Goal: Information Seeking & Learning: Find specific fact

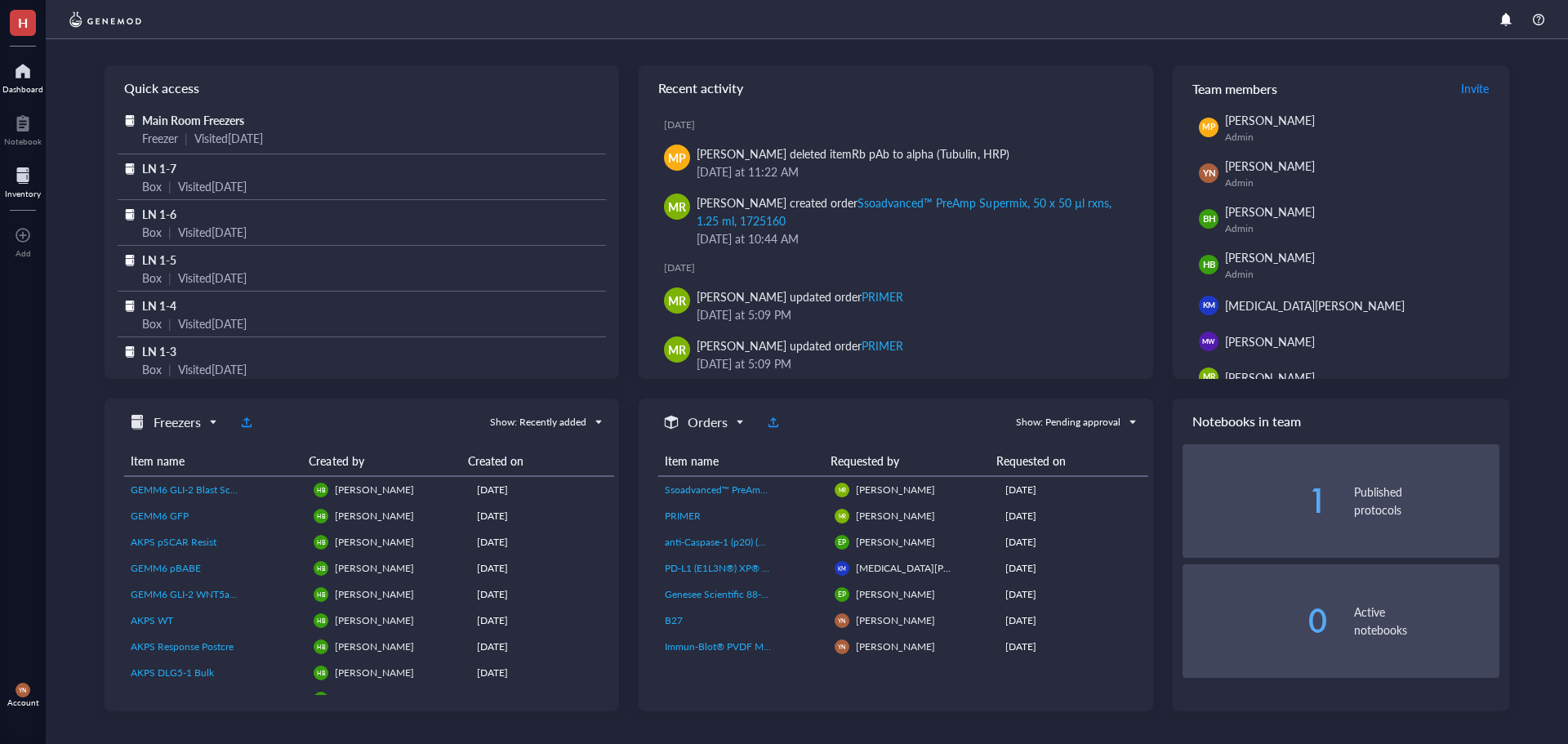
click at [24, 166] on div at bounding box center [23, 176] width 36 height 26
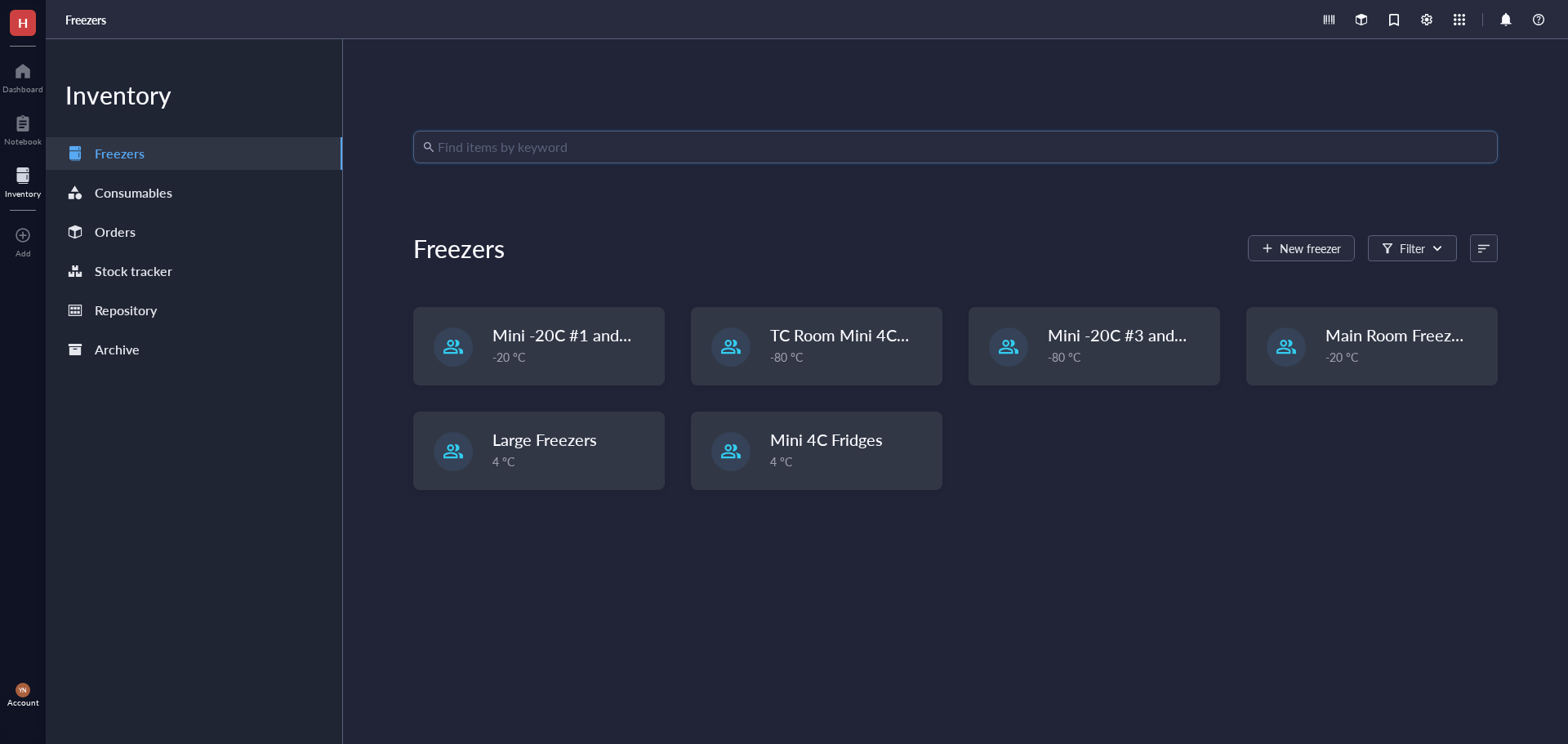
click at [631, 149] on input "search" at bounding box center [963, 147] width 1050 height 31
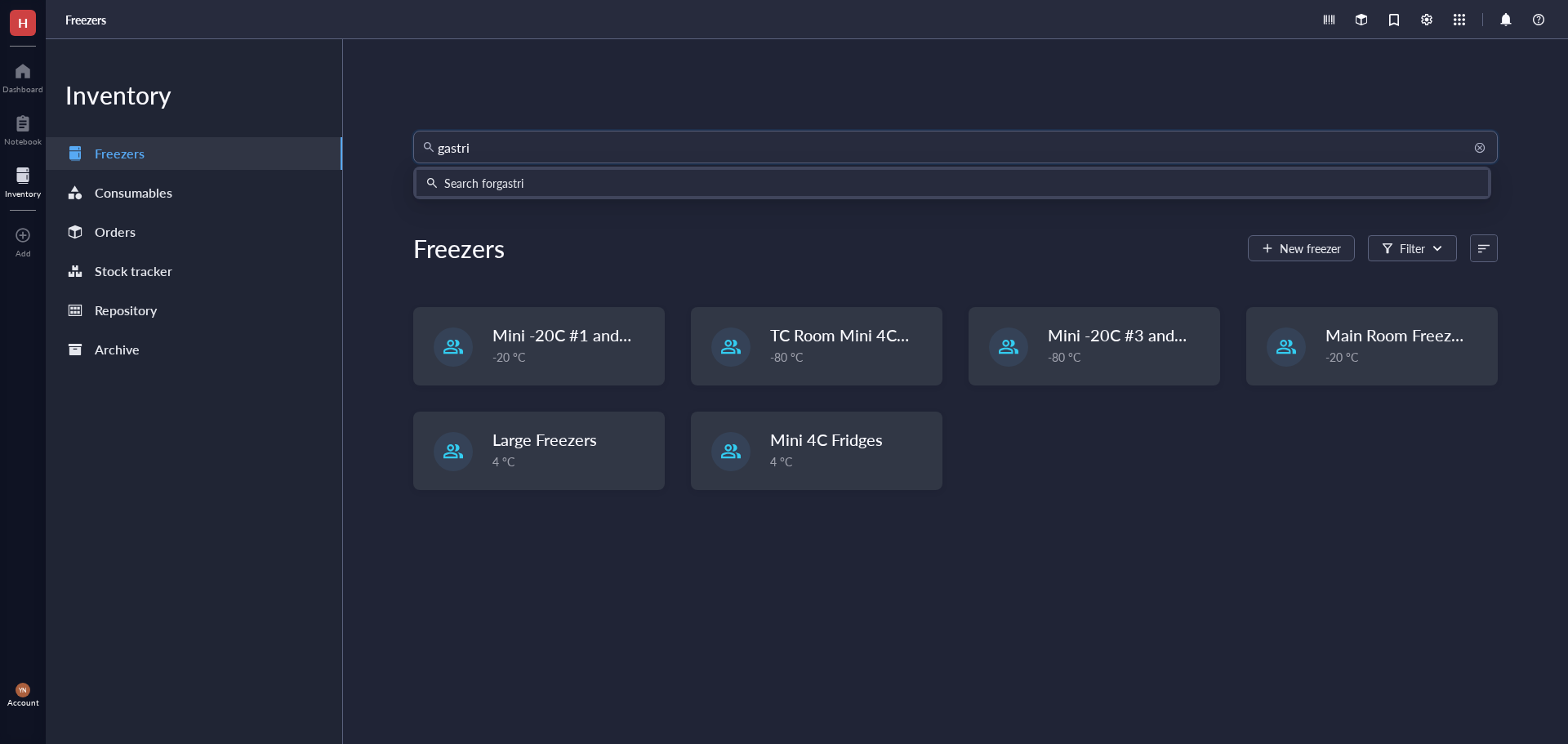
type input "[MEDICAL_DATA]"
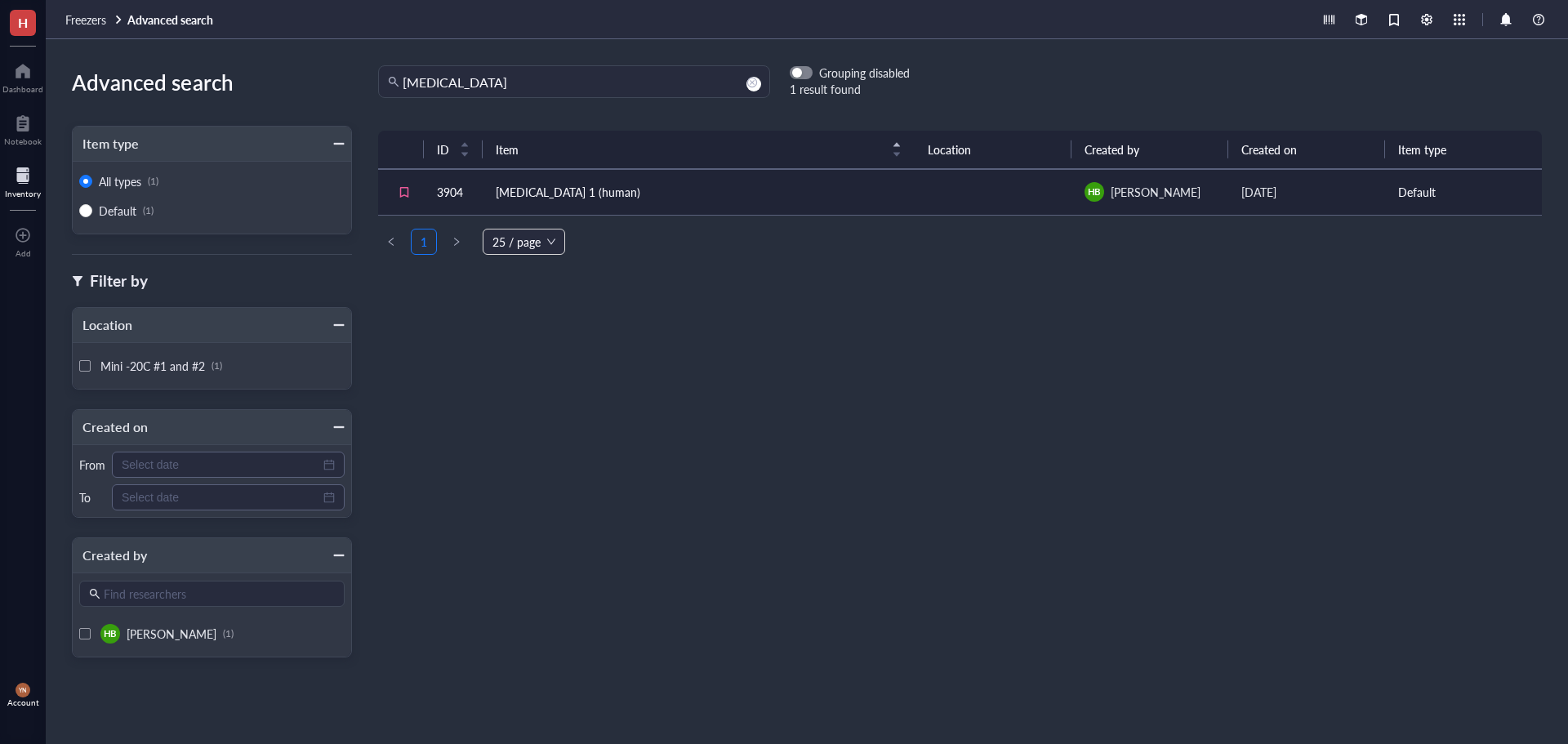
click at [635, 191] on td "[MEDICAL_DATA] 1 (human)" at bounding box center [698, 191] width 432 height 45
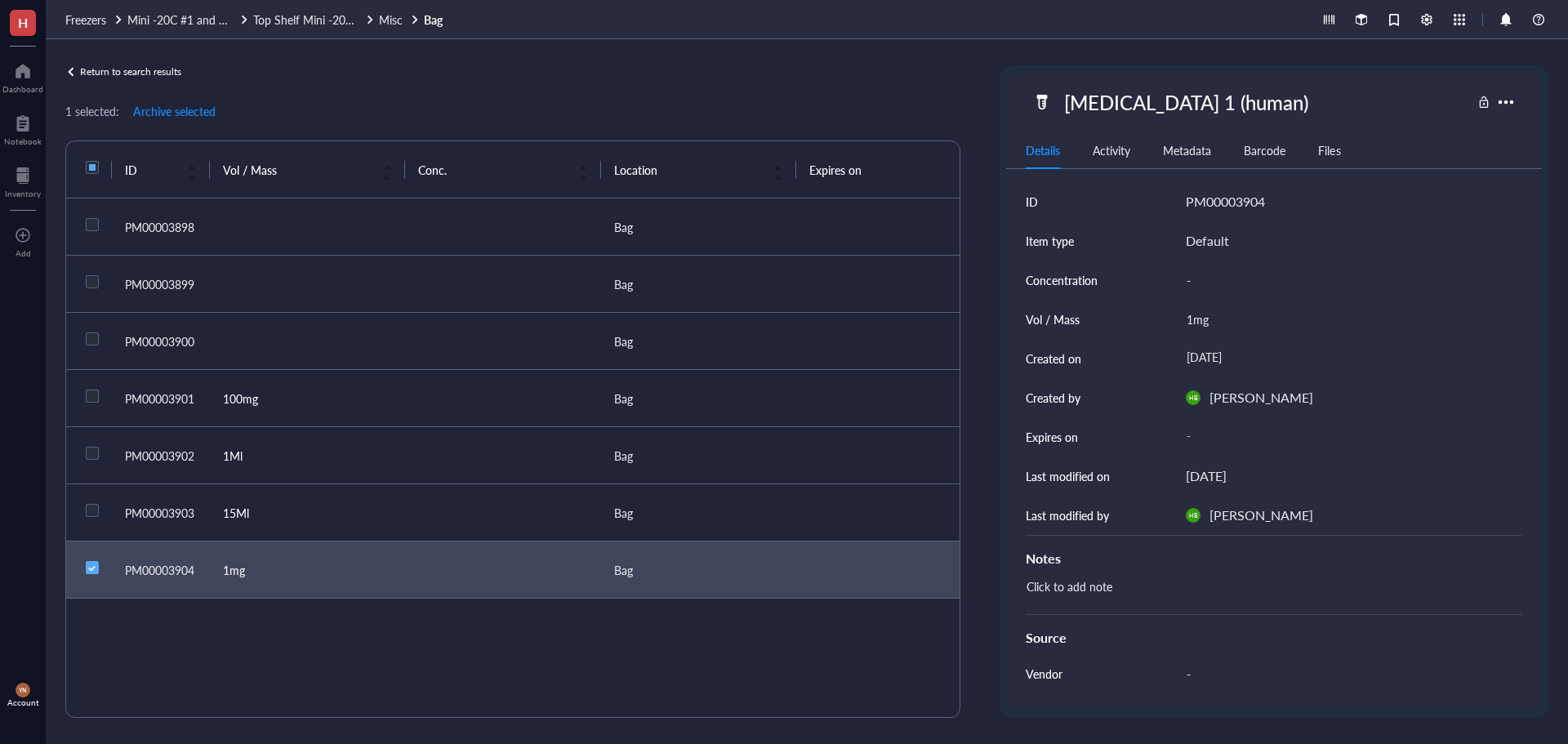
click at [860, 89] on div "Return to search results 1 selected: Archive selected ID Vol / Mass Conc. Locat…" at bounding box center [513, 391] width 895 height 652
click at [1137, 106] on div "[MEDICAL_DATA] 1 (human)" at bounding box center [1186, 102] width 259 height 34
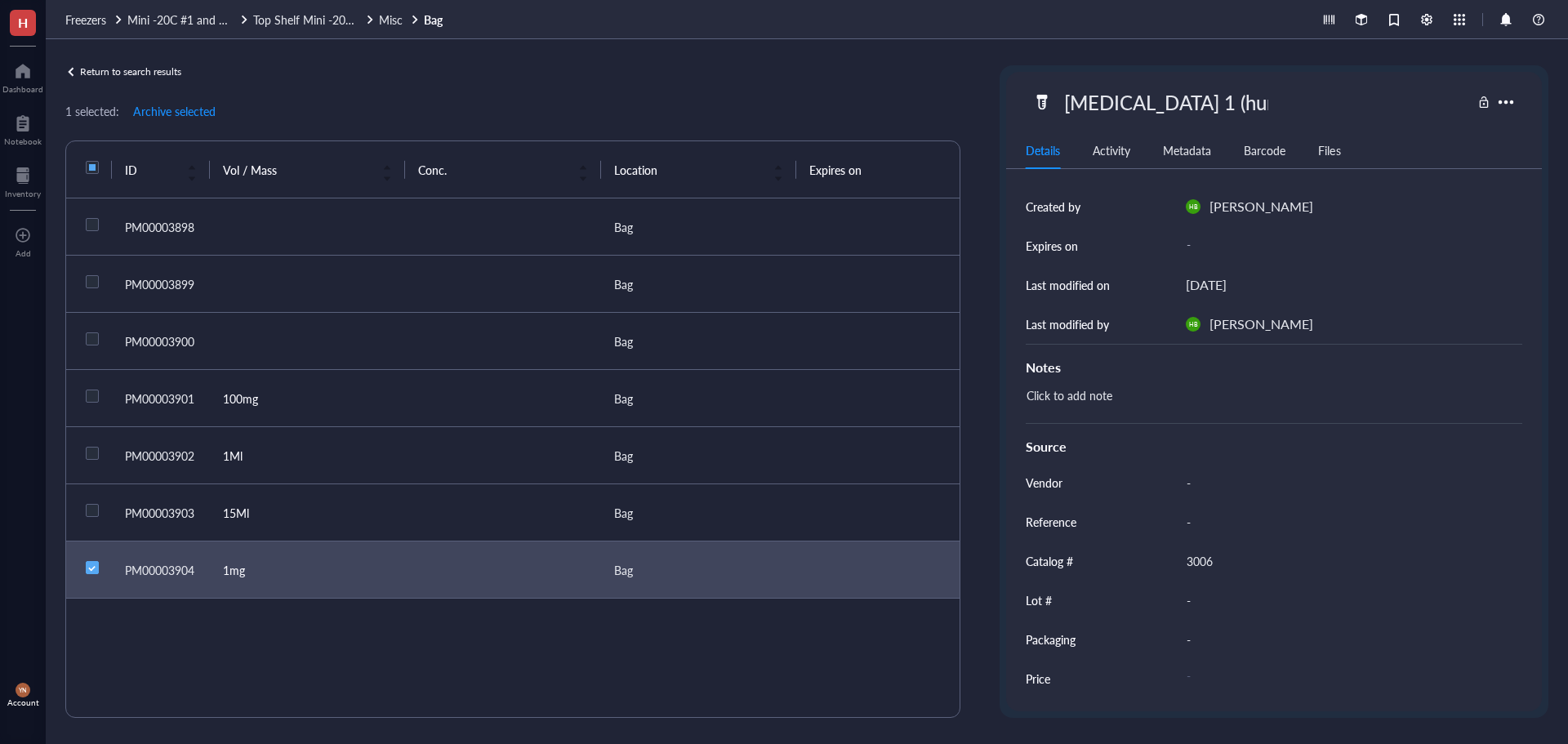
click at [1213, 562] on div "3006" at bounding box center [1347, 561] width 337 height 34
click at [10, 175] on div at bounding box center [23, 176] width 36 height 26
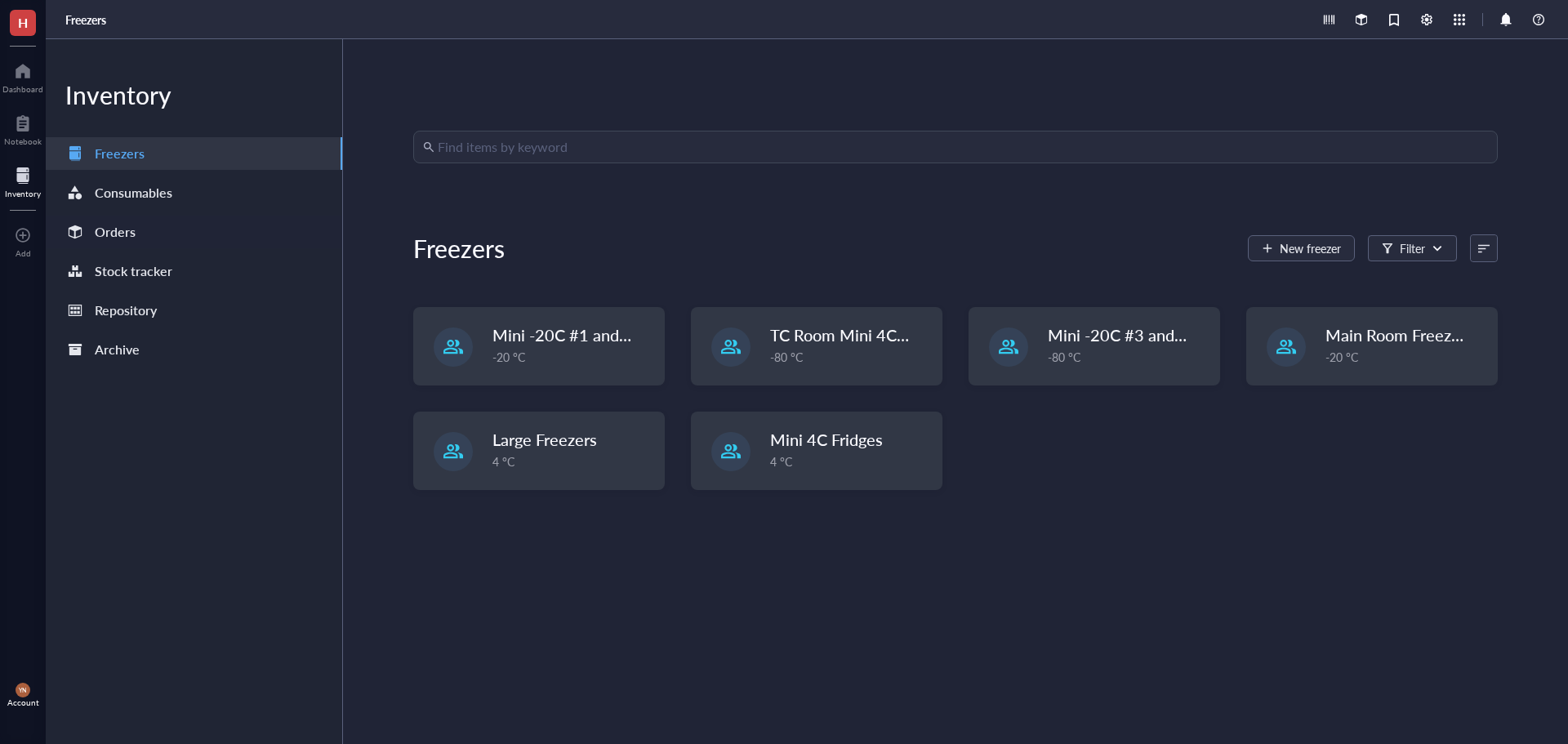
click at [148, 224] on div "Orders" at bounding box center [193, 232] width 296 height 33
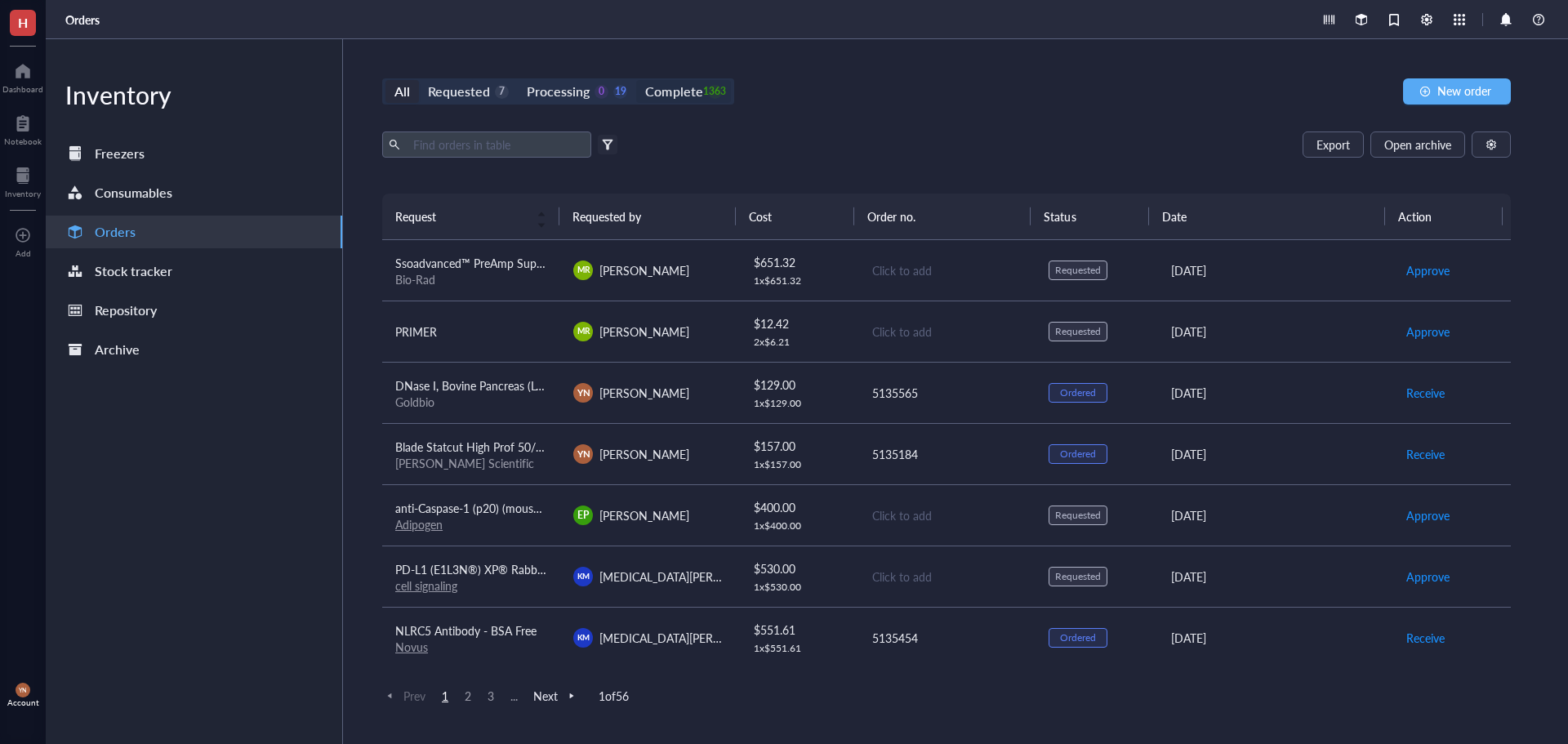
click at [665, 98] on div "Complete" at bounding box center [674, 91] width 57 height 23
click at [636, 80] on input "Complete 1363" at bounding box center [636, 80] width 0 height 0
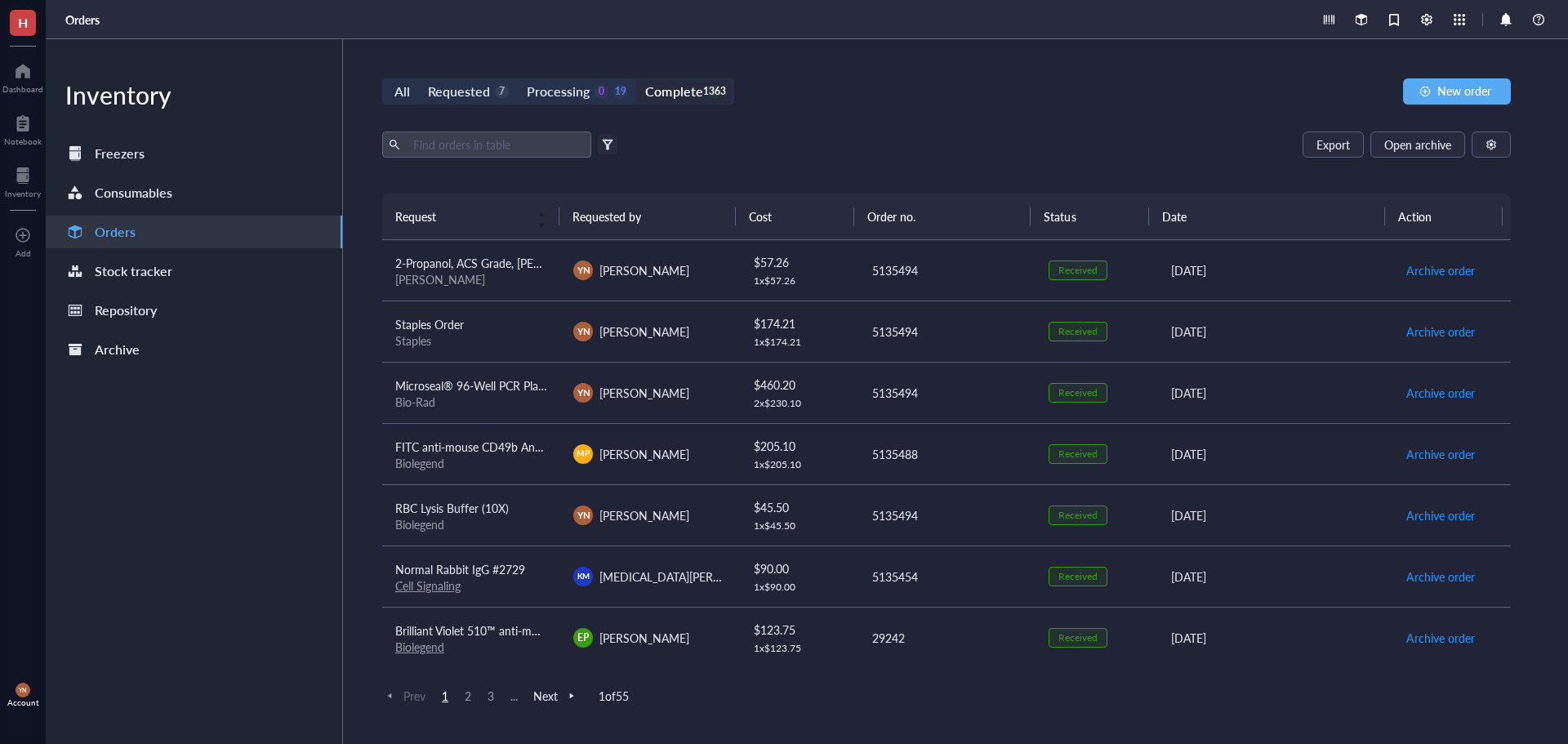
click at [404, 160] on div "Export Open archive Filter by: Requester Requested on Source / Vendor Last upda…" at bounding box center [946, 163] width 1129 height 62
click at [427, 142] on input "text" at bounding box center [496, 144] width 178 height 24
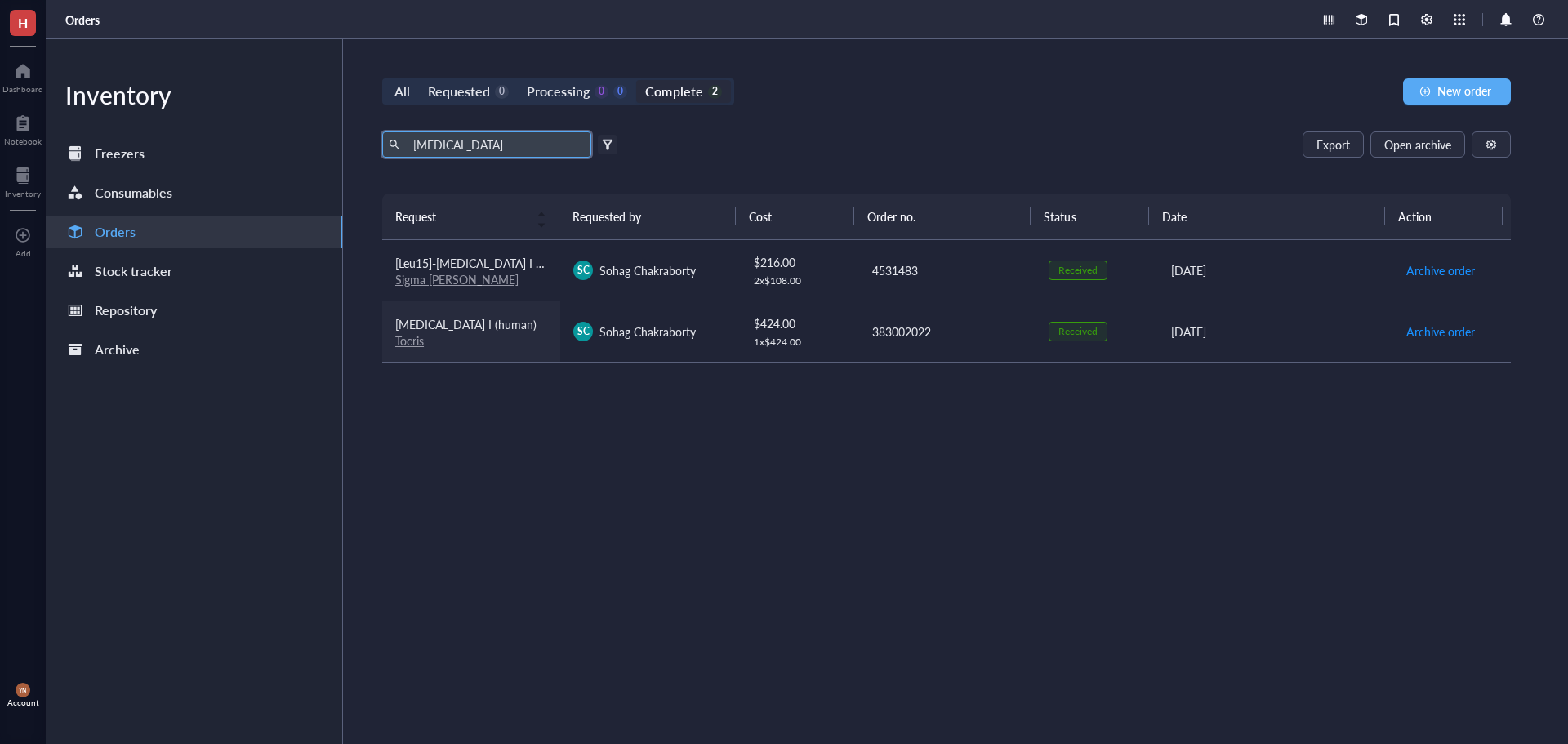
click at [515, 334] on div "Tocris" at bounding box center [471, 341] width 152 height 15
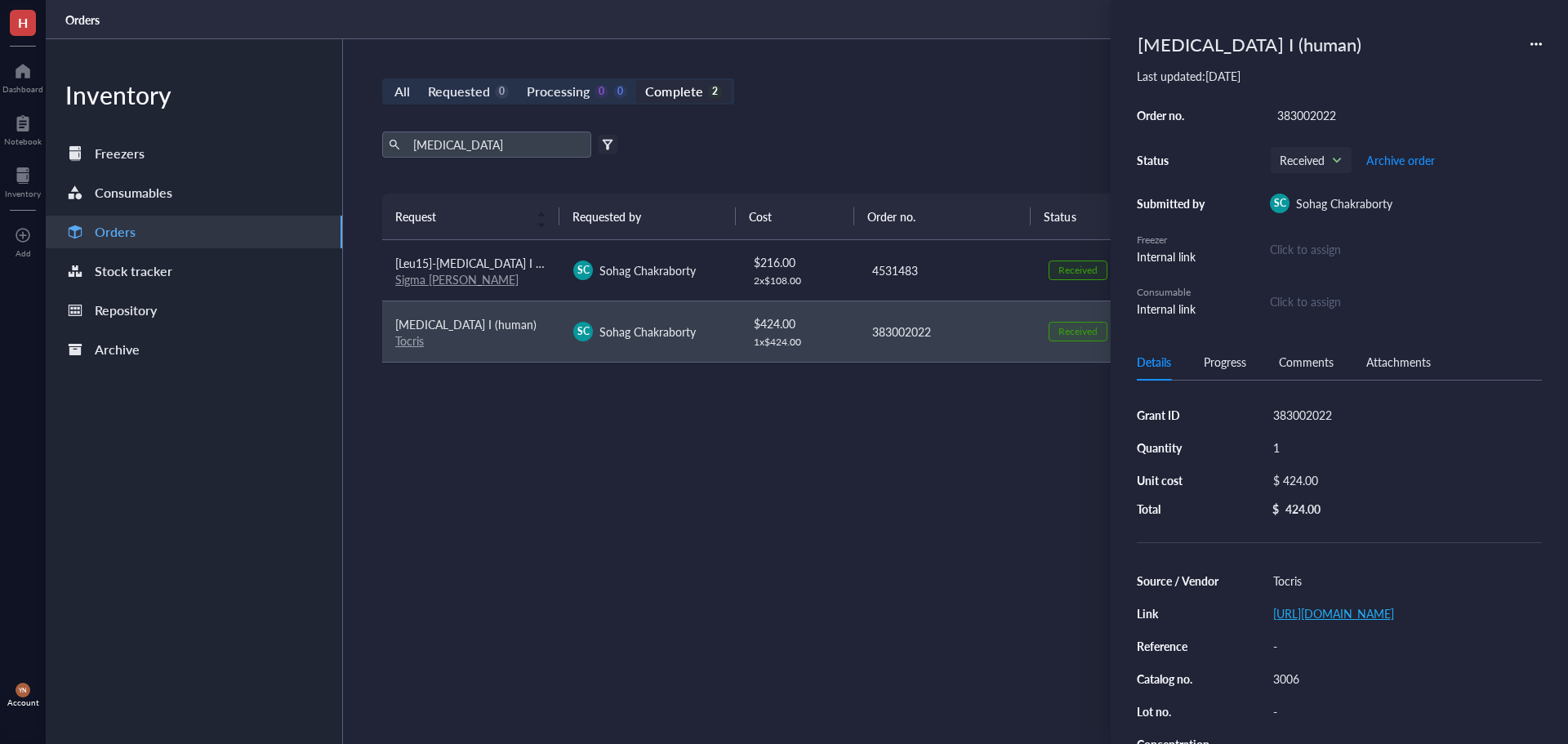
click at [1332, 619] on link "[URL][DOMAIN_NAME]" at bounding box center [1334, 613] width 121 height 16
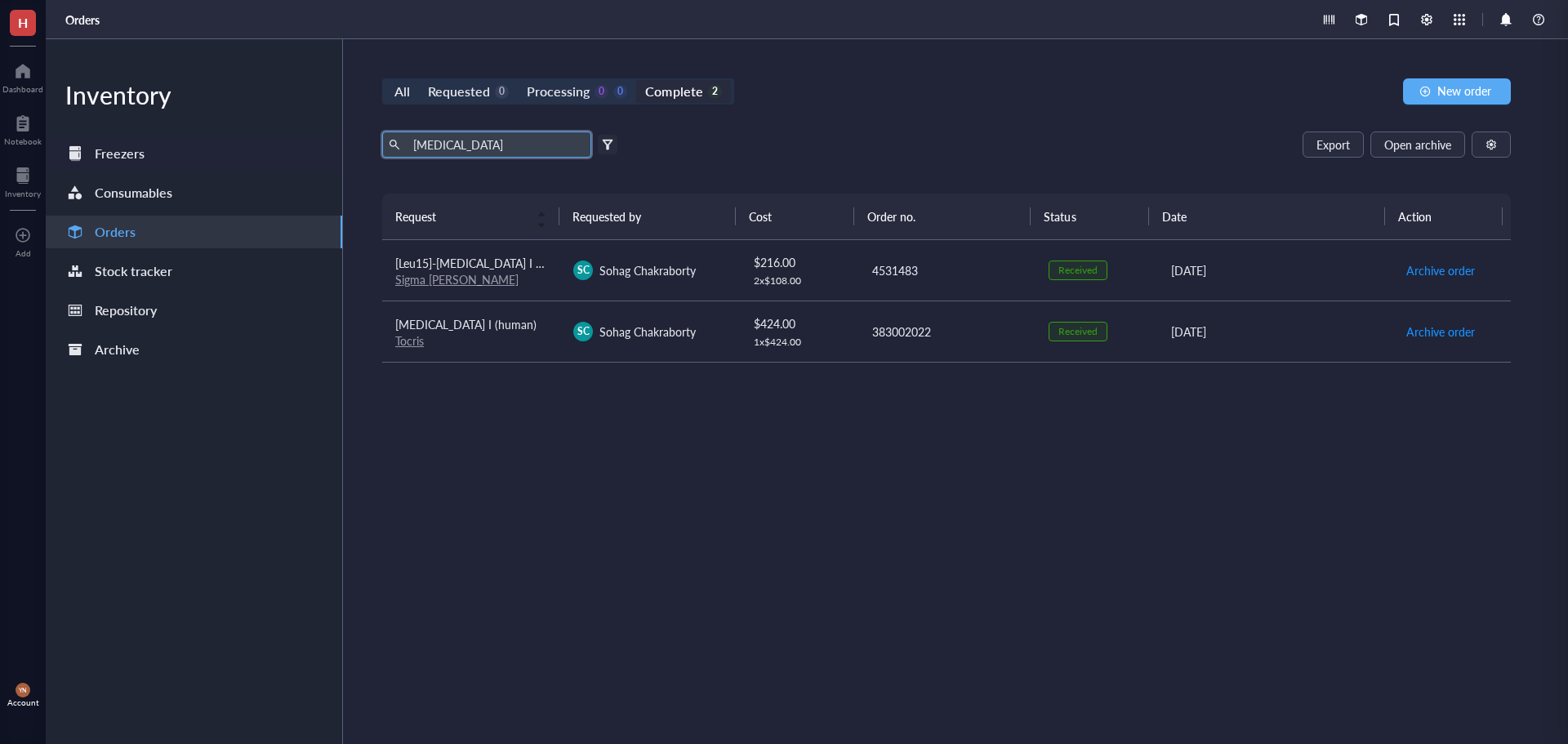
drag, startPoint x: 500, startPoint y: 140, endPoint x: 316, endPoint y: 140, distance: 184.0
click at [316, 140] on div "Inventory Freezers Consumables Orders Stock tracker Repository Archive All Requ…" at bounding box center [807, 392] width 1523 height 705
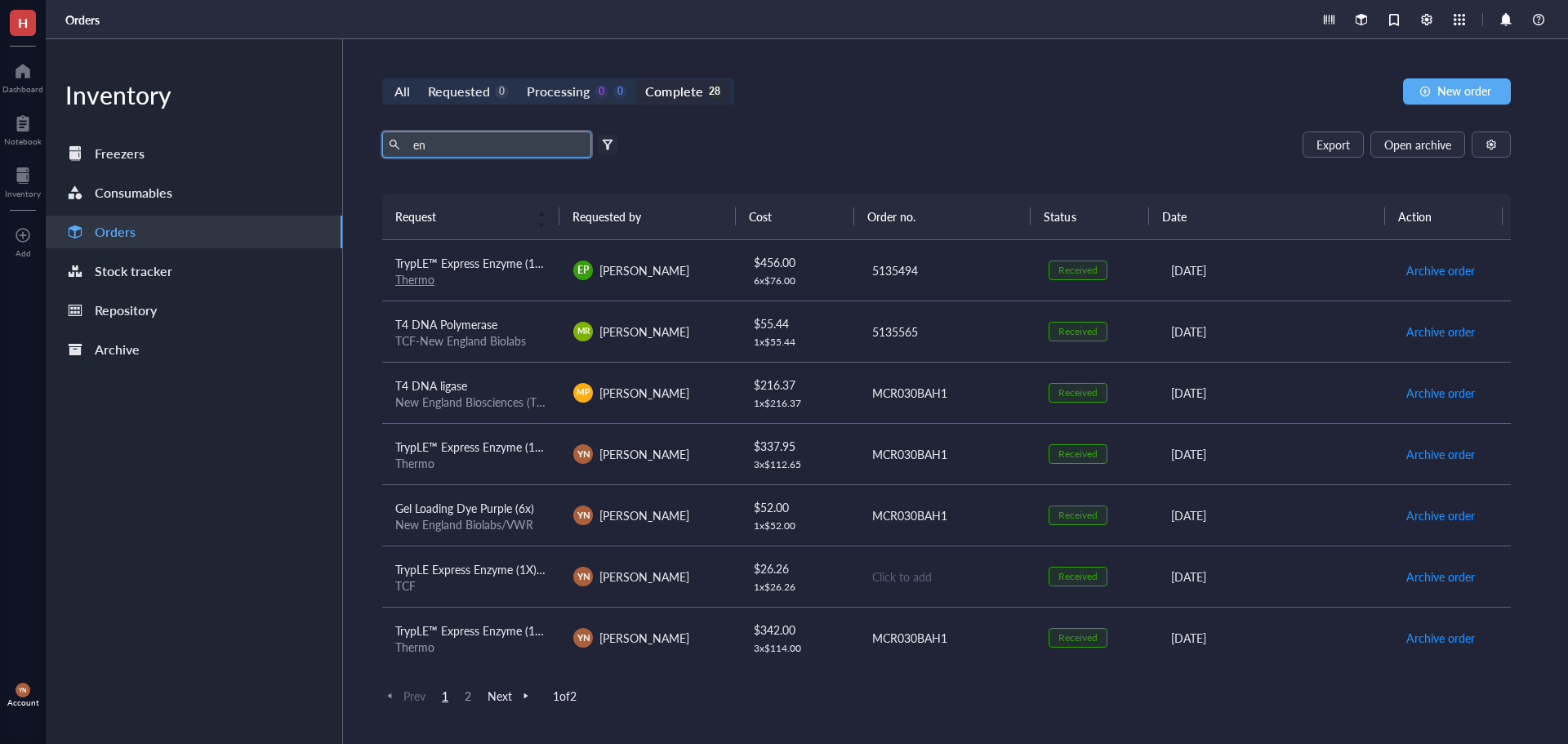
type input "e"
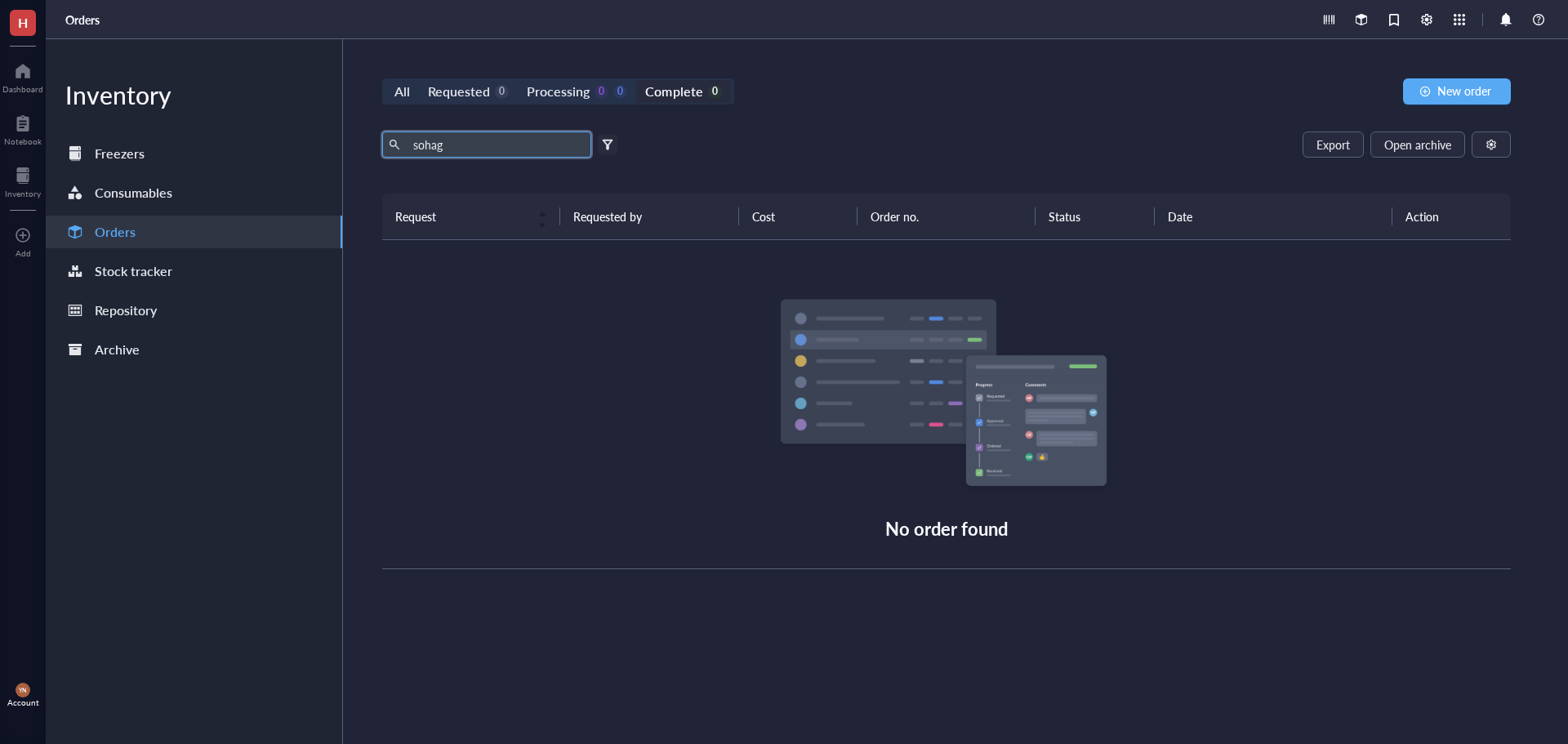
click at [459, 147] on input "sohag" at bounding box center [496, 144] width 178 height 24
type input "sohag"
drag, startPoint x: 453, startPoint y: 144, endPoint x: 306, endPoint y: 144, distance: 147.0
click at [306, 144] on div "Inventory Freezers Consumables Orders Stock tracker Repository Archive All Requ…" at bounding box center [807, 392] width 1523 height 705
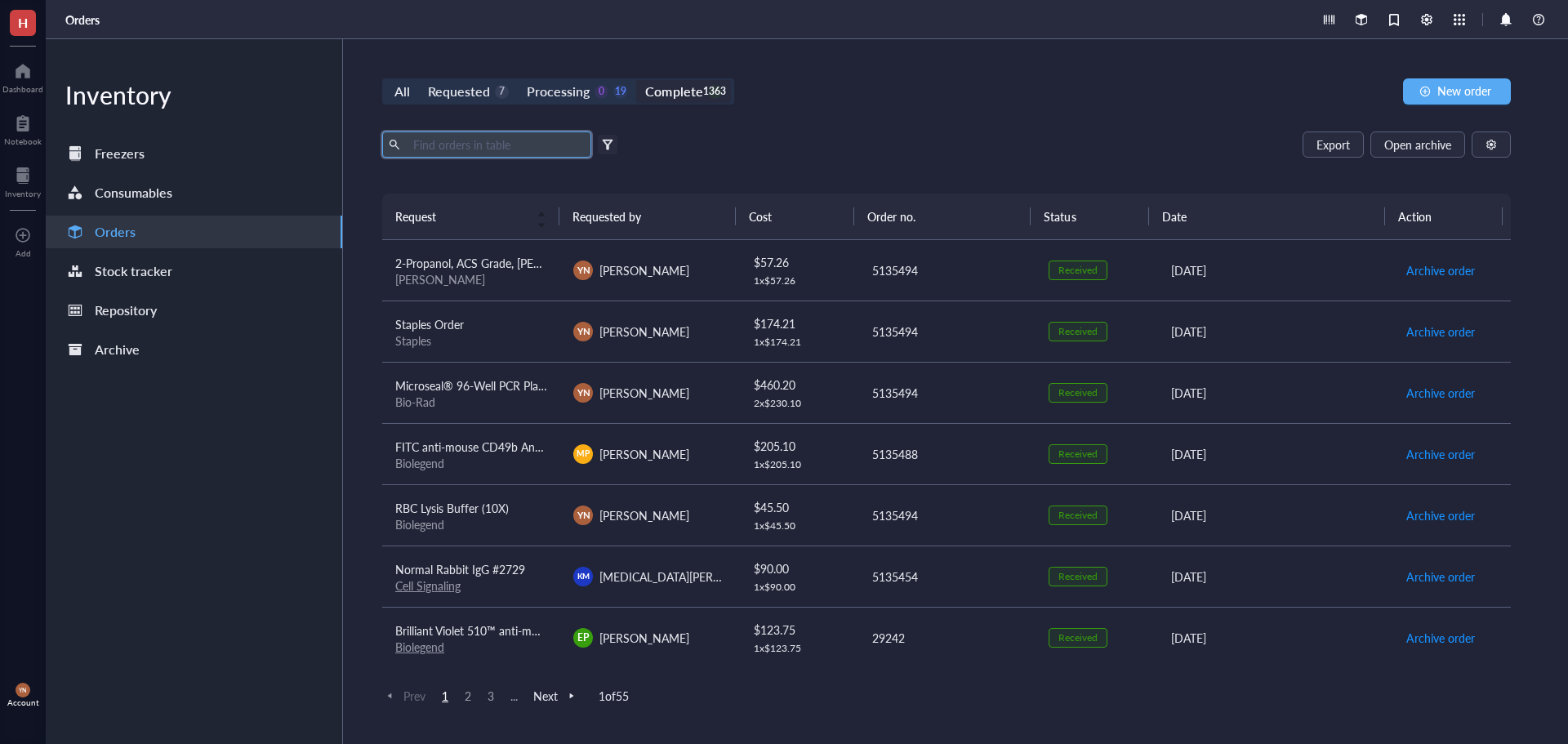
drag, startPoint x: 932, startPoint y: 151, endPoint x: 900, endPoint y: 151, distance: 32.0
click at [932, 151] on div "Export Open archive" at bounding box center [946, 144] width 1129 height 26
click at [545, 128] on div "All Requested 7 Processing 0 19 Complete 1363 New order Export Open archive Fil…" at bounding box center [947, 392] width 1207 height 705
click at [528, 141] on input "text" at bounding box center [496, 144] width 178 height 24
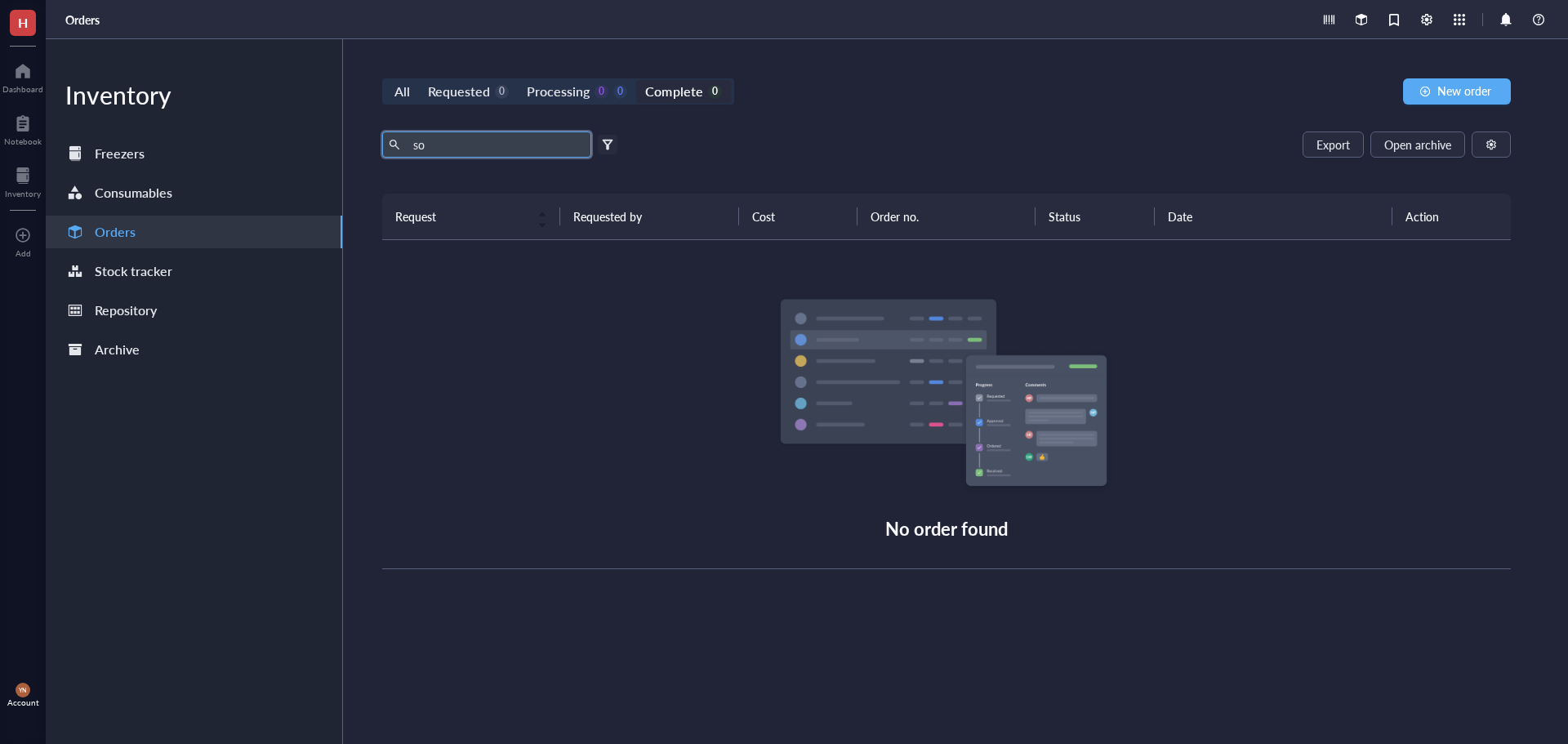
type input "s"
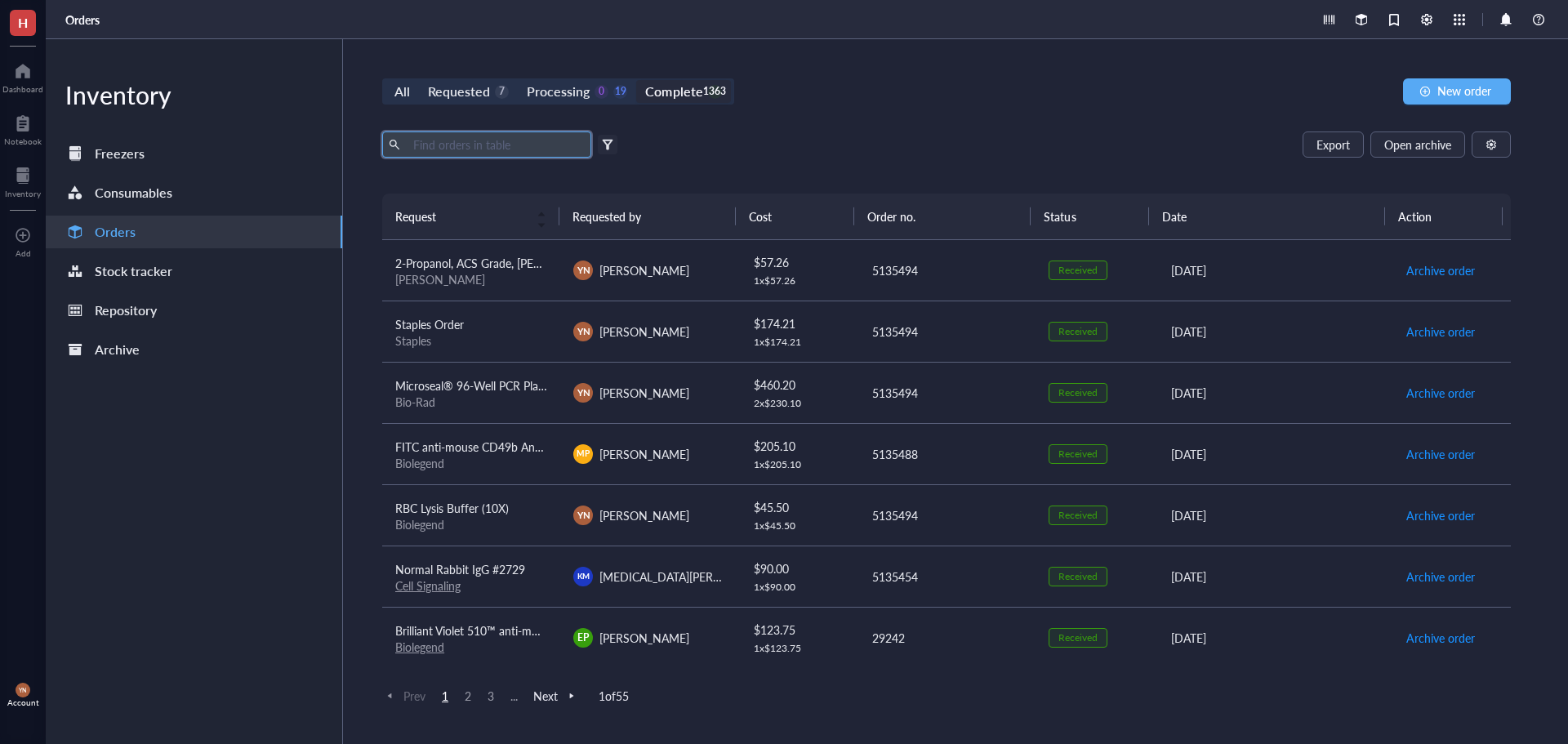
click at [642, 217] on th "Requested by" at bounding box center [648, 217] width 177 height 45
click at [1021, 109] on div "All Requested 7 Processing 0 19 Complete 1363 New order Export Open archive Fil…" at bounding box center [947, 392] width 1207 height 705
click at [603, 143] on div at bounding box center [608, 144] width 12 height 12
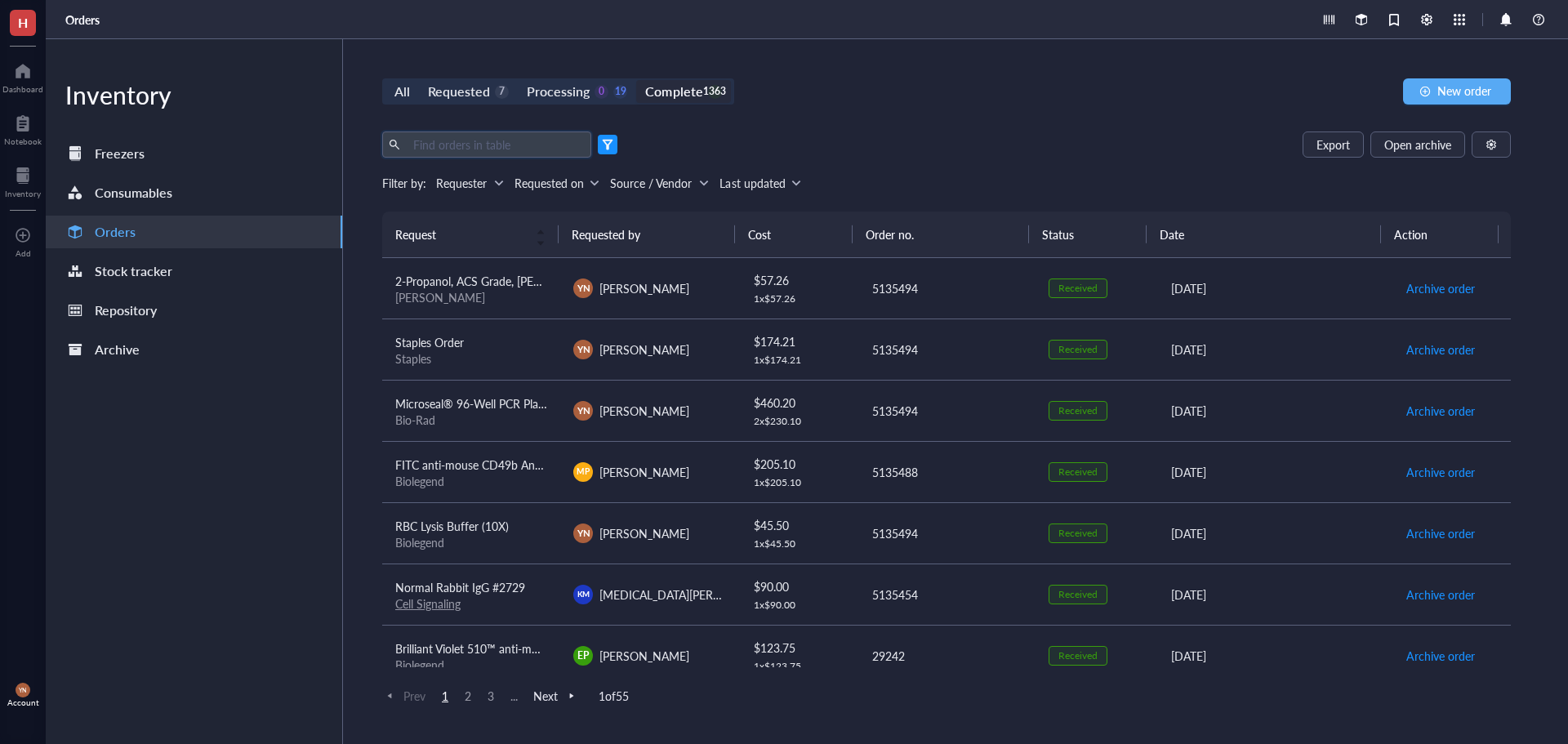
click at [503, 144] on input "text" at bounding box center [496, 144] width 178 height 24
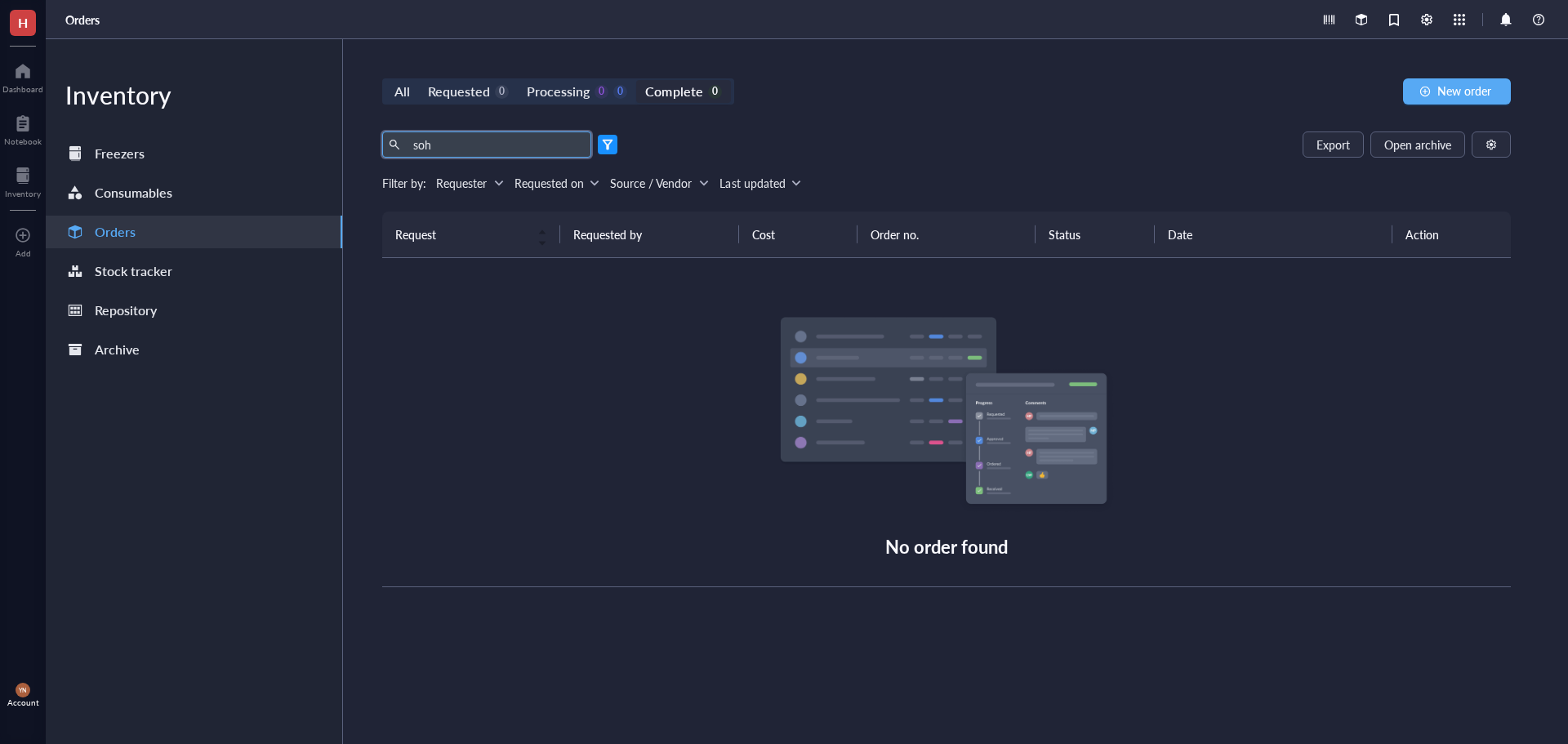
type input "soh"
click at [494, 182] on div at bounding box center [499, 183] width 12 height 12
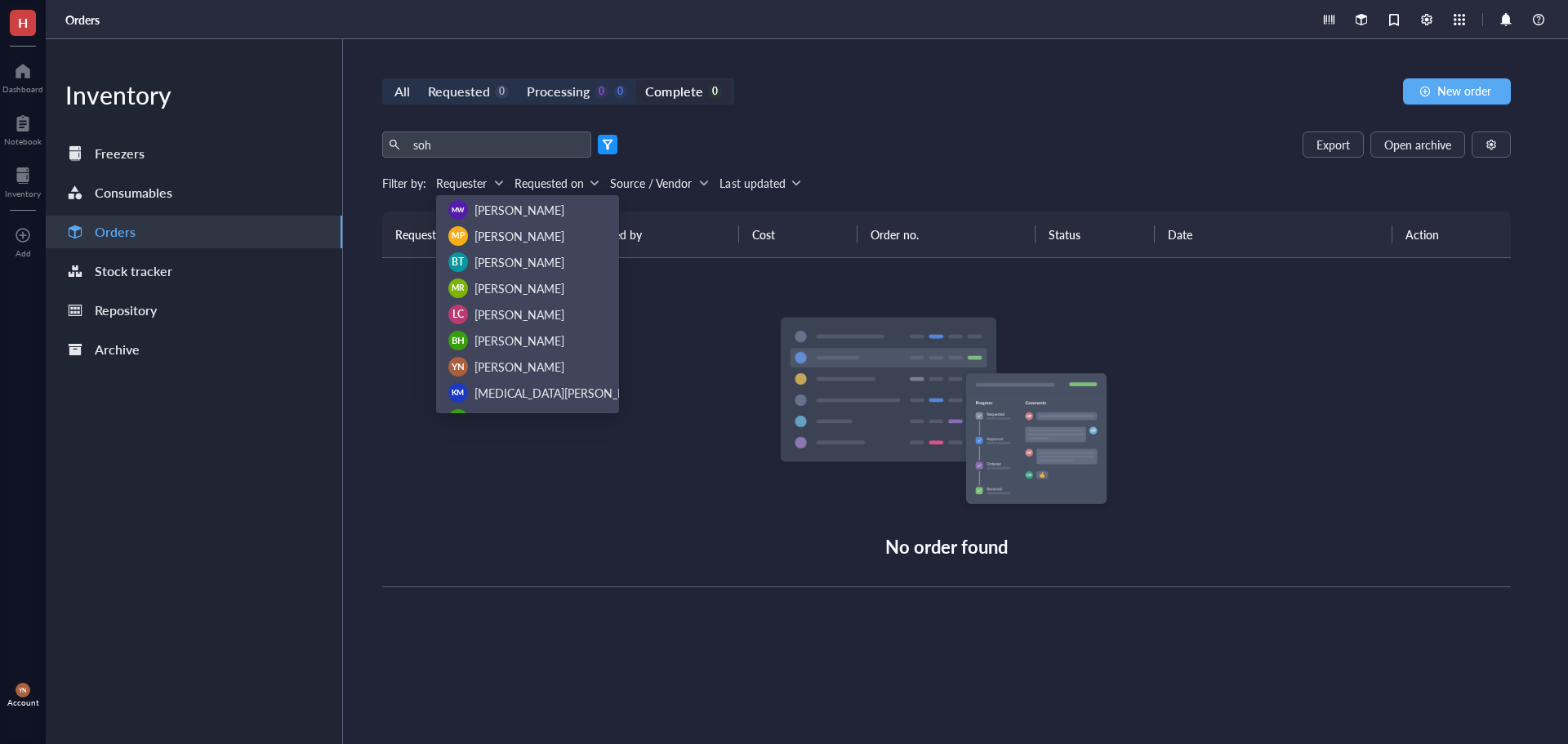
drag, startPoint x: 995, startPoint y: 113, endPoint x: 667, endPoint y: 123, distance: 328.2
click at [993, 112] on div "All Requested 0 Processing 0 0 Complete 0 New order soh Export Open archive Fil…" at bounding box center [947, 392] width 1207 height 705
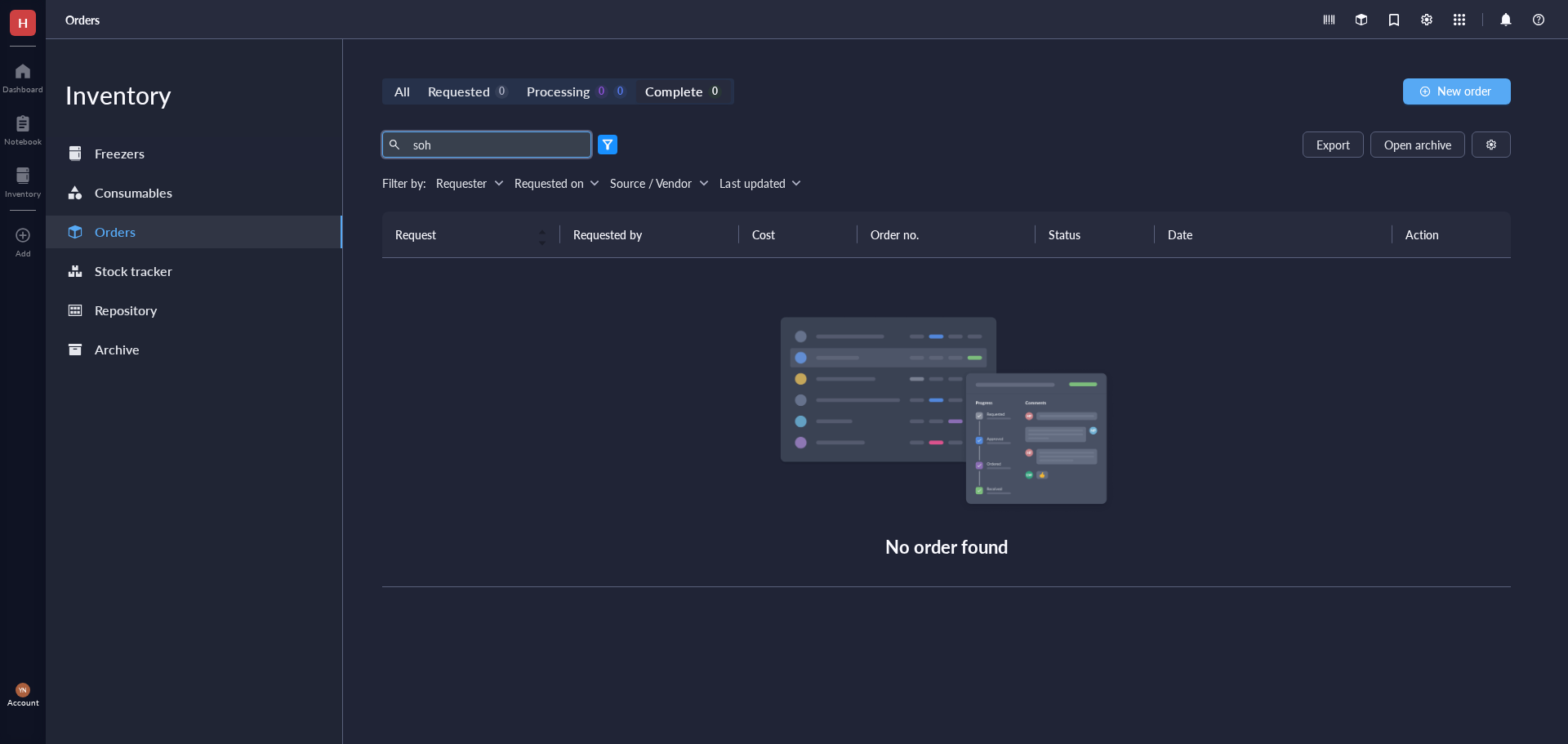
drag, startPoint x: 404, startPoint y: 144, endPoint x: 306, endPoint y: 146, distance: 98.0
click at [306, 146] on div "Inventory Freezers Consumables Orders Stock tracker Repository Archive All Requ…" at bounding box center [807, 392] width 1523 height 705
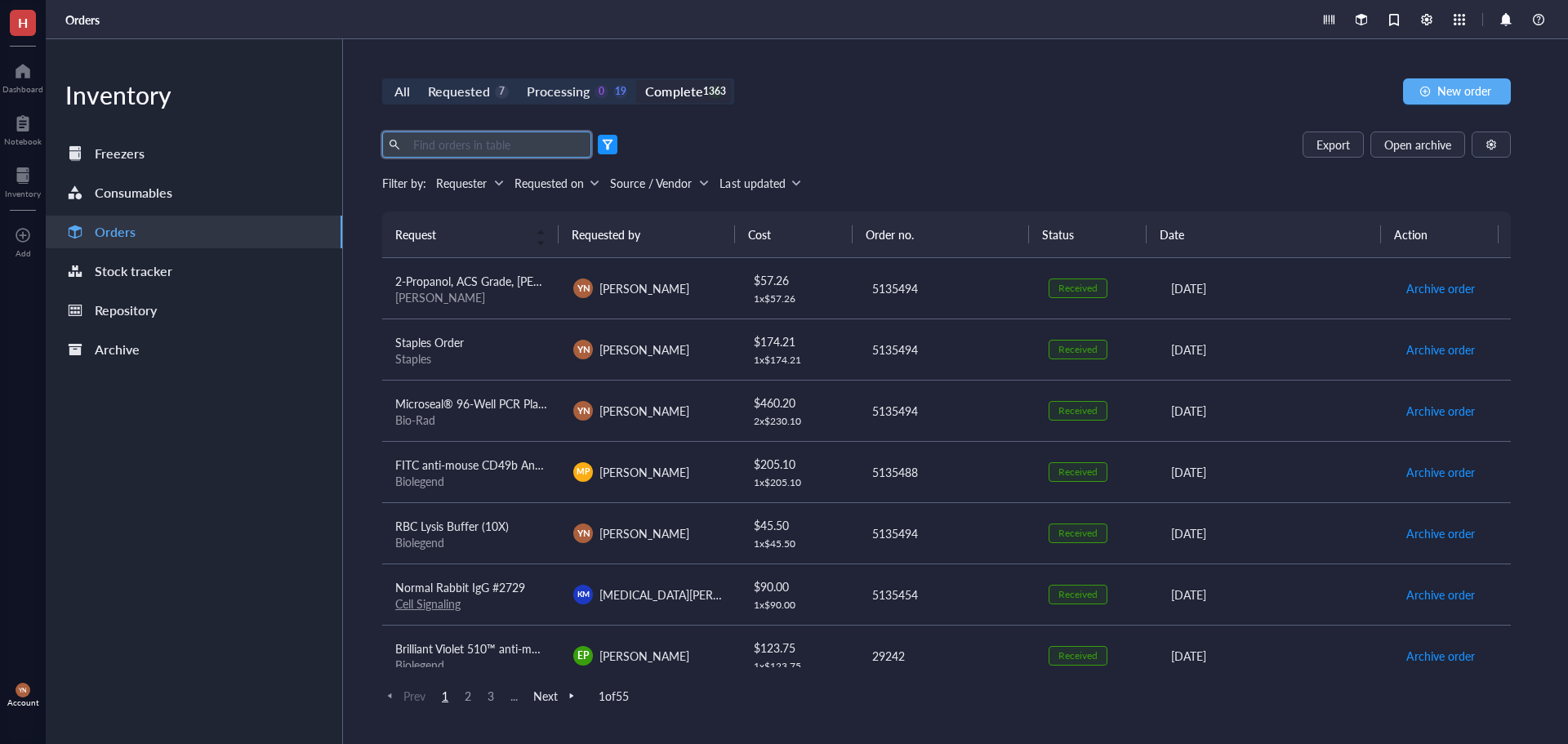
click at [611, 151] on span at bounding box center [607, 144] width 19 height 19
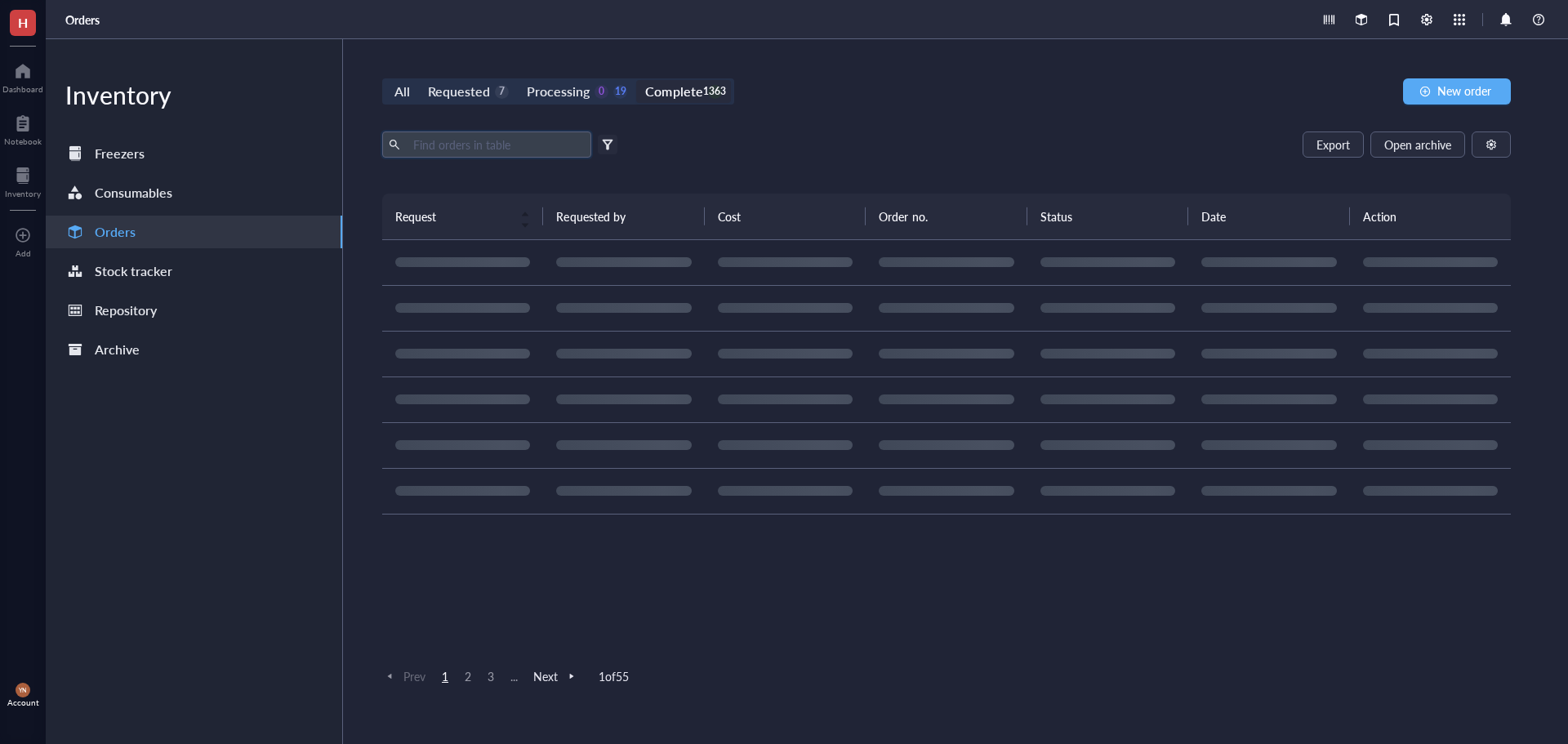
click at [463, 139] on input "text" at bounding box center [496, 144] width 178 height 24
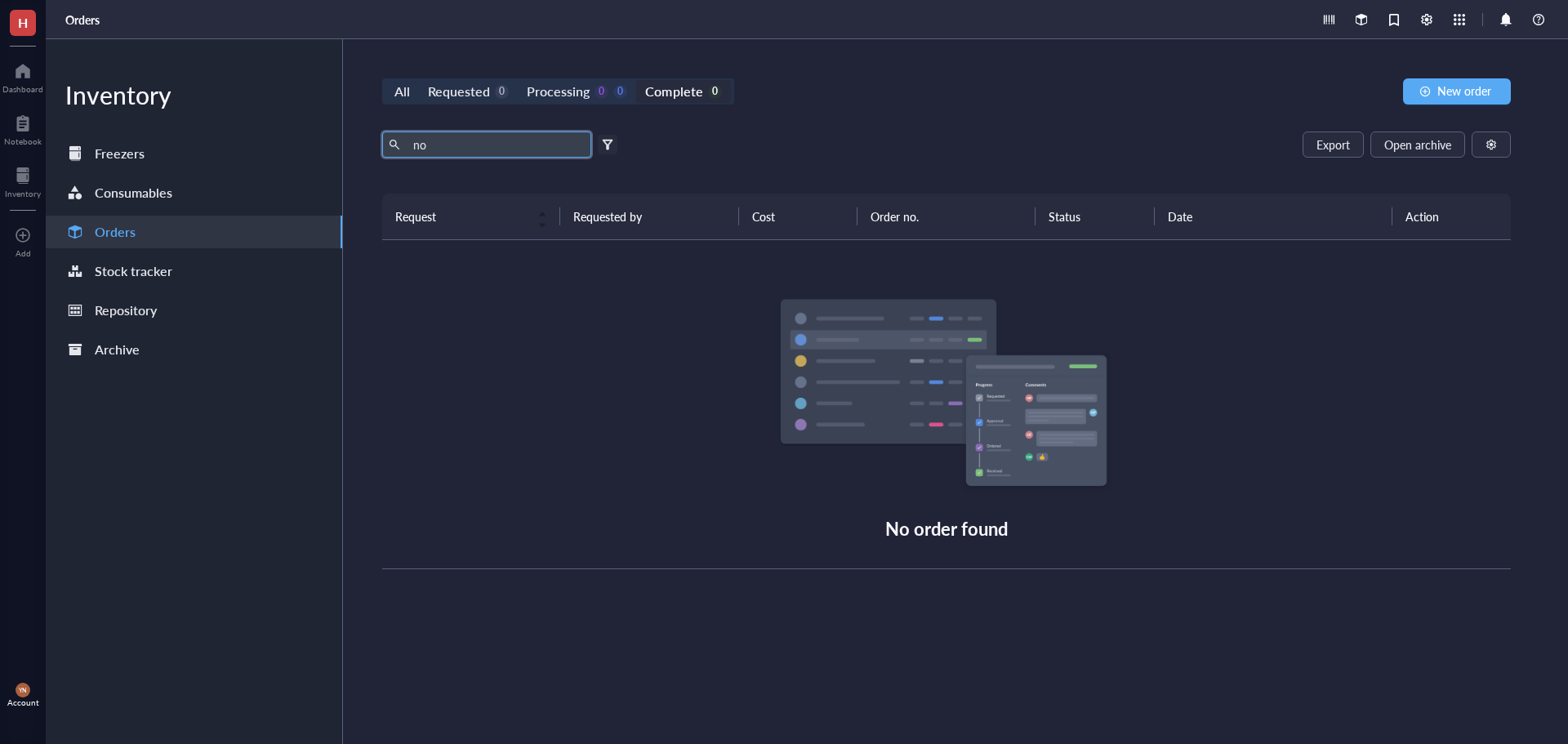
type input "n"
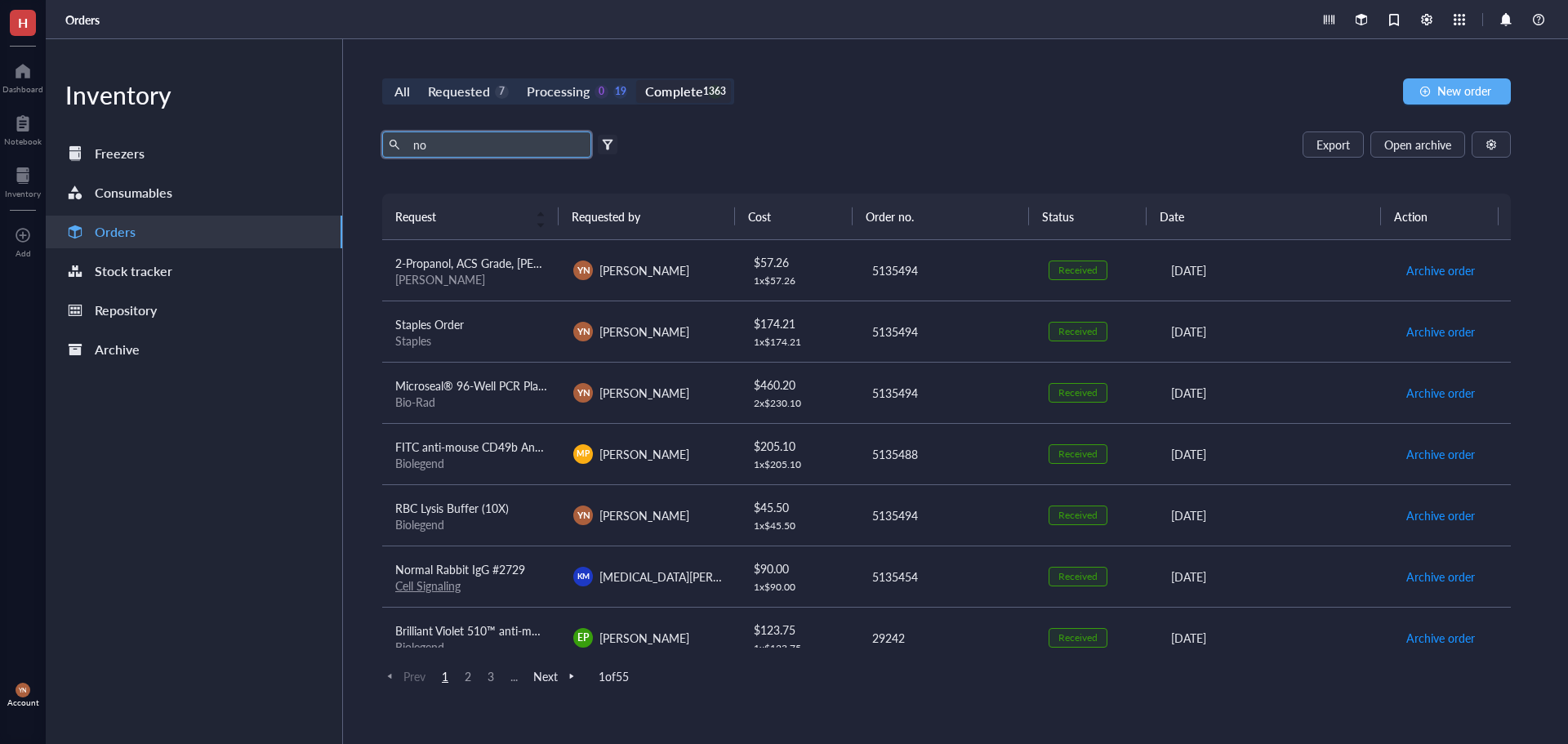
type input "n"
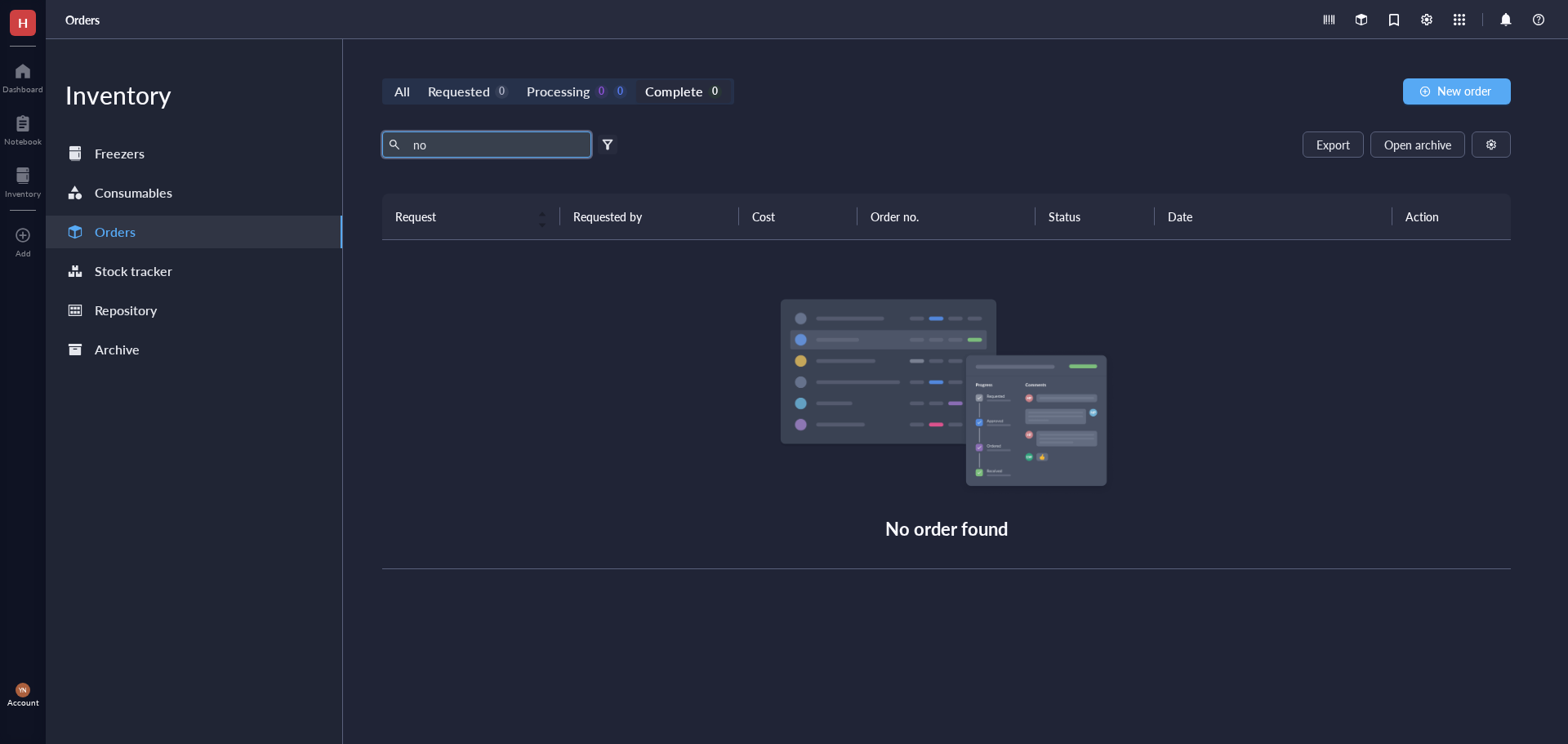
type input "n"
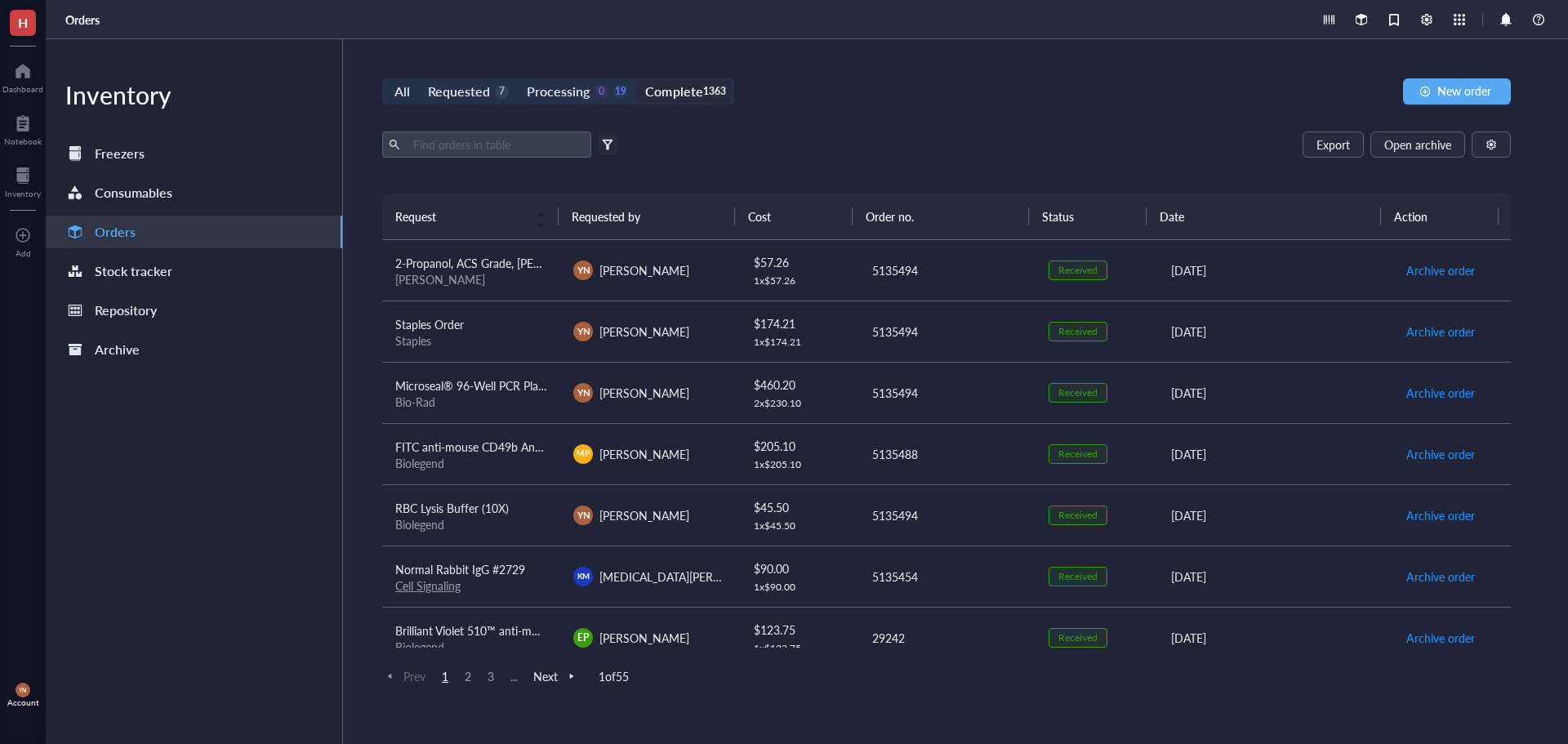
click at [610, 147] on div at bounding box center [608, 144] width 12 height 12
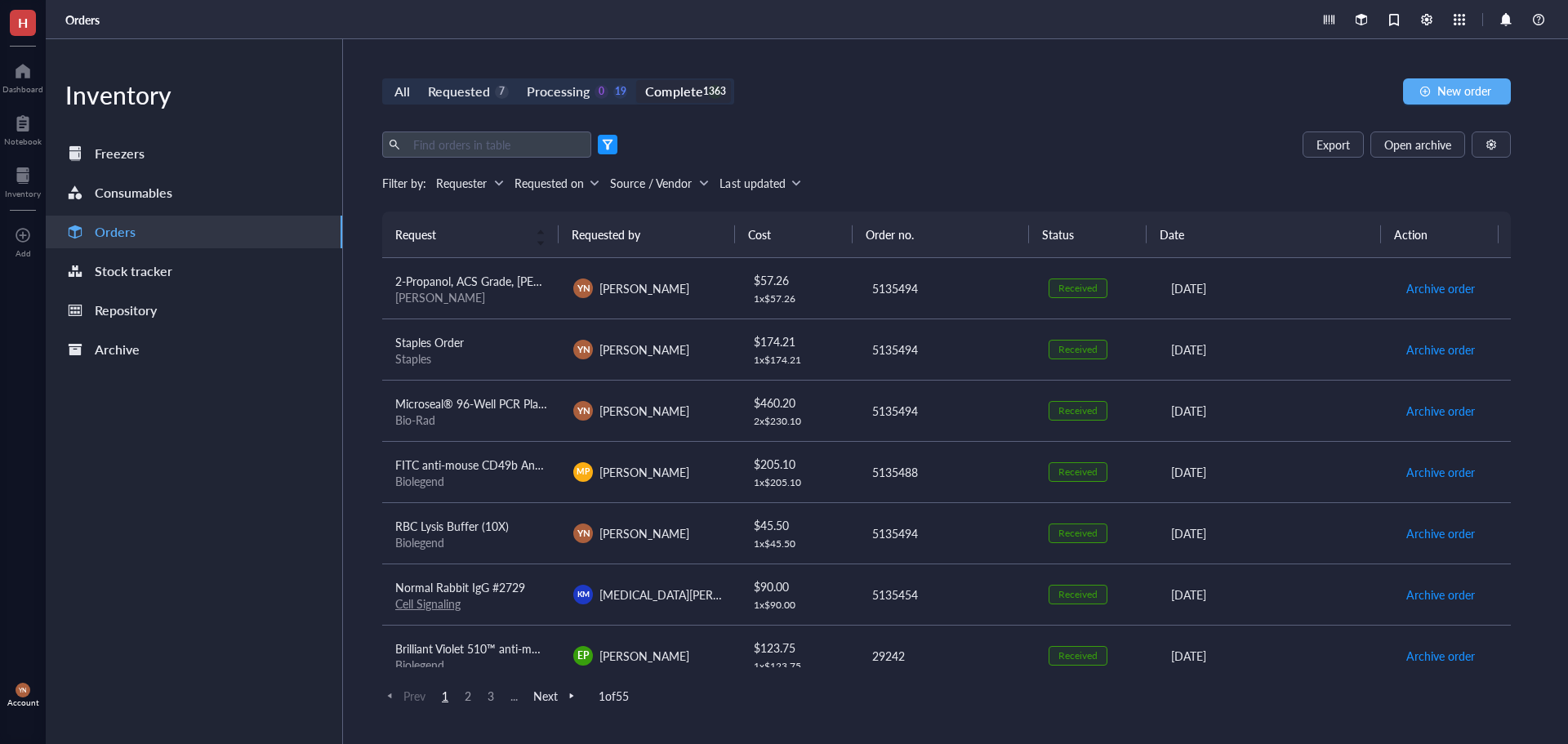
click at [499, 186] on div at bounding box center [499, 183] width 12 height 12
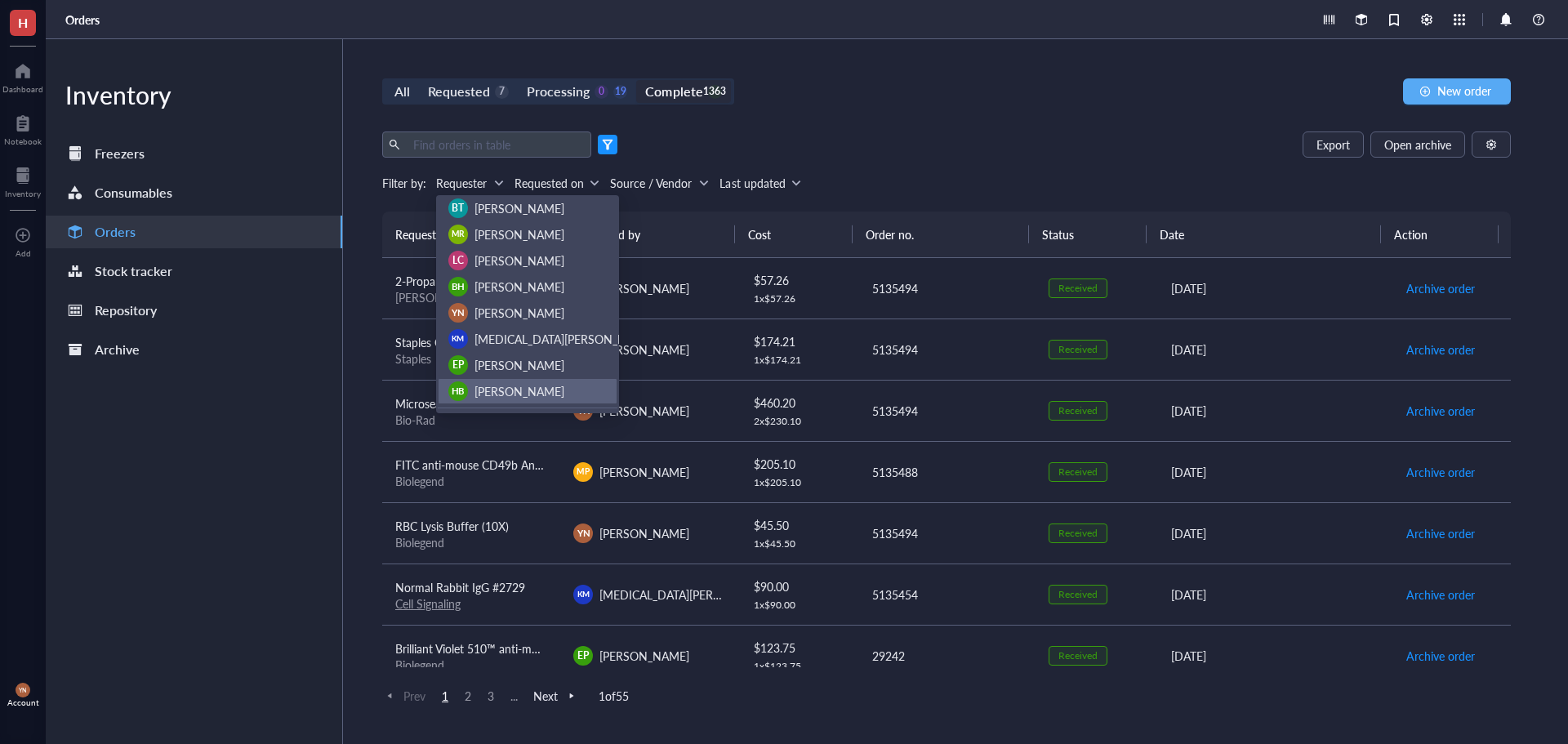
scroll to position [86, 0]
click at [1017, 99] on div "All Requested 7 Processing 0 19 Complete 1363 New order" at bounding box center [946, 91] width 1129 height 26
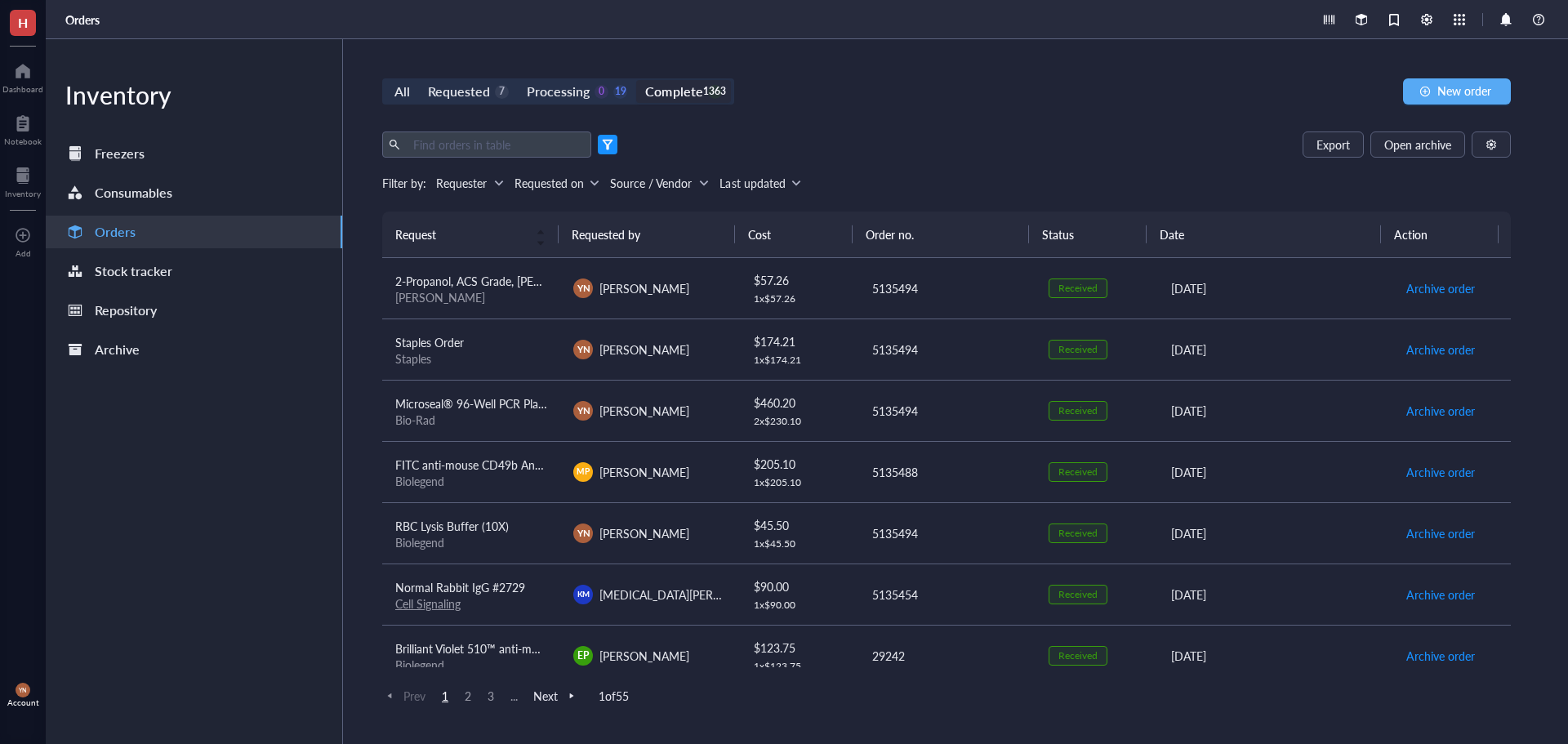
click at [604, 144] on div at bounding box center [608, 144] width 12 height 12
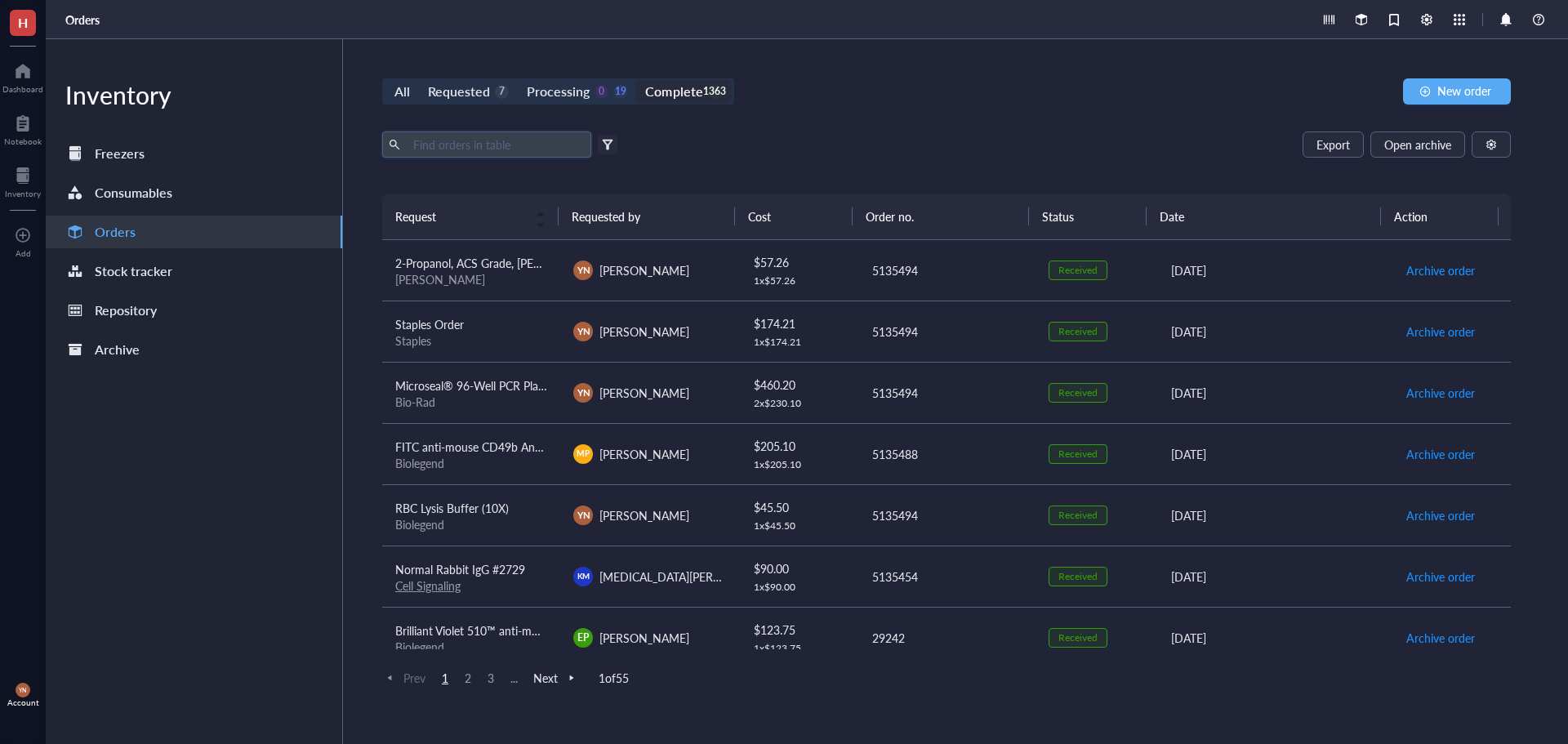
click at [507, 140] on input "text" at bounding box center [496, 144] width 178 height 24
click at [834, 155] on div "Export Open archive" at bounding box center [946, 144] width 1129 height 26
click at [621, 149] on div "Export Open archive" at bounding box center [946, 144] width 1129 height 26
click at [613, 146] on div at bounding box center [608, 144] width 12 height 12
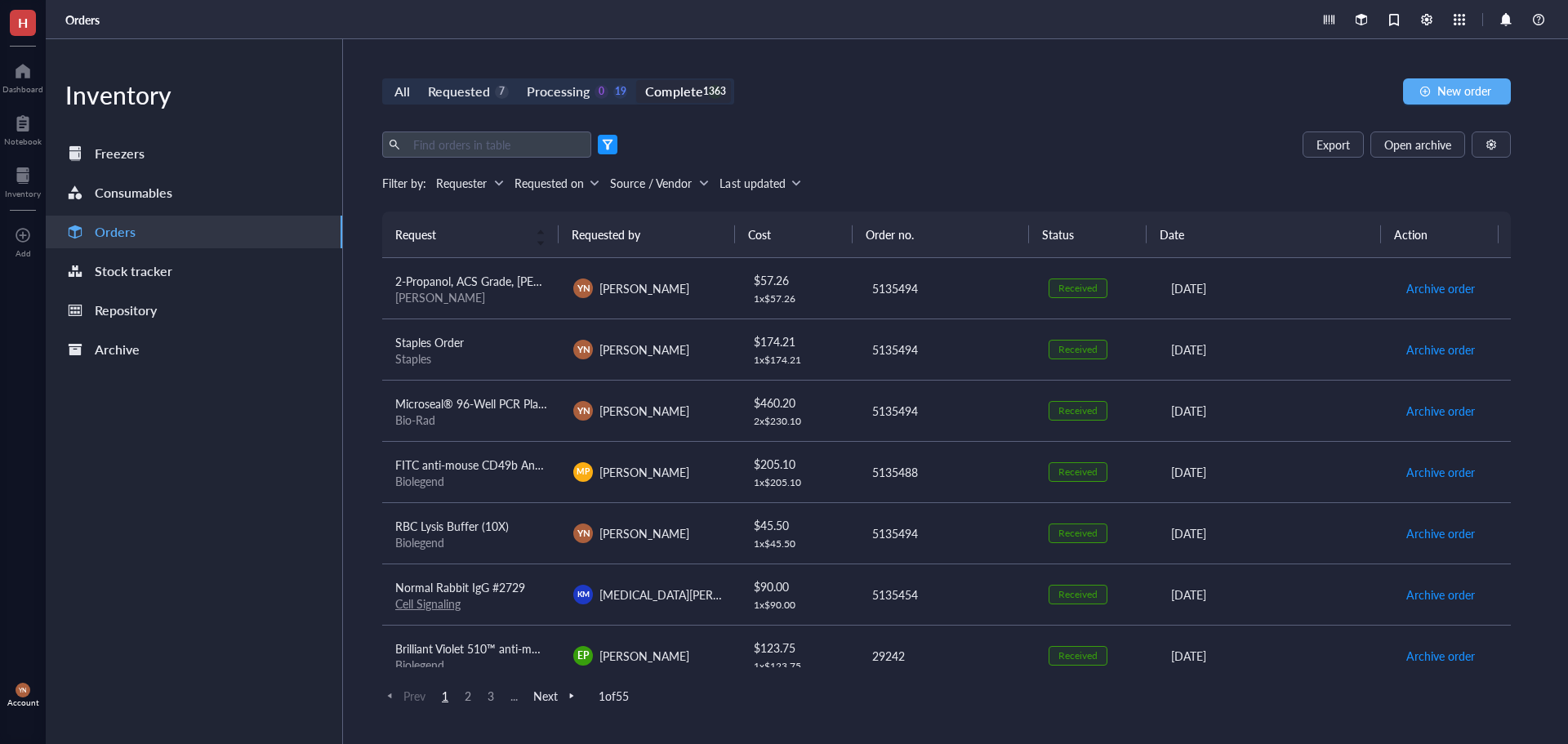
click at [550, 186] on div "Requested on" at bounding box center [549, 182] width 70 height 18
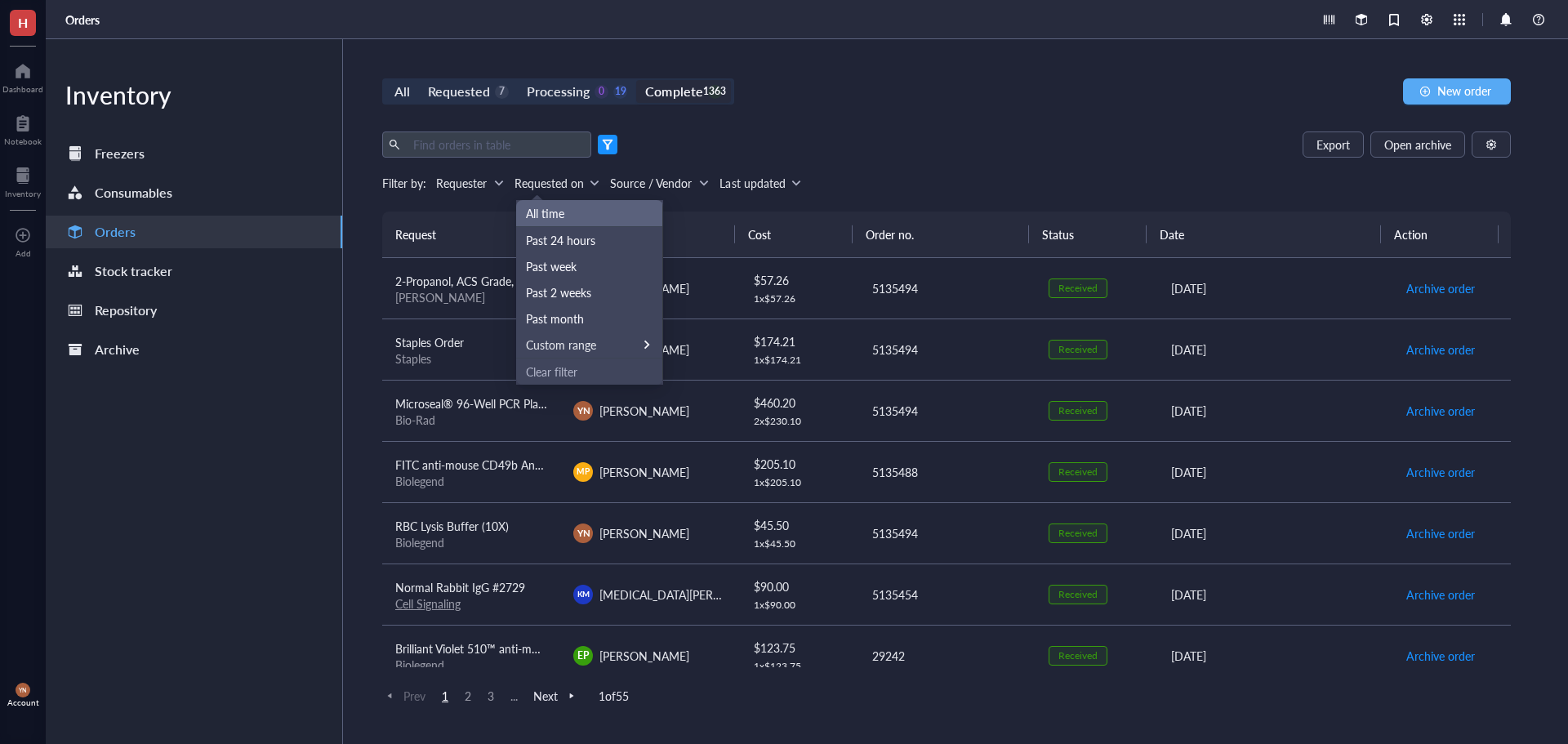
click at [550, 186] on div "Requested on" at bounding box center [549, 182] width 70 height 18
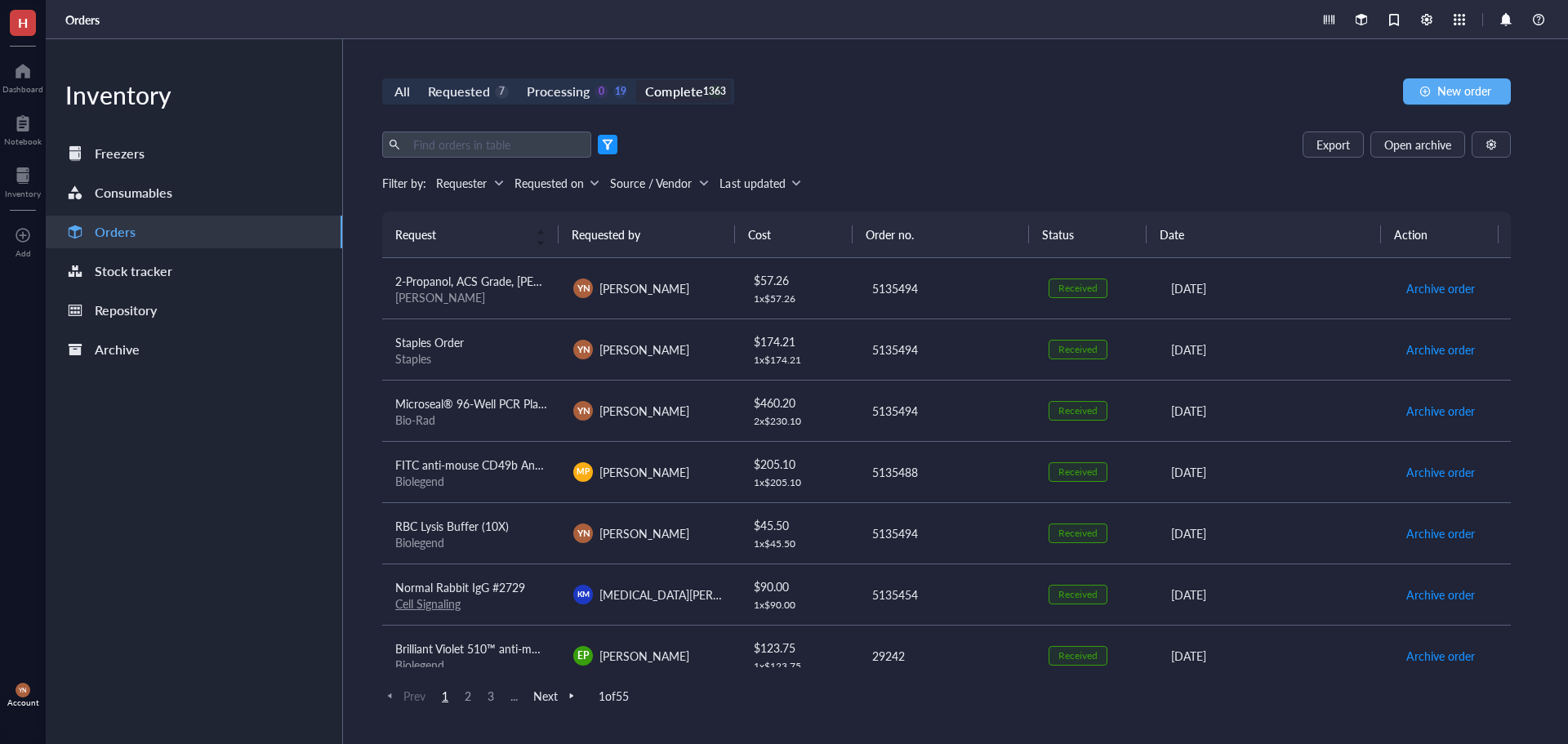
click at [486, 179] on div "Requester" at bounding box center [462, 182] width 50 height 18
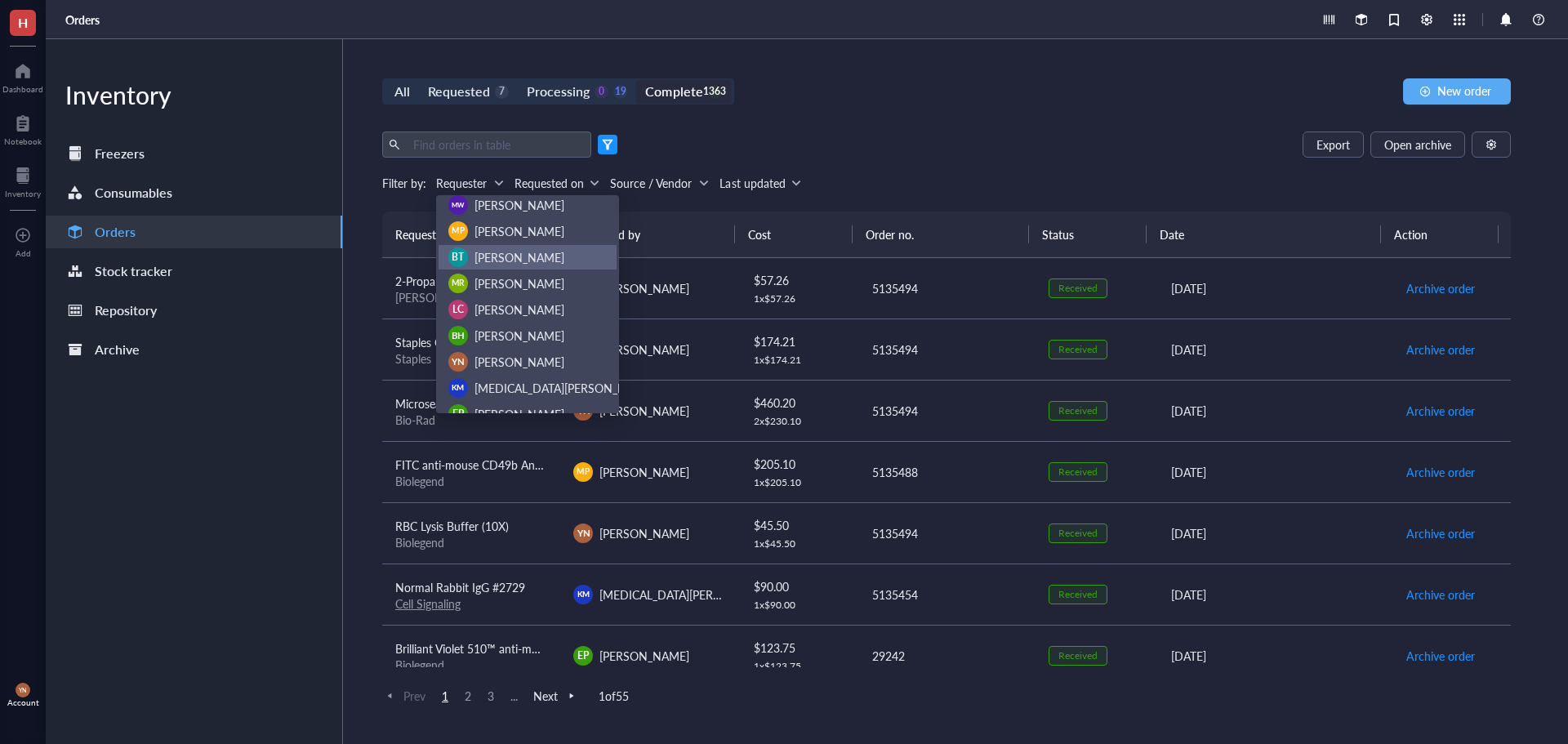
scroll to position [0, 0]
click at [875, 116] on div "All Requested 7 Processing 0 19 Complete 1363 New order Export Open archive Fil…" at bounding box center [947, 392] width 1207 height 705
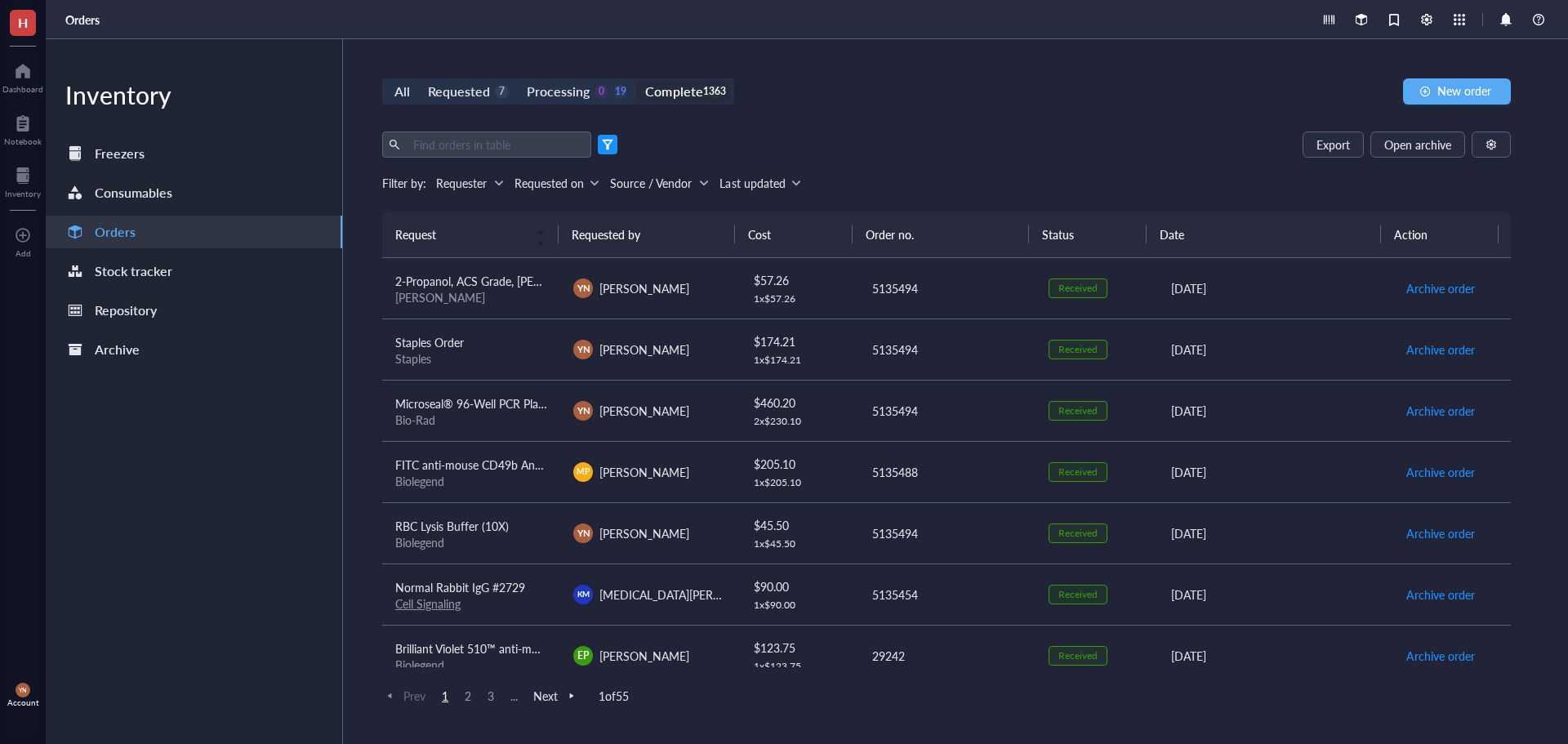
click at [612, 139] on div at bounding box center [608, 144] width 12 height 12
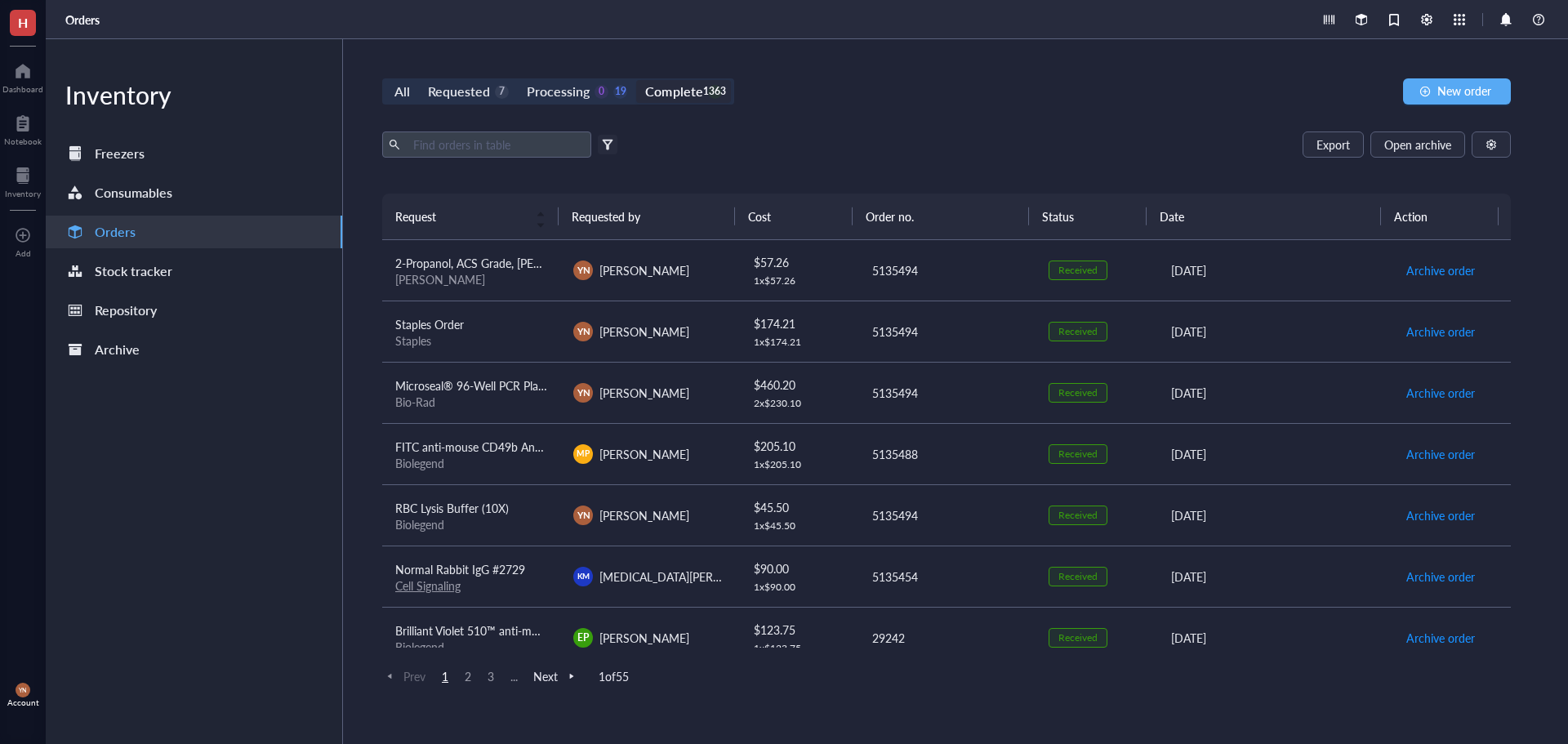
click at [784, 86] on div "All Requested 7 Processing 0 19 Complete 1363 New order" at bounding box center [946, 91] width 1129 height 26
click at [490, 144] on input "text" at bounding box center [496, 144] width 178 height 24
click at [961, 140] on div "Export Open archive" at bounding box center [946, 144] width 1129 height 26
click at [473, 144] on input "text" at bounding box center [496, 144] width 178 height 24
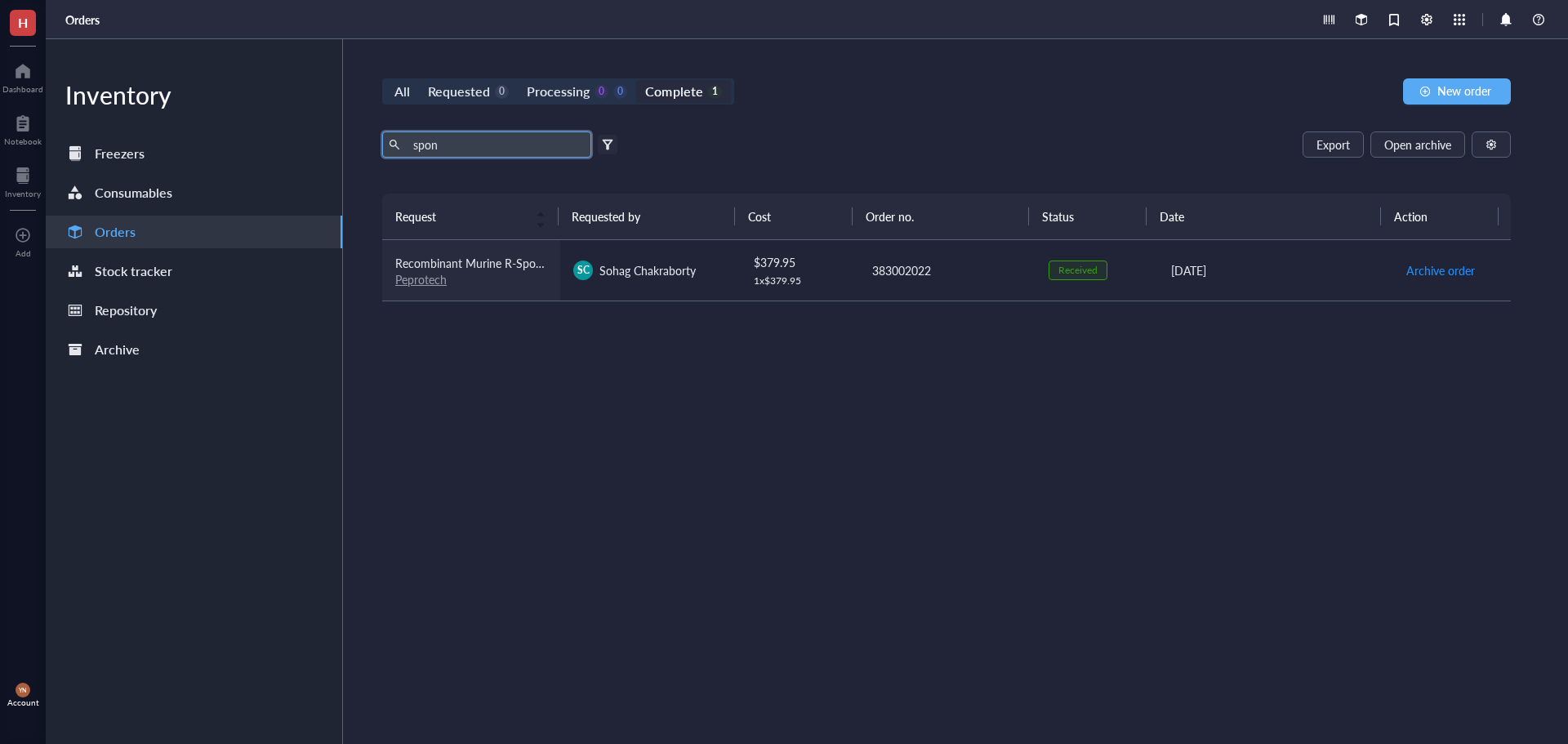
click at [525, 249] on td "Recombinant Murine R-Spondin-1- 50µg Peprotech" at bounding box center [471, 270] width 178 height 61
drag, startPoint x: 500, startPoint y: 150, endPoint x: 299, endPoint y: 144, distance: 201.1
click at [299, 144] on div "Inventory Freezers Consumables Orders Stock tracker Repository Archive All Requ…" at bounding box center [807, 392] width 1523 height 705
type input "a"
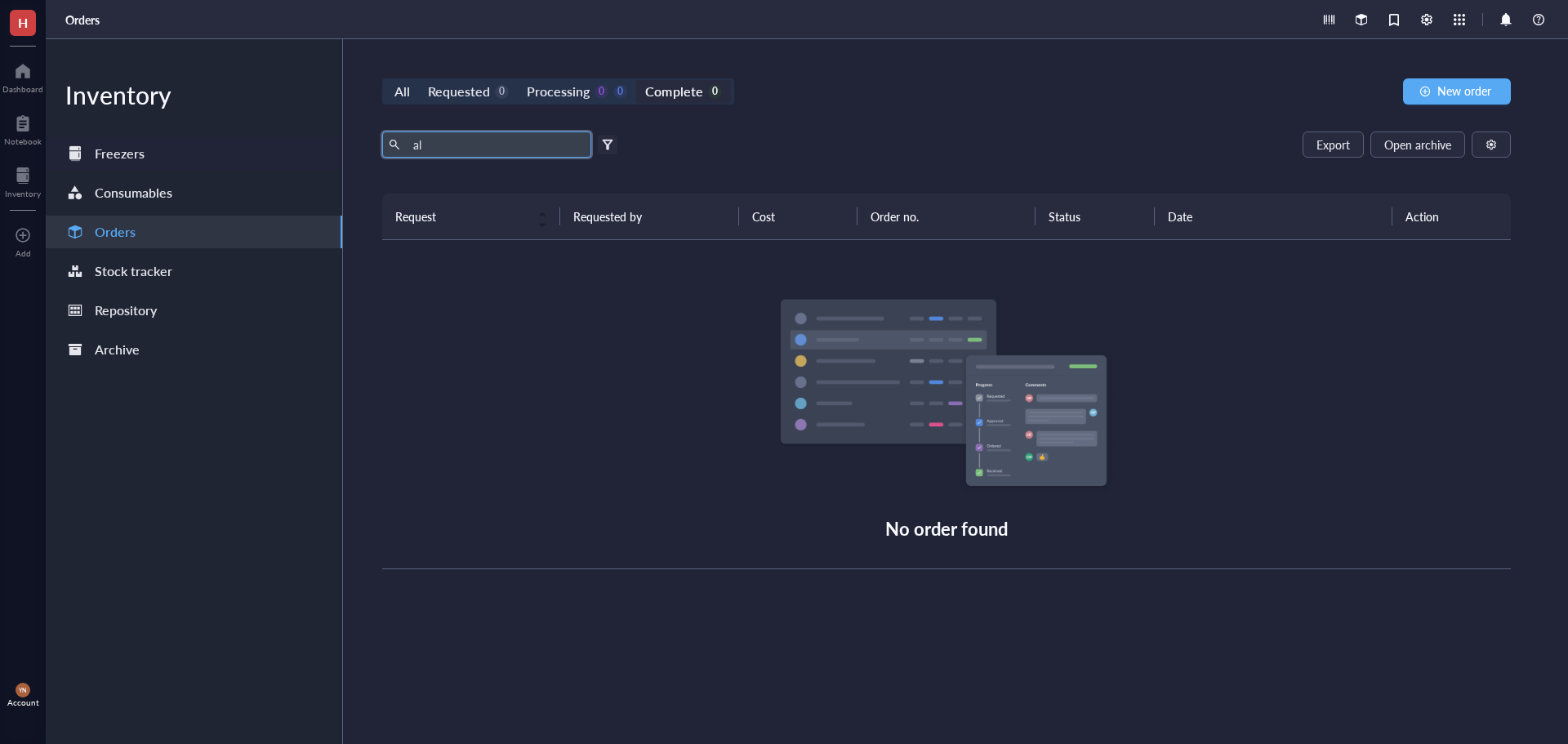
type input "a"
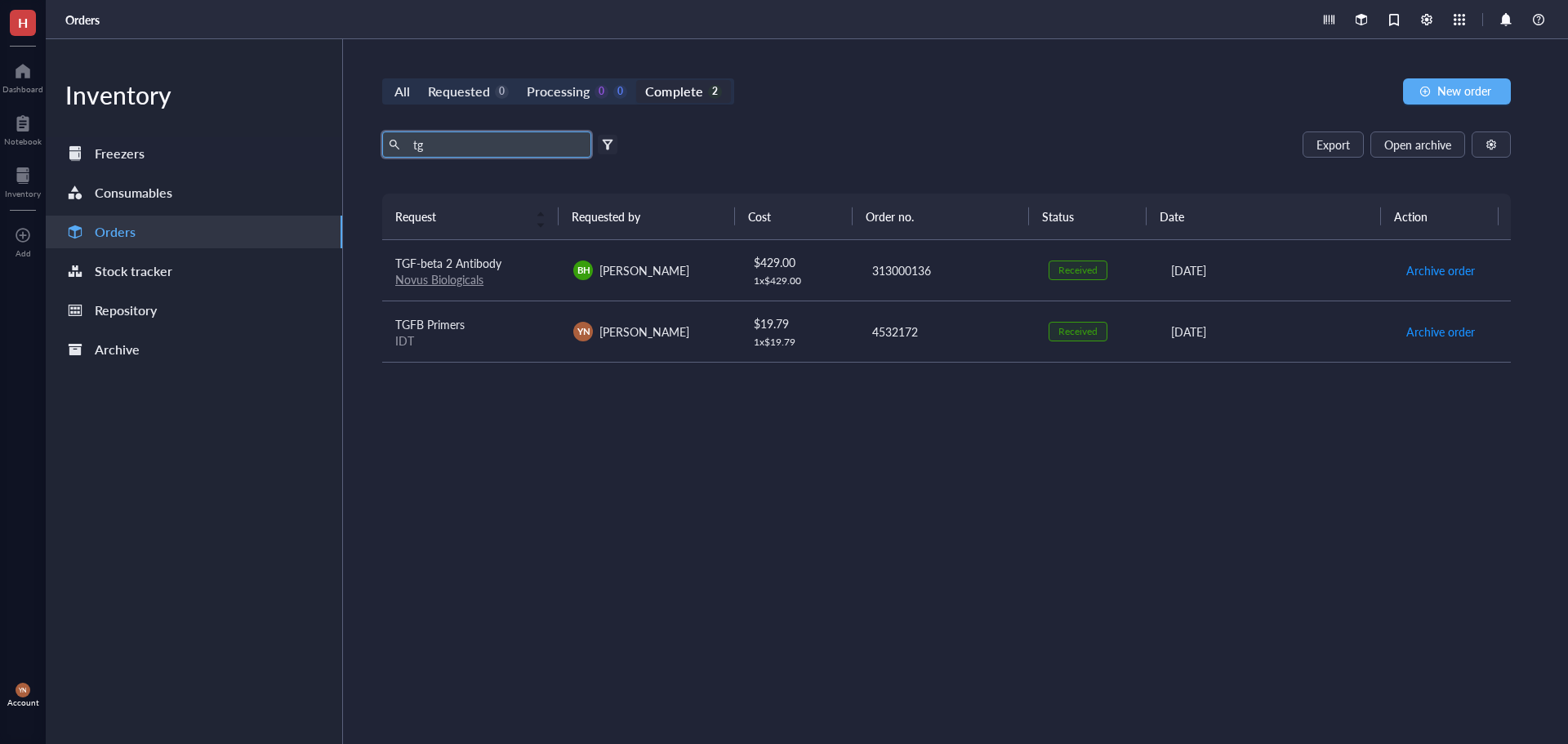
type input "t"
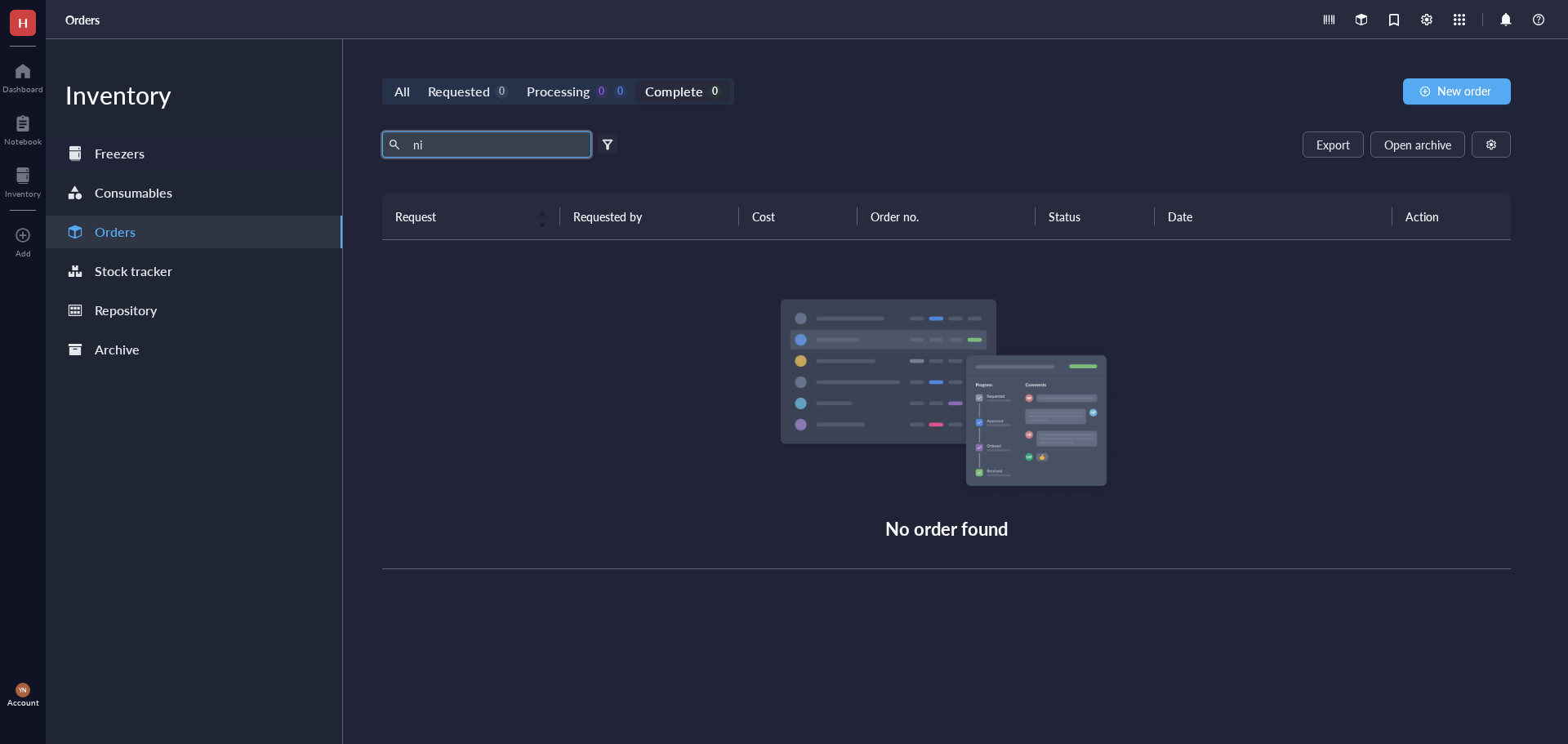
type input "n"
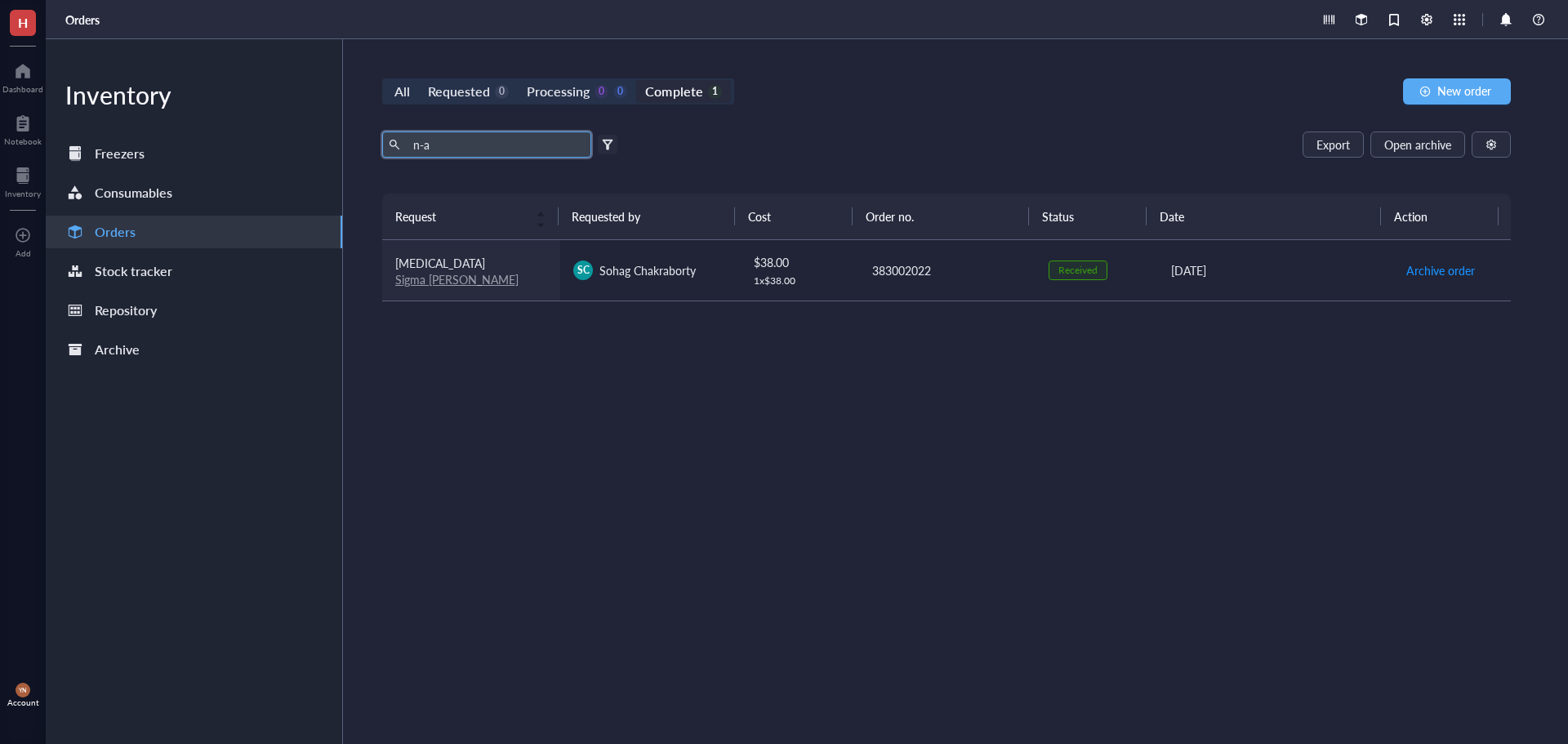
click at [505, 273] on div "Sigma [PERSON_NAME]" at bounding box center [471, 280] width 152 height 15
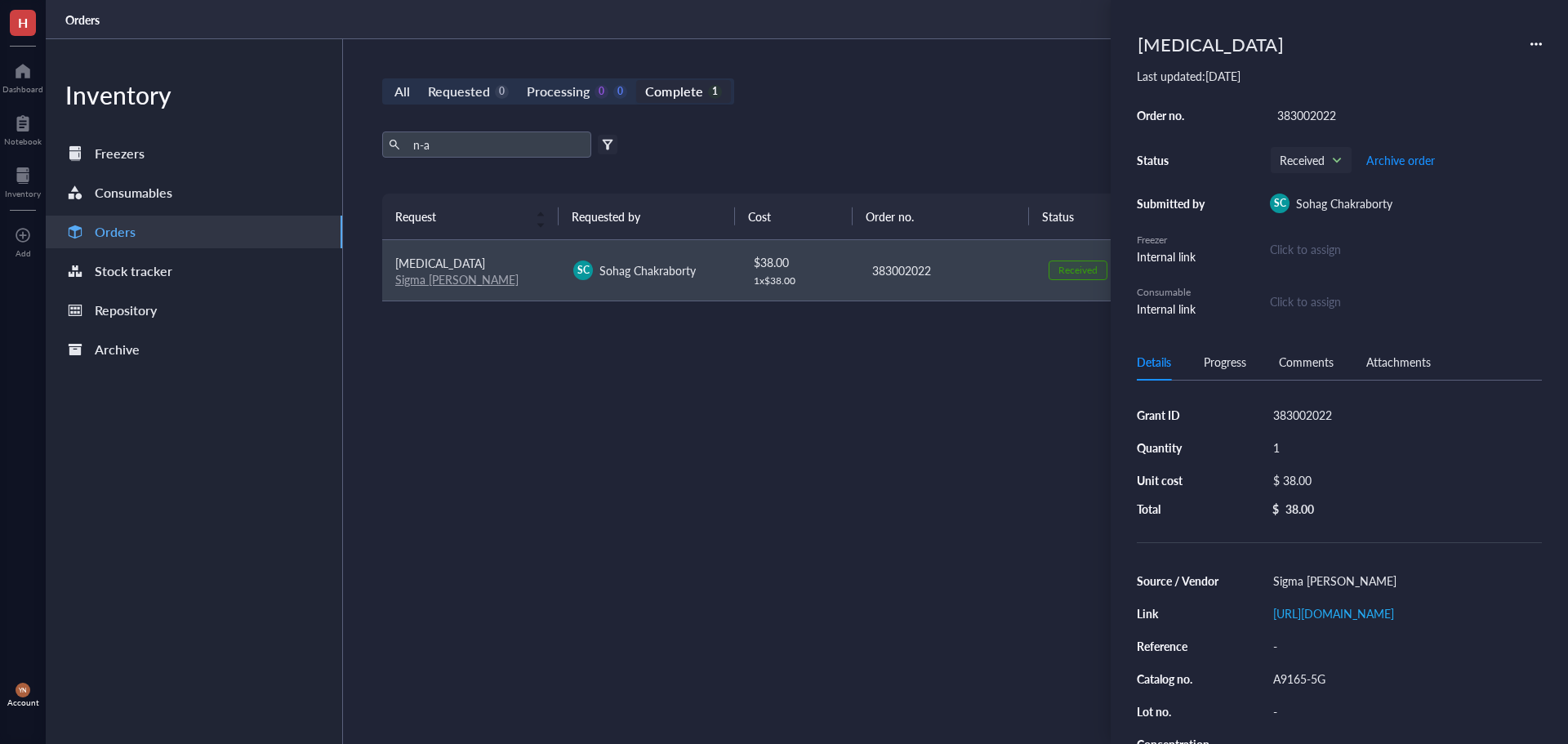
click at [592, 532] on div "Request Requested by Cost Order no. Status Date Action [MEDICAL_DATA] Sigma [PE…" at bounding box center [946, 421] width 1129 height 453
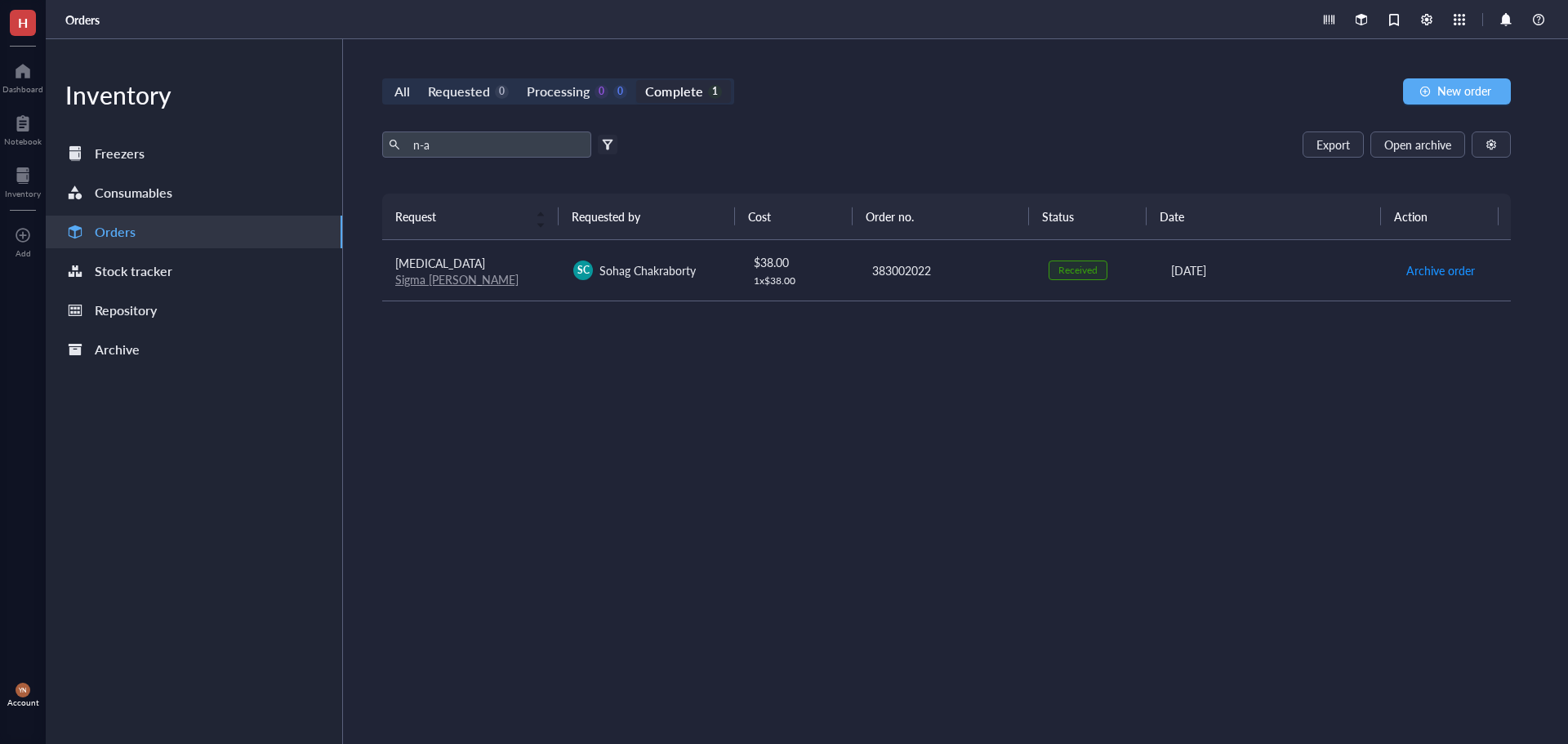
drag, startPoint x: 501, startPoint y: 130, endPoint x: 395, endPoint y: 149, distance: 107.7
click at [384, 149] on div "All Requested 0 Processing 0 0 Complete 1 New order n-a Export Open archive Fil…" at bounding box center [947, 392] width 1207 height 705
drag, startPoint x: 496, startPoint y: 149, endPoint x: 362, endPoint y: 149, distance: 134.0
click at [362, 149] on div "All Requested 0 Processing 0 0 Complete 1 New order n-a Export Open archive Fil…" at bounding box center [947, 392] width 1207 height 705
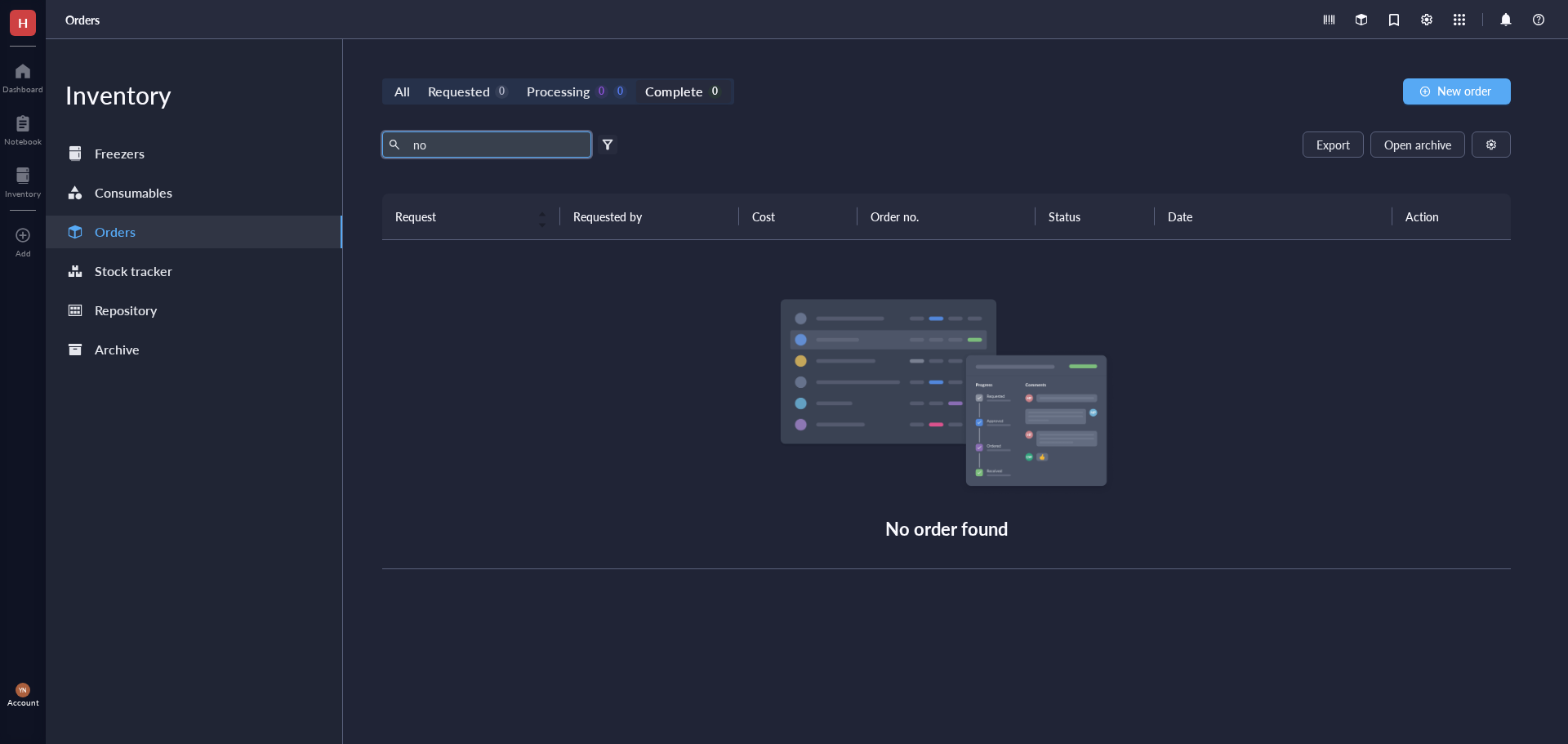
type input "n"
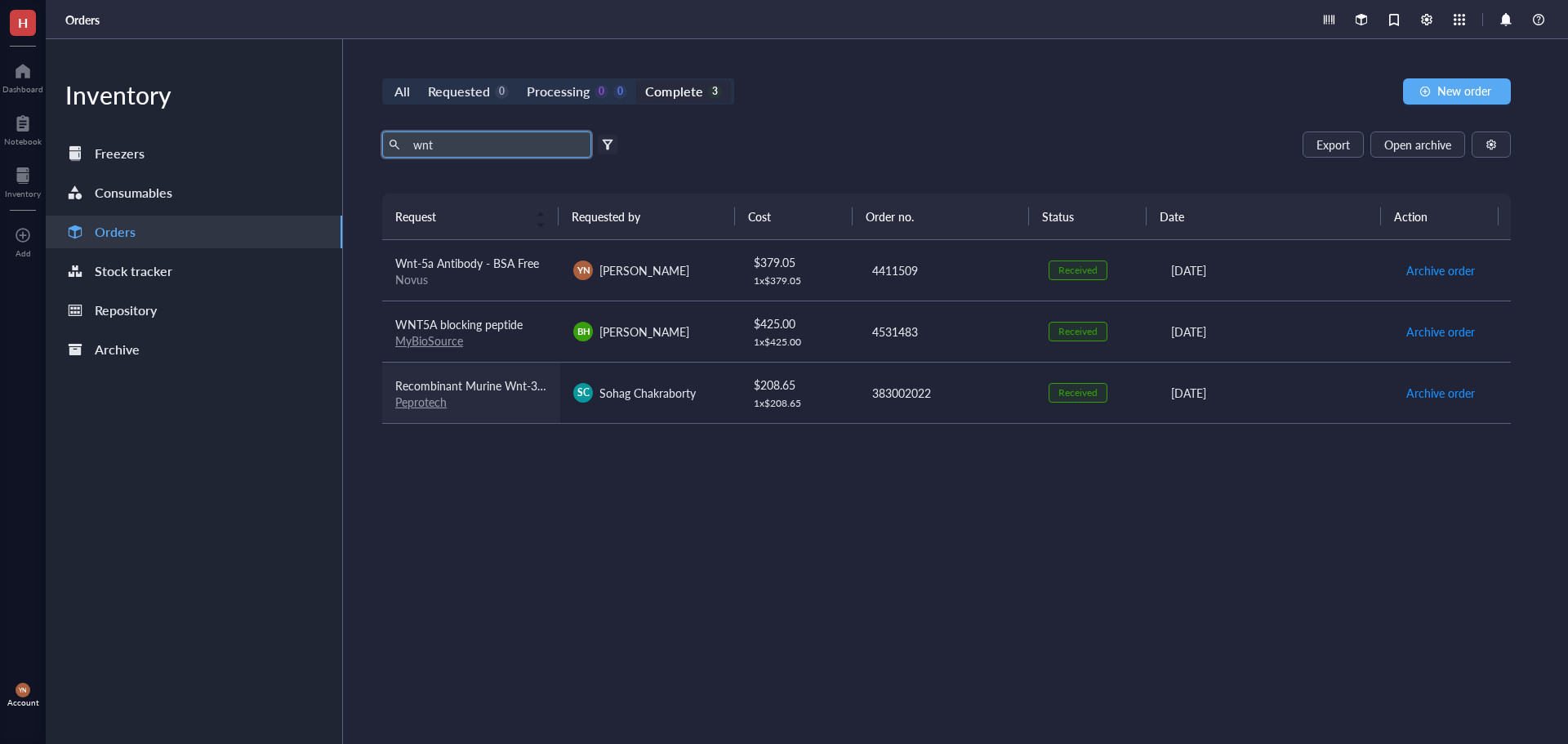
click at [530, 405] on div "Peprotech" at bounding box center [471, 402] width 152 height 15
drag, startPoint x: 455, startPoint y: 146, endPoint x: 352, endPoint y: 139, distance: 103.2
click at [368, 147] on div "All Requested 0 Processing 0 0 Complete 3 New order wnt Export Open archive Fil…" at bounding box center [947, 392] width 1207 height 705
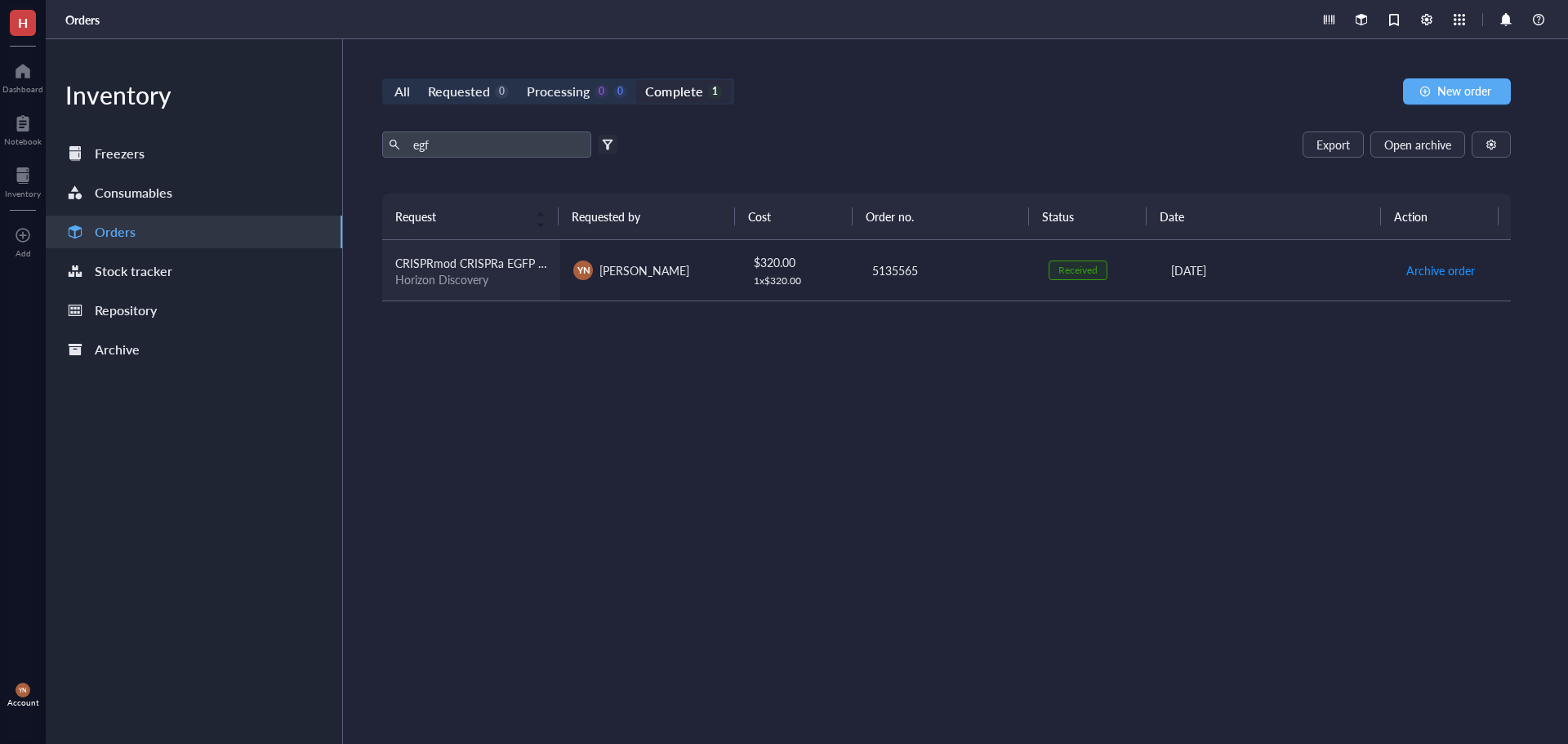
click at [531, 291] on td "CRISPRmod CRISPRa EGFP dCas9-VPR mRNA, 20 µg Horizon Discovery" at bounding box center [471, 270] width 178 height 61
drag, startPoint x: 432, startPoint y: 146, endPoint x: 242, endPoint y: 146, distance: 190.0
click at [252, 146] on div "Inventory Freezers Consumables Orders Stock tracker Repository Archive All Requ…" at bounding box center [807, 392] width 1523 height 705
type input "fgf"
click at [504, 288] on td "Recombinant Human FGF-10 Peprotech" at bounding box center [471, 270] width 178 height 61
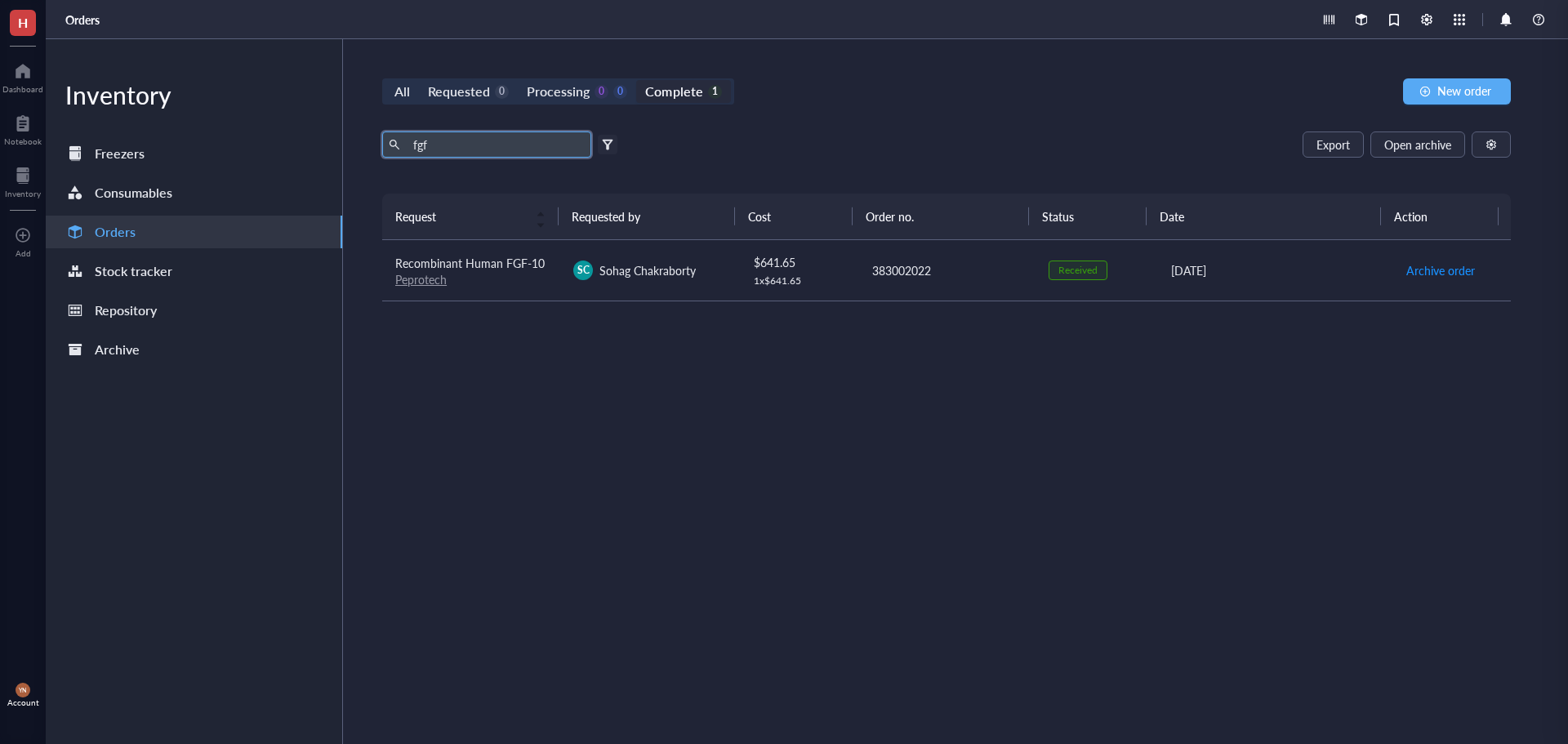
drag, startPoint x: 400, startPoint y: 151, endPoint x: 379, endPoint y: 151, distance: 21.0
click at [379, 151] on div "All Requested 0 Processing 0 0 Complete 1 New order fgf Export Open archive Fil…" at bounding box center [947, 392] width 1207 height 705
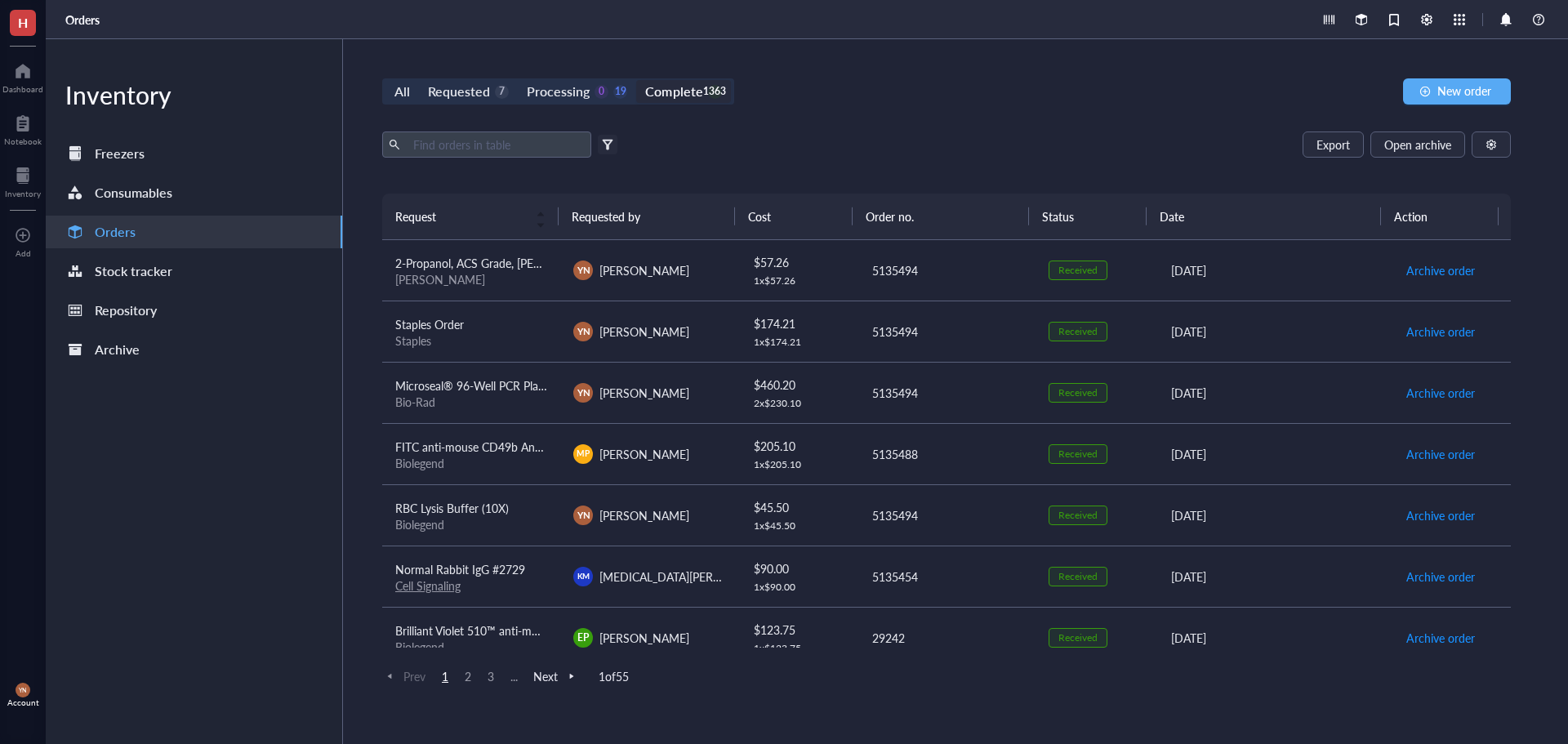
click at [685, 90] on div "Complete" at bounding box center [674, 91] width 57 height 23
click at [636, 80] on input "Complete 1363" at bounding box center [636, 80] width 0 height 0
click at [421, 138] on input "text" at bounding box center [496, 144] width 178 height 24
click at [470, 148] on input "text" at bounding box center [496, 144] width 178 height 24
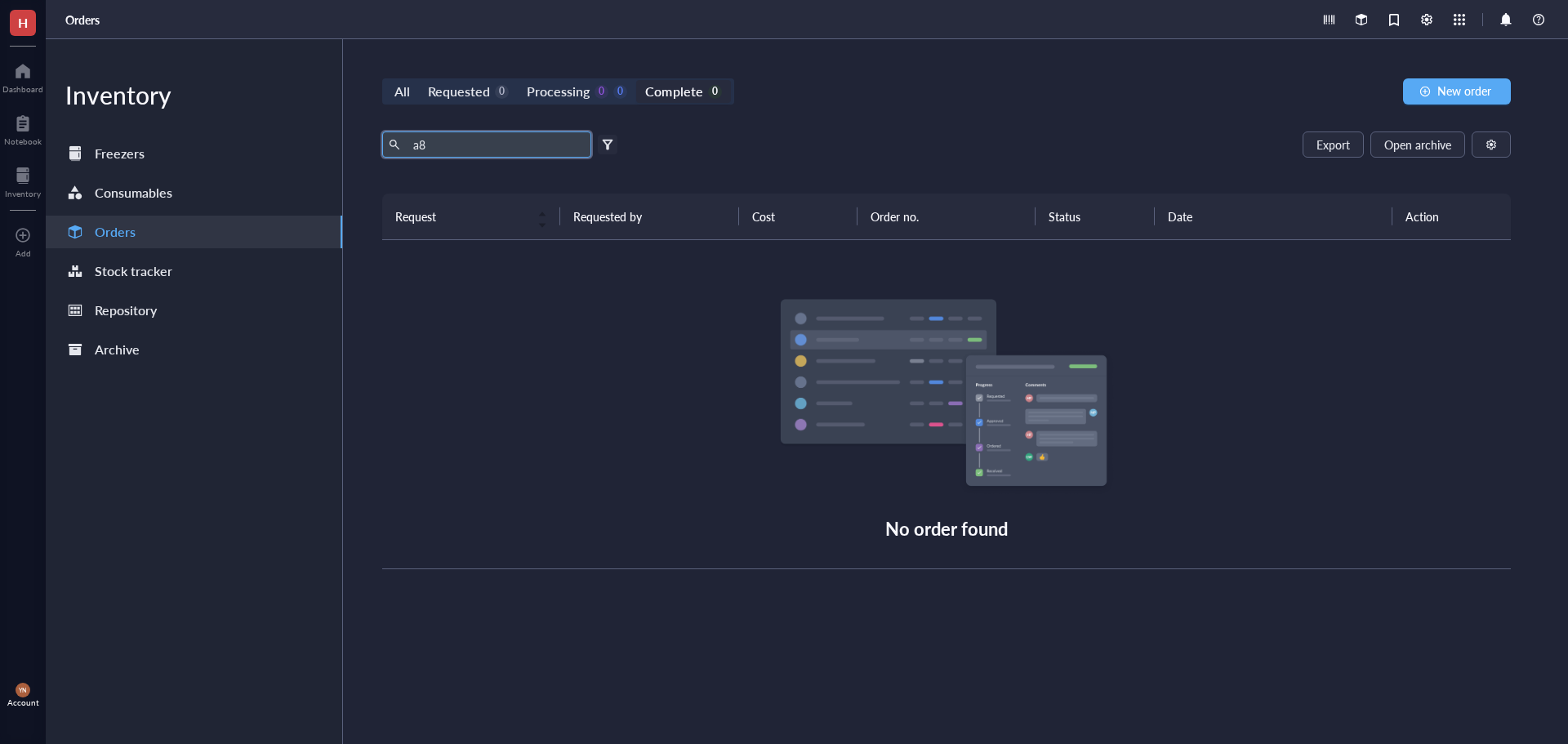
type input "a"
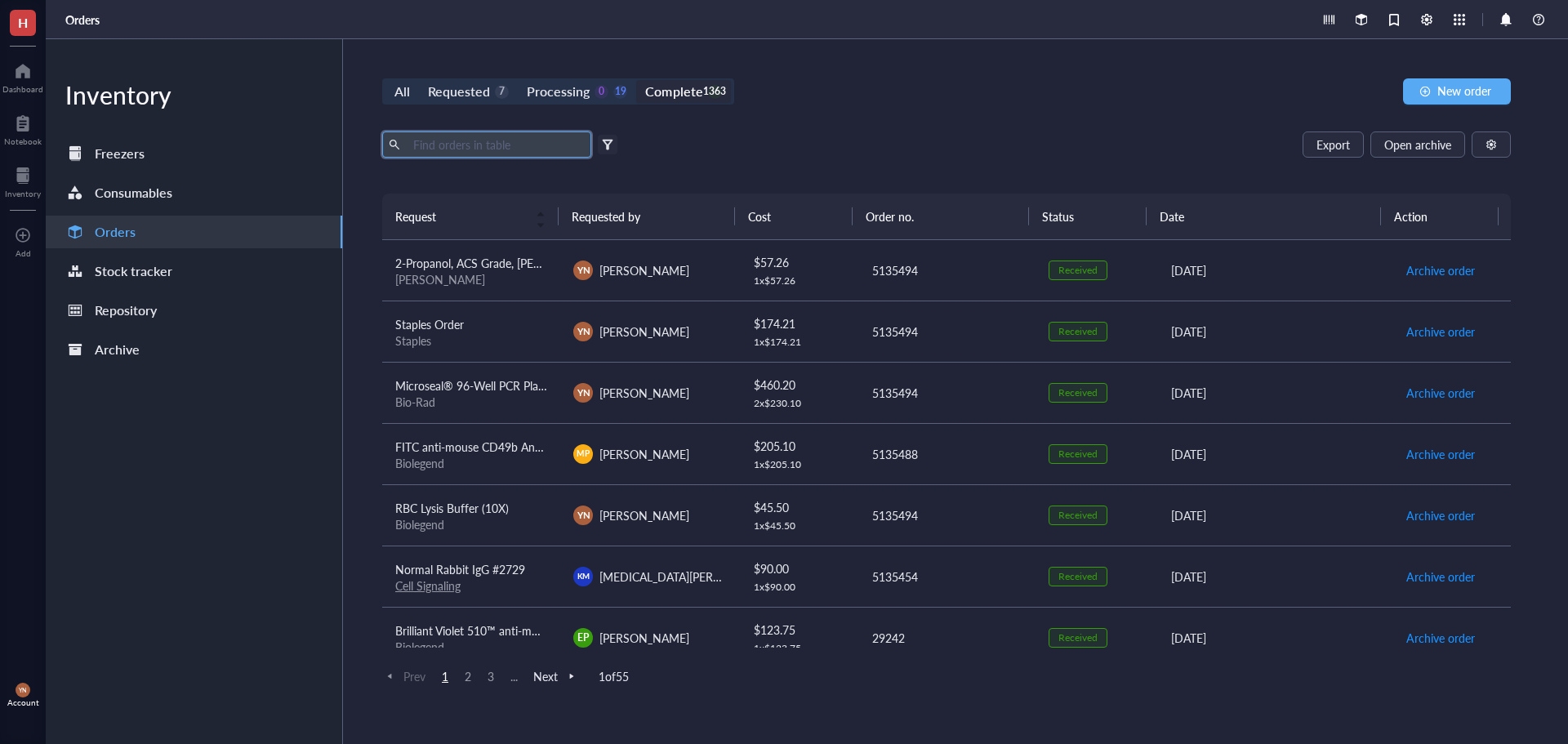
click at [609, 139] on div at bounding box center [608, 144] width 12 height 12
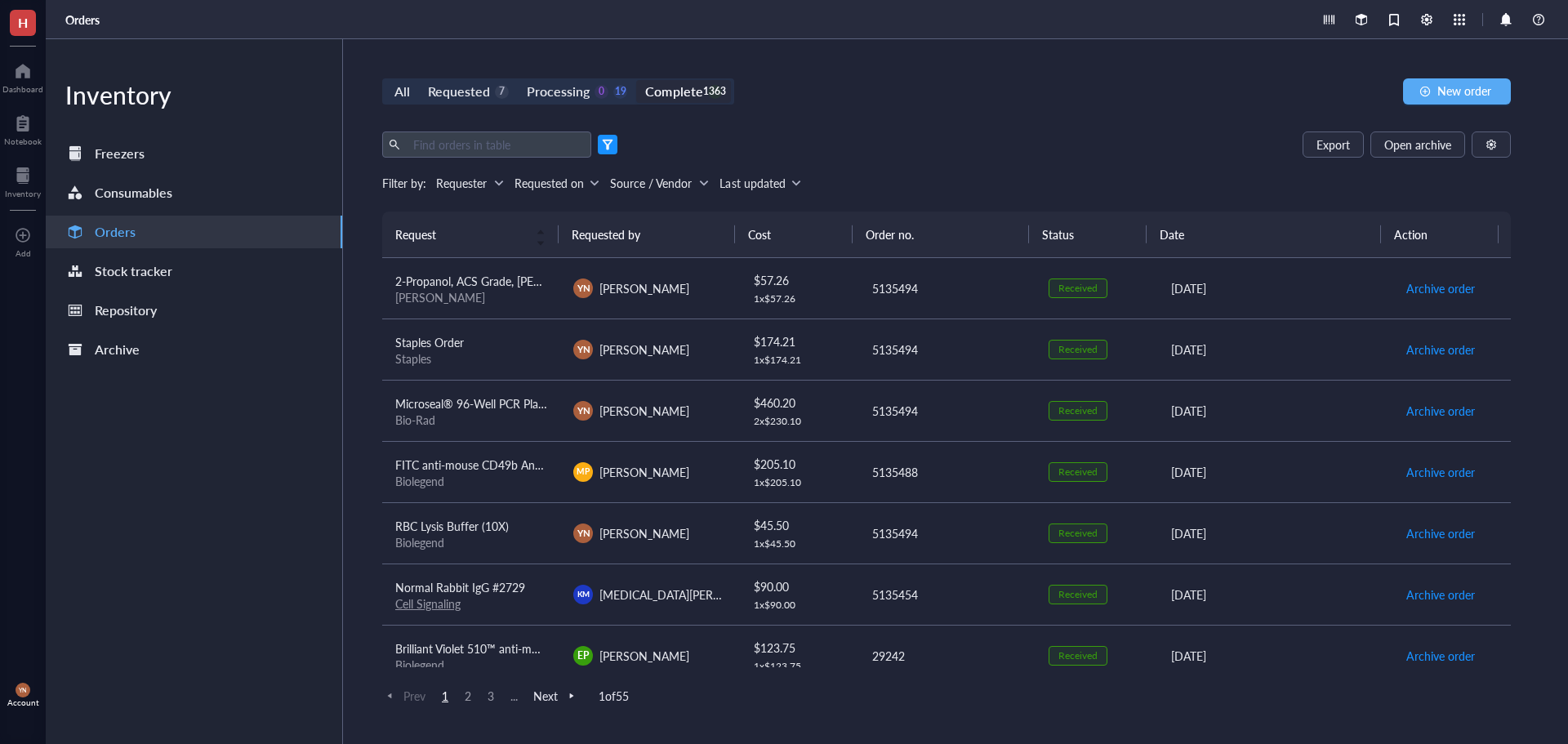
click at [468, 179] on div "Requester" at bounding box center [462, 182] width 50 height 18
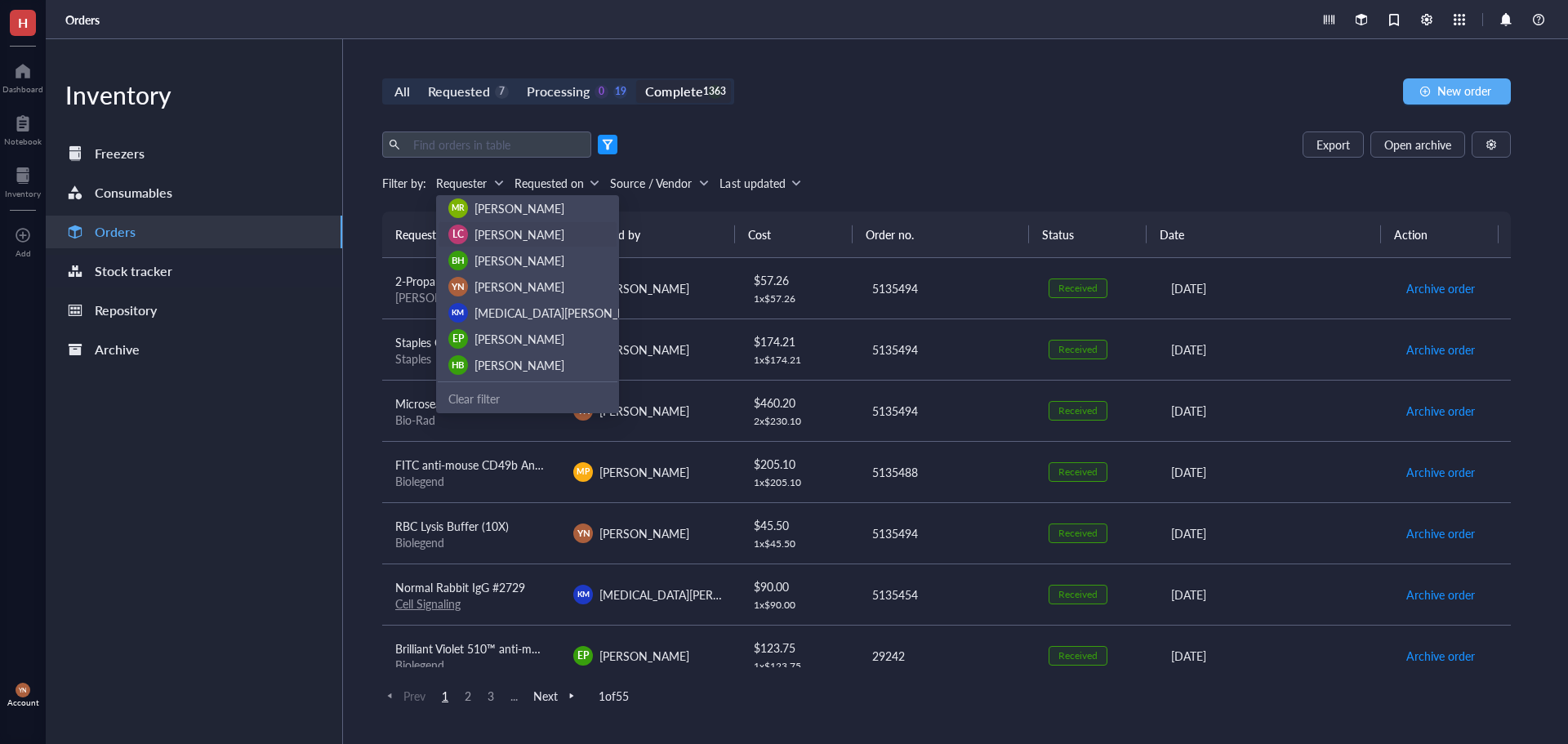
scroll to position [86, 0]
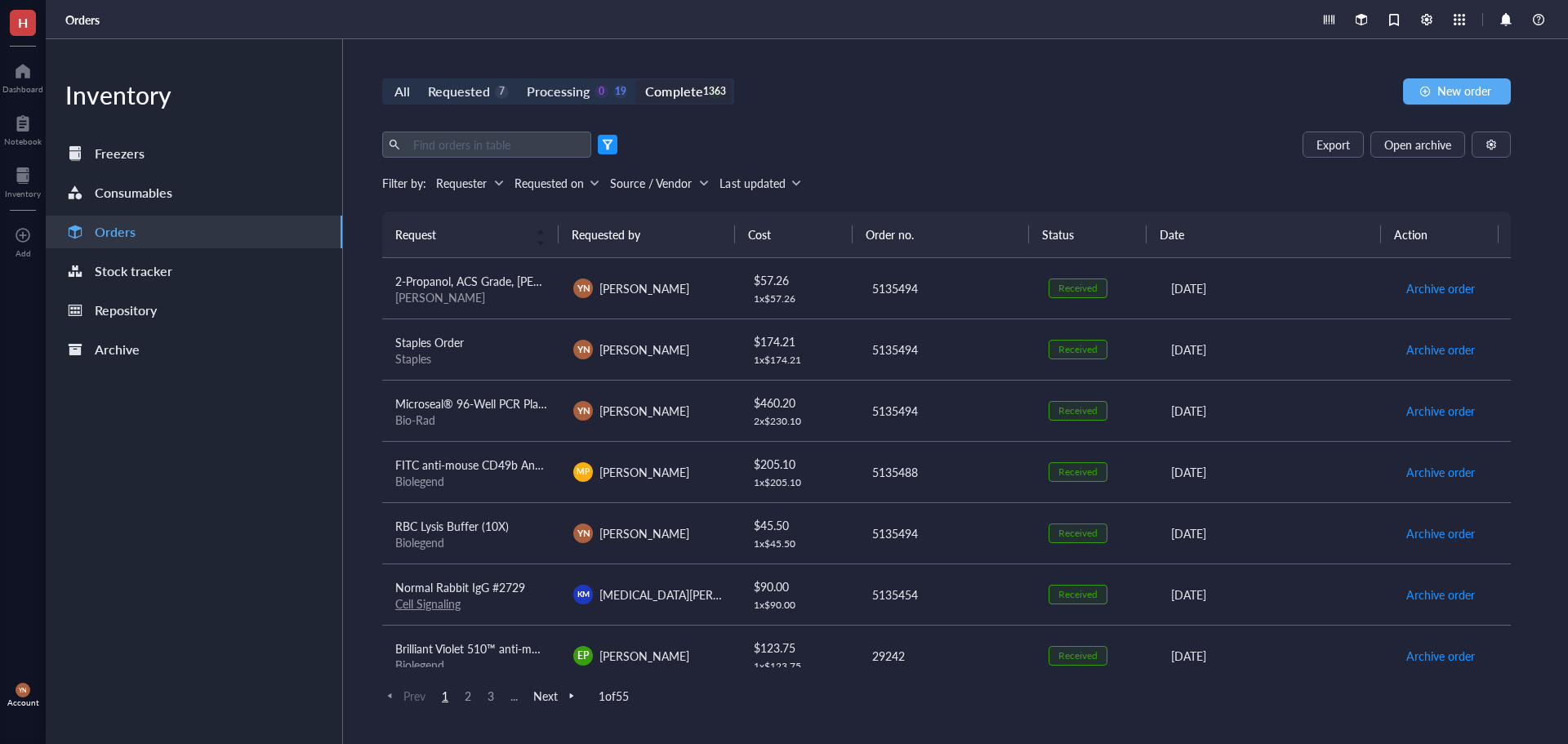
click at [436, 166] on div "Export Open archive Filter by: Requester Requested on Source / Vendor Last upda…" at bounding box center [946, 171] width 1129 height 80
click at [544, 148] on input "text" at bounding box center [496, 144] width 178 height 24
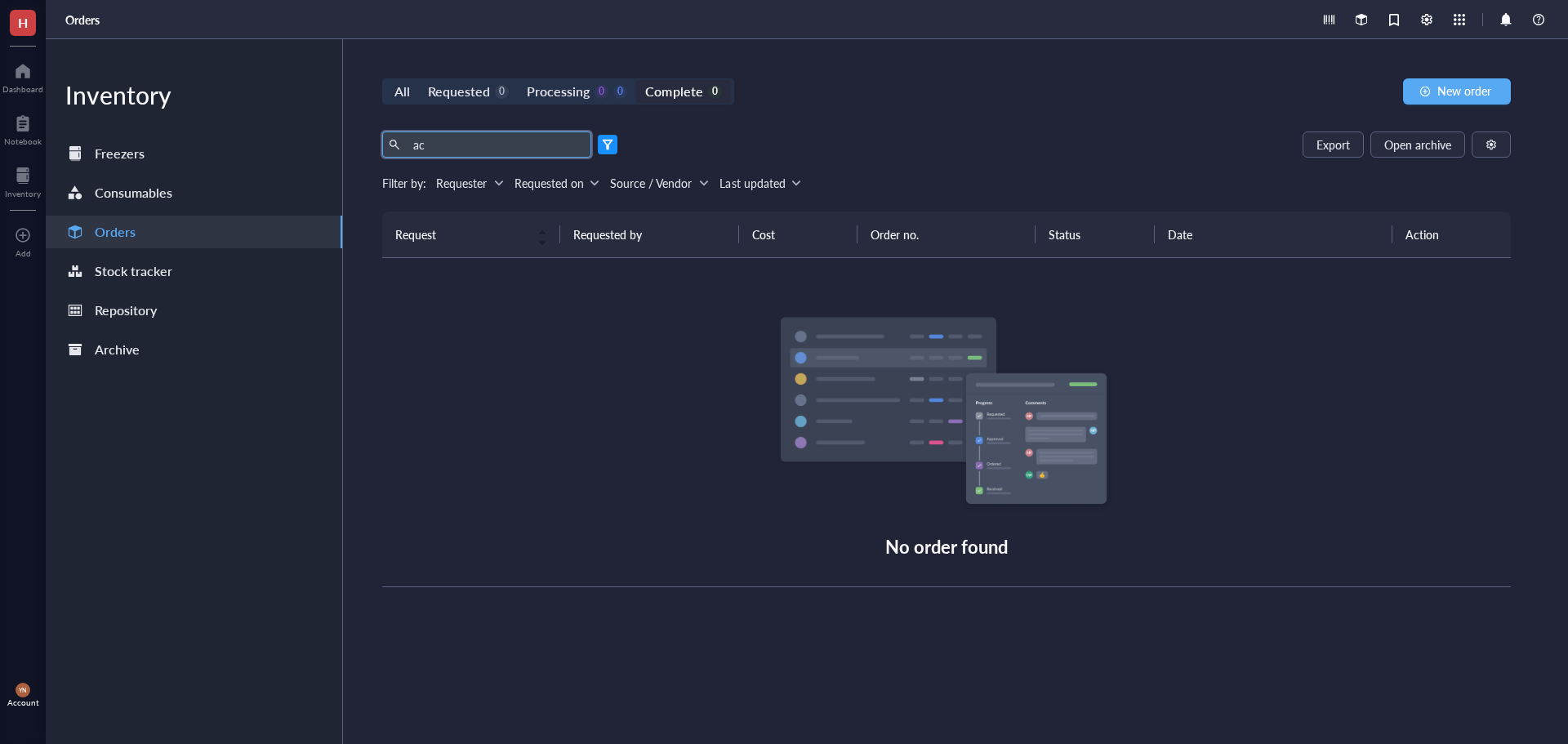
type input "a"
type input "n"
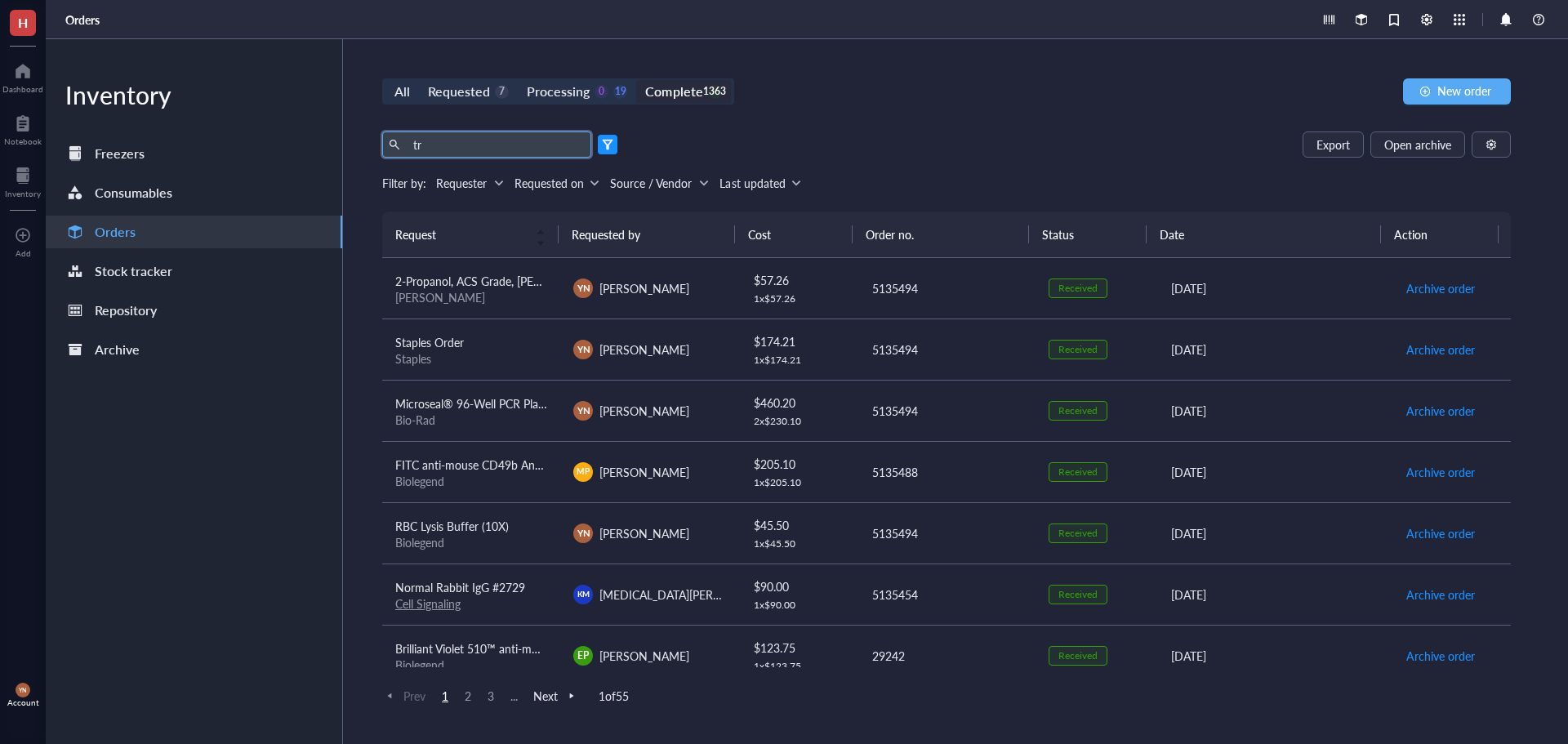
type input "t"
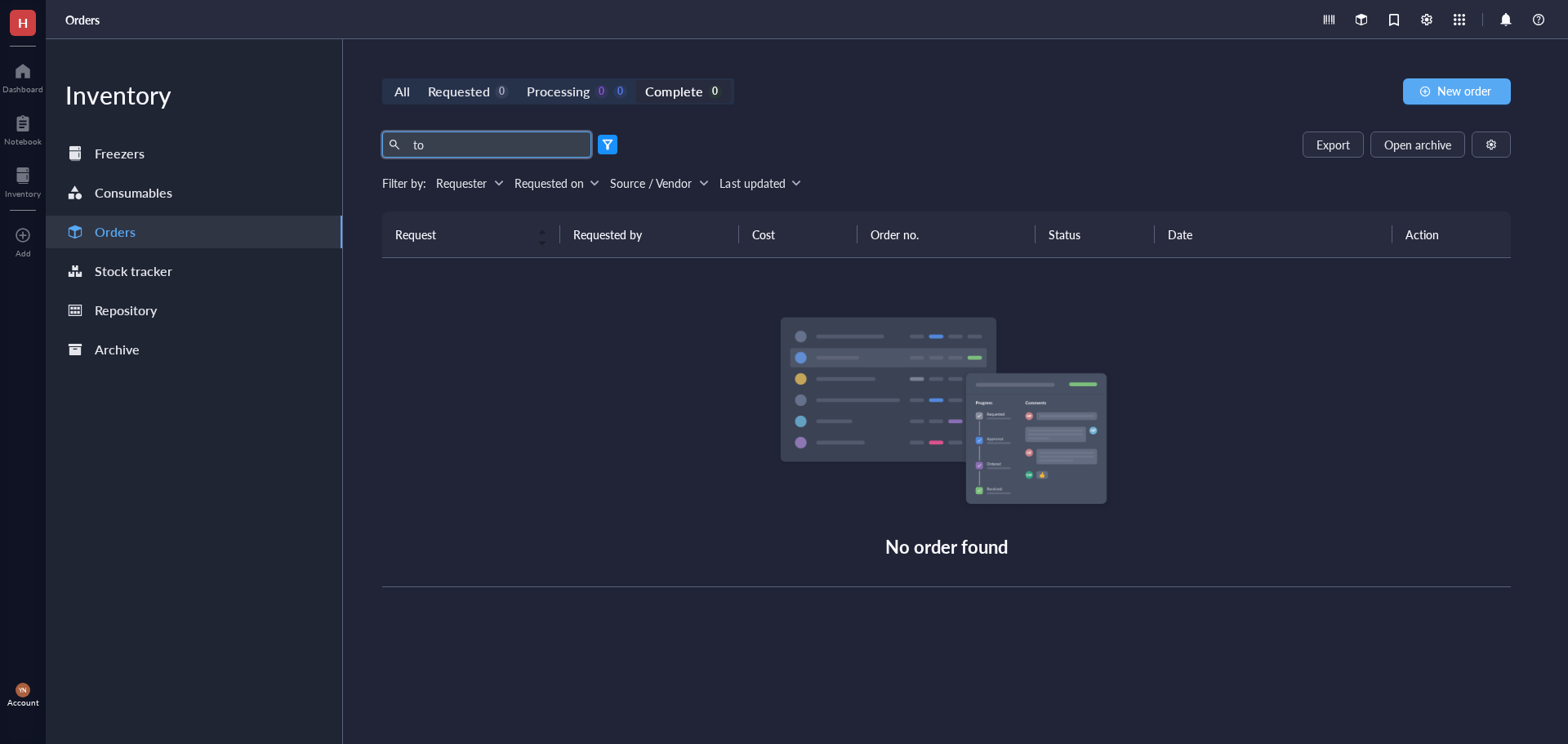
type input "t"
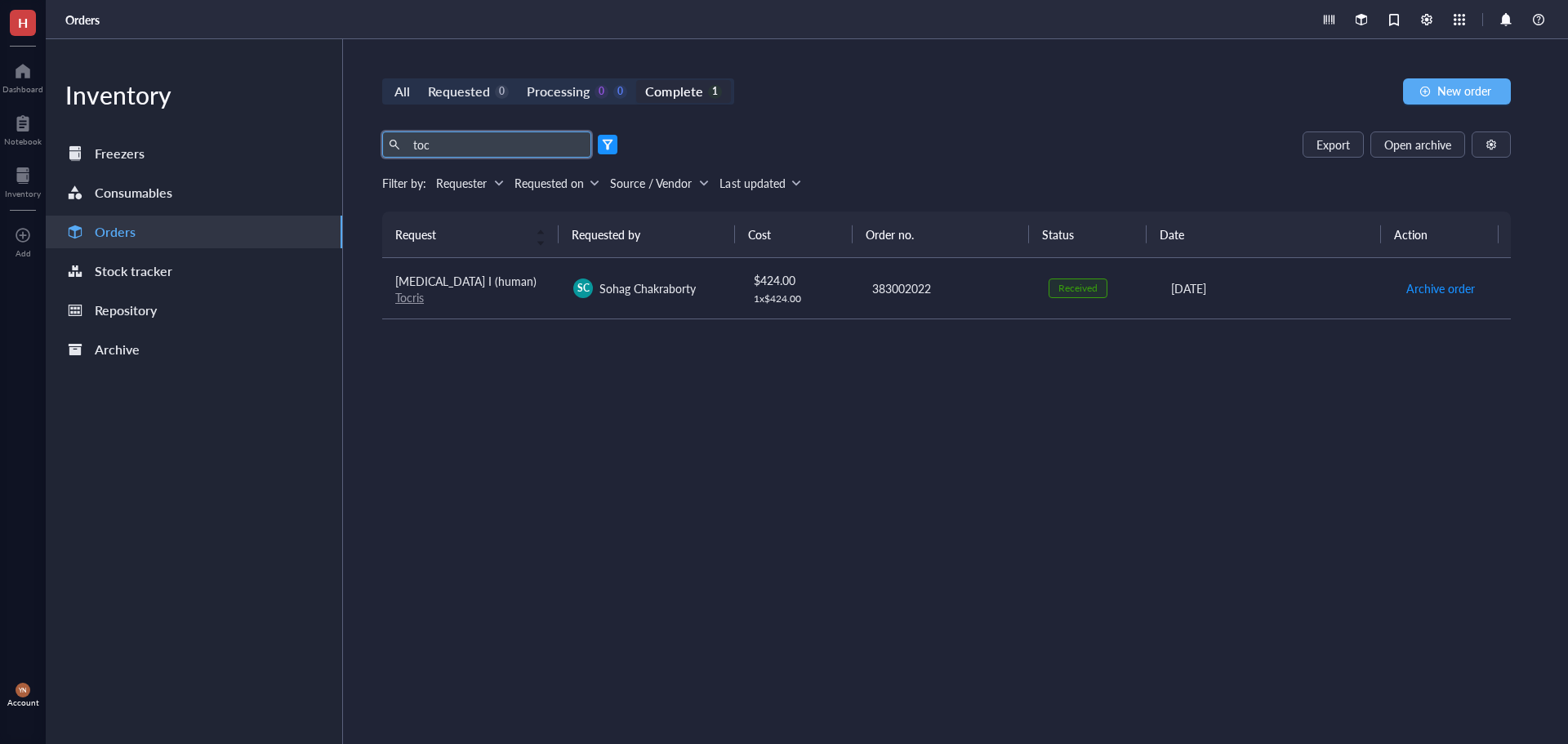
click at [604, 145] on div at bounding box center [608, 144] width 12 height 12
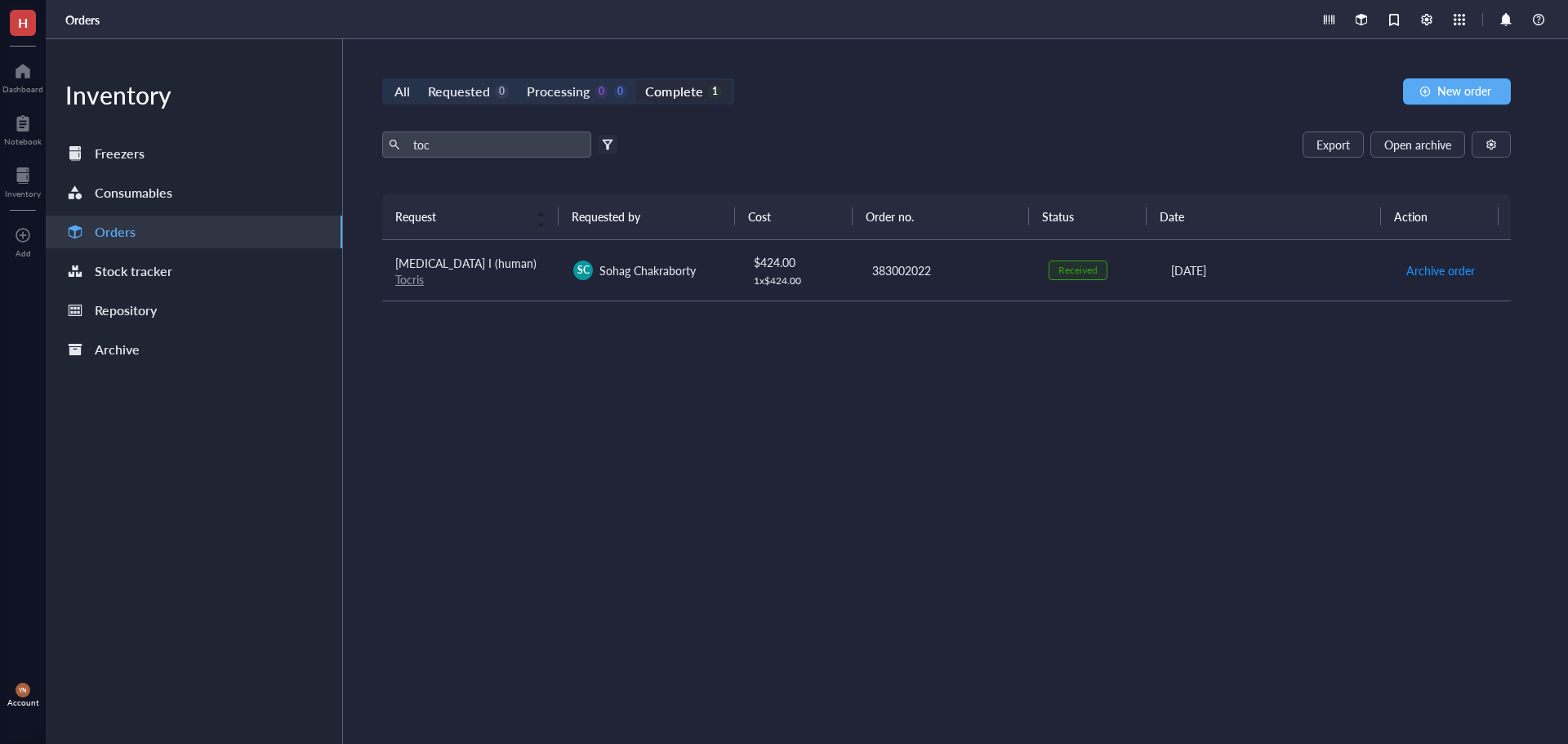
click at [1020, 81] on div "All Requested 0 Processing 0 0 Complete 1 New order" at bounding box center [946, 91] width 1129 height 26
click at [490, 266] on div "[MEDICAL_DATA] I (human)" at bounding box center [471, 263] width 152 height 18
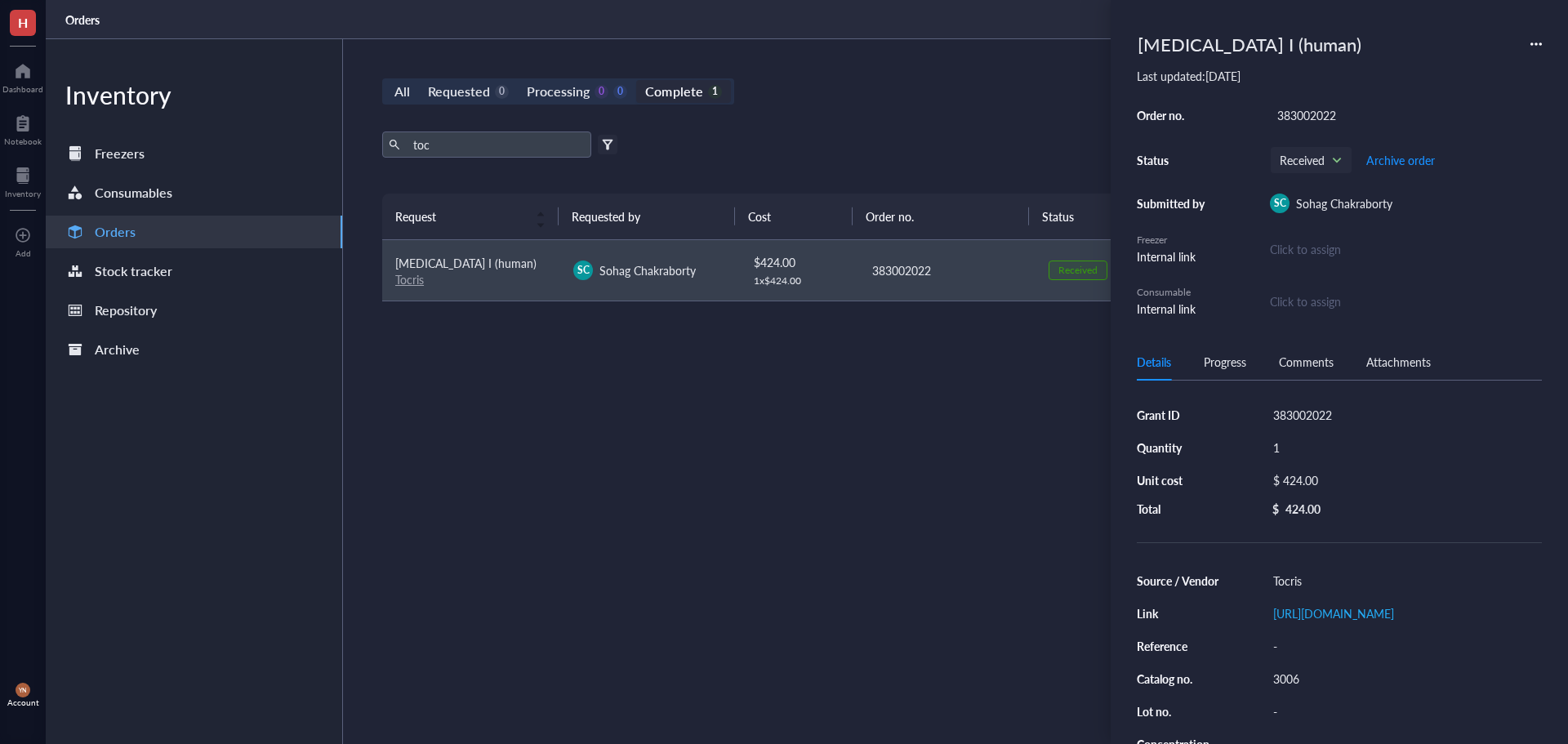
click at [1346, 197] on span "Sohag Chakraborty" at bounding box center [1344, 203] width 97 height 16
click at [1346, 200] on span "Sohag Chakraborty" at bounding box center [1344, 203] width 97 height 16
click at [808, 562] on div "Request Requested by Cost Order no. Status Date Action [MEDICAL_DATA] I (human)…" at bounding box center [946, 430] width 1129 height 473
click at [928, 187] on div "toc Export Open archive Filter by: Requester Requested on Source / Vendor Last …" at bounding box center [946, 163] width 1129 height 62
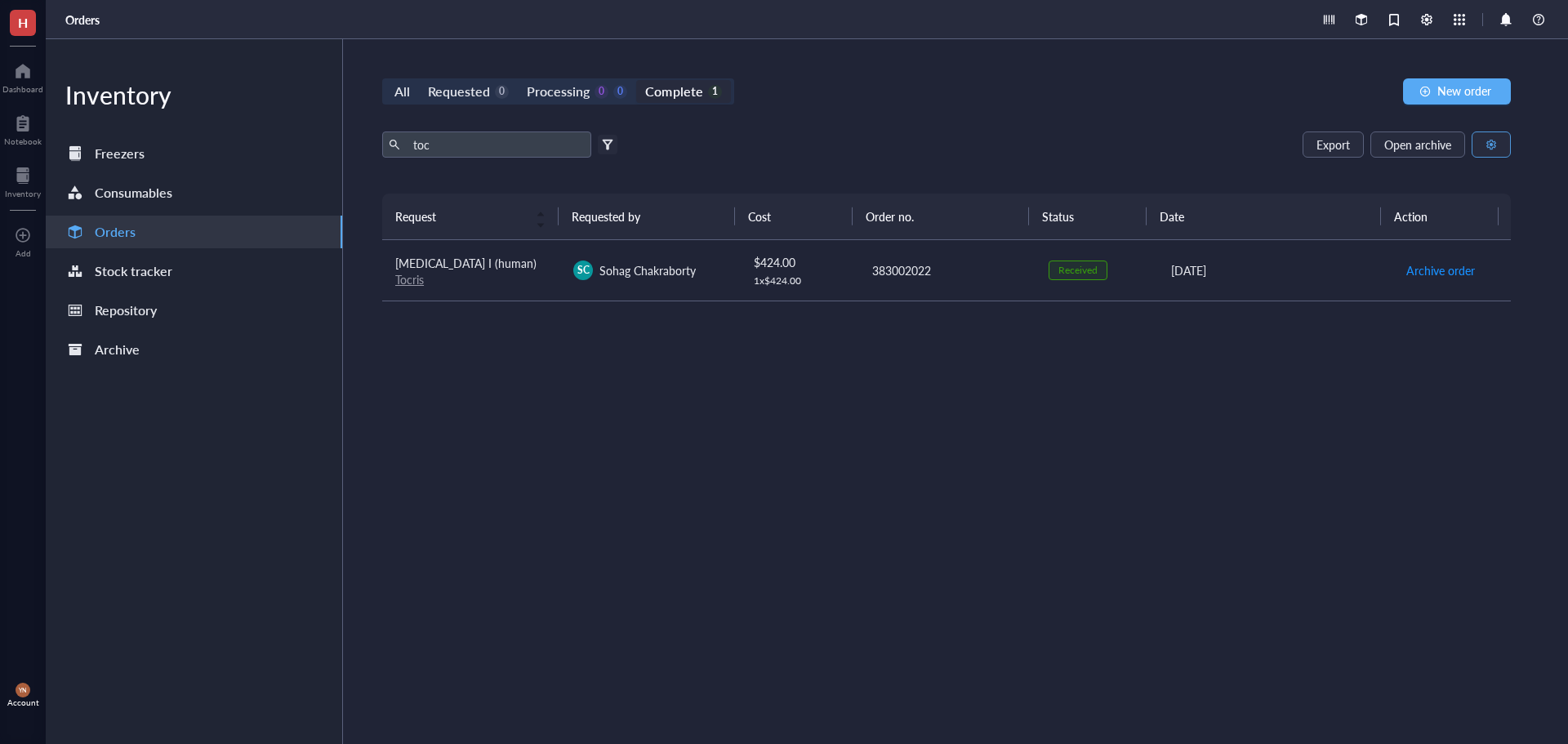
click at [1502, 141] on button "button" at bounding box center [1491, 144] width 39 height 26
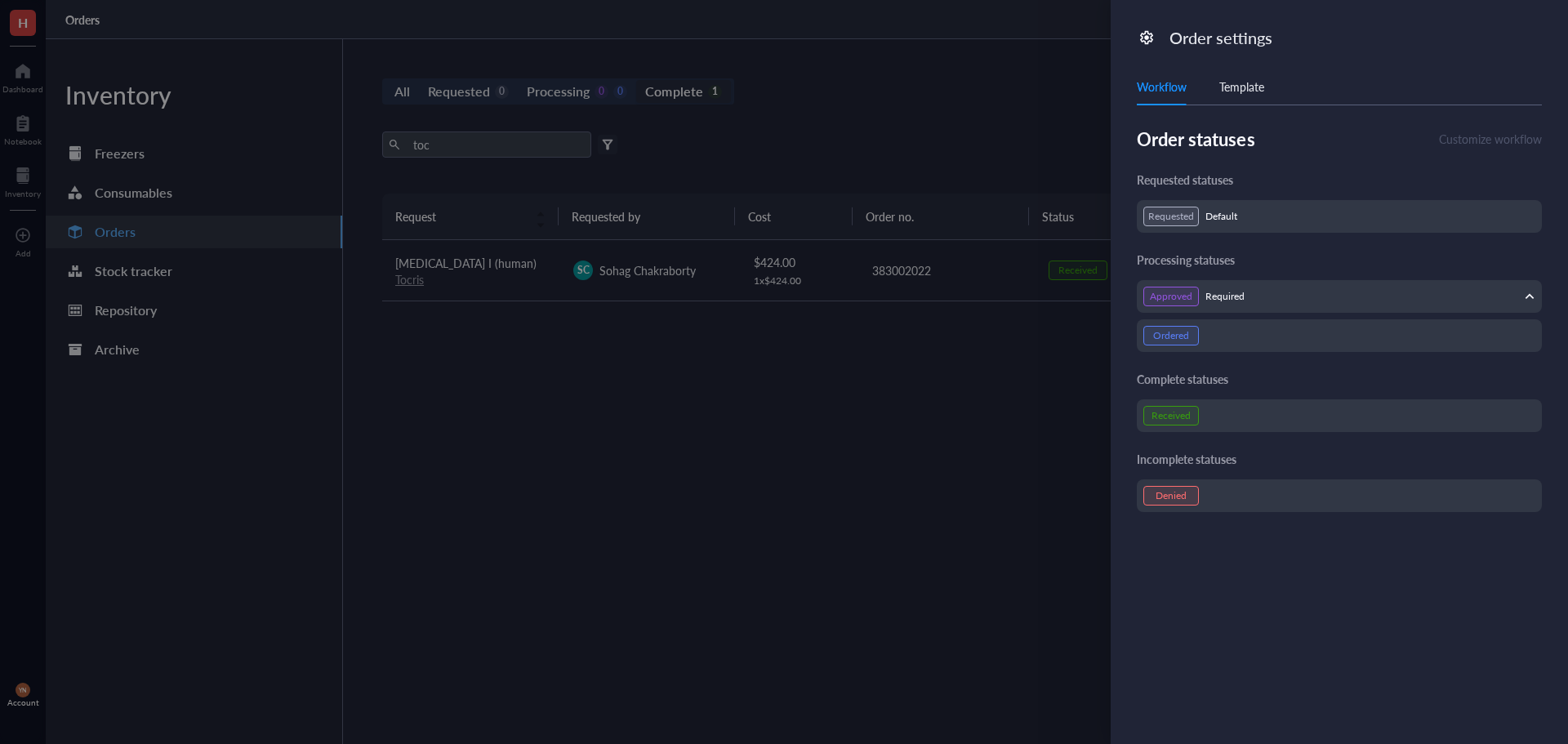
click at [847, 597] on div at bounding box center [784, 372] width 1568 height 744
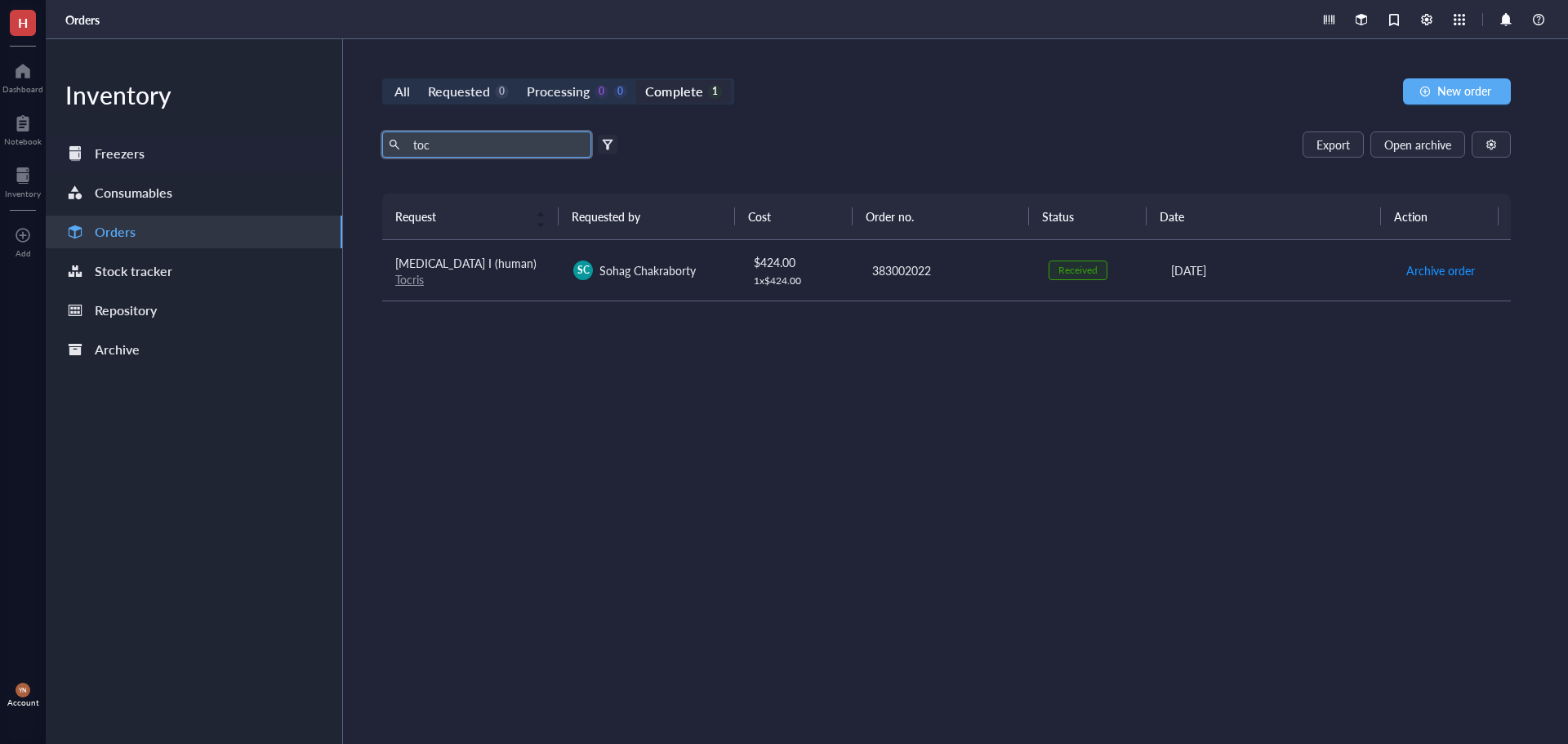
drag, startPoint x: 339, startPoint y: 139, endPoint x: 305, endPoint y: 139, distance: 34.0
click at [305, 139] on div "Inventory Freezers Consumables Orders Stock tracker Repository Archive All Requ…" at bounding box center [807, 392] width 1523 height 705
click at [468, 154] on input "toc" at bounding box center [496, 144] width 178 height 24
type input "t"
type input "tgf"
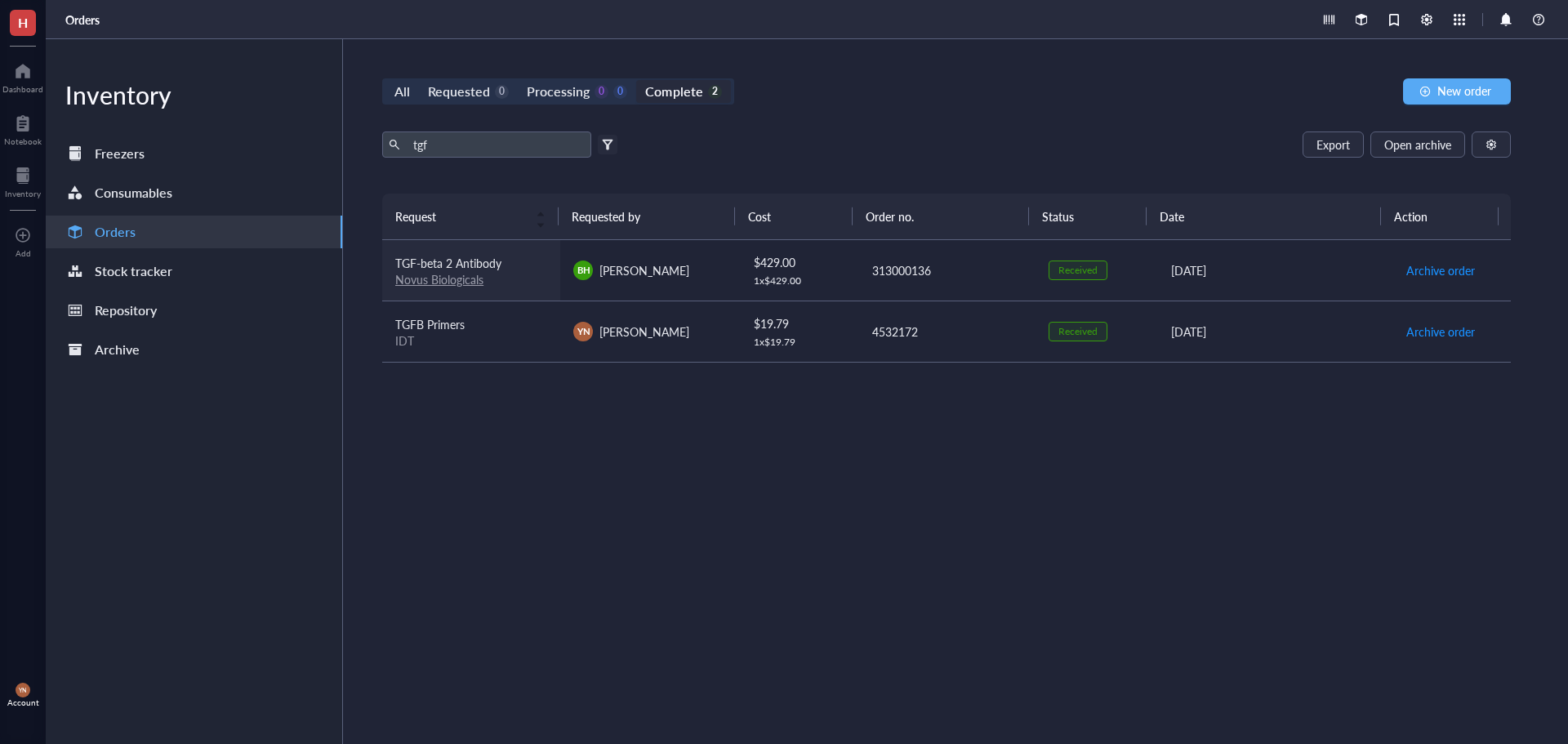
click at [516, 270] on div "TGF-beta 2 Antibody" at bounding box center [471, 263] width 152 height 18
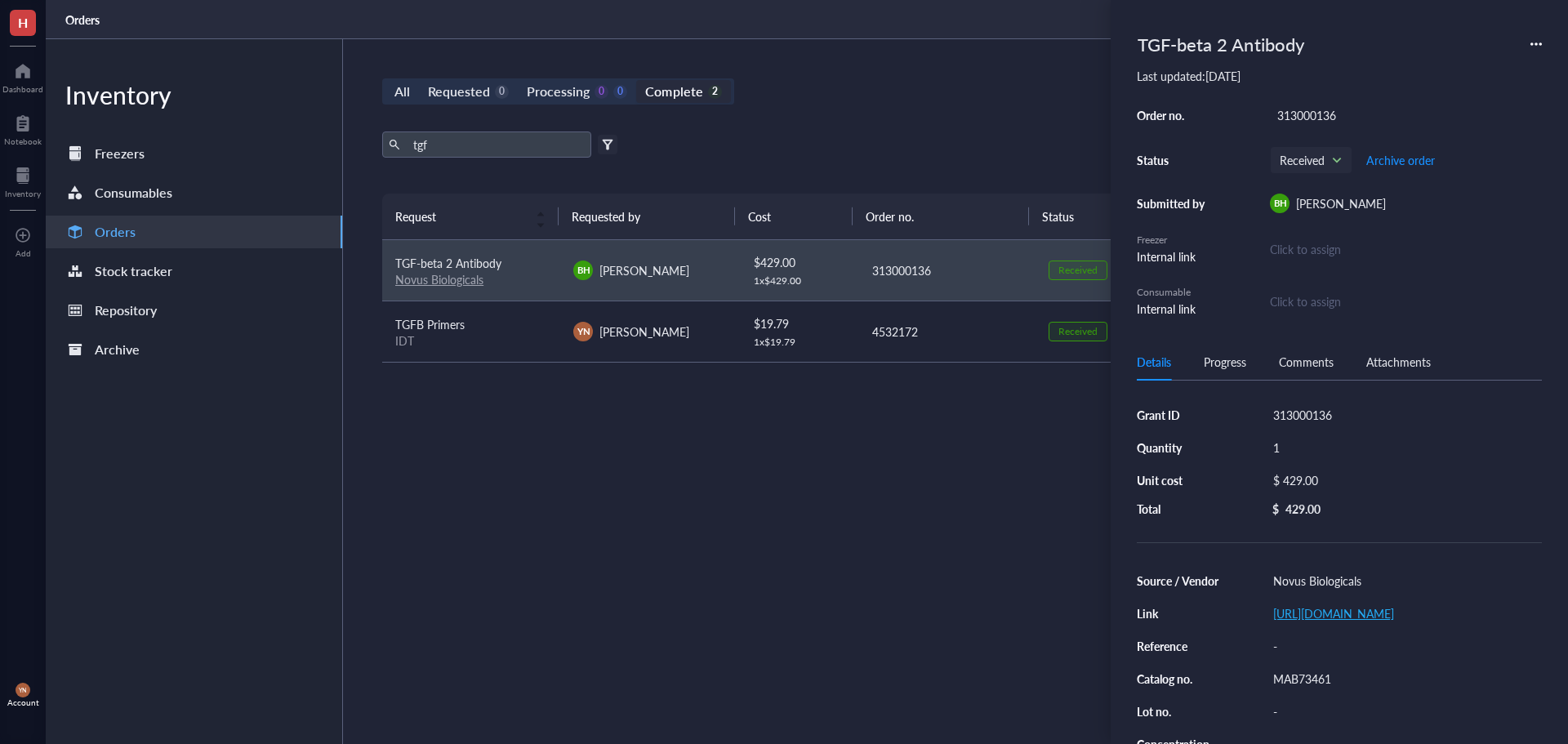
click at [1347, 622] on link "[URL][DOMAIN_NAME]" at bounding box center [1334, 613] width 121 height 16
